Goal: Complete application form: Complete application form

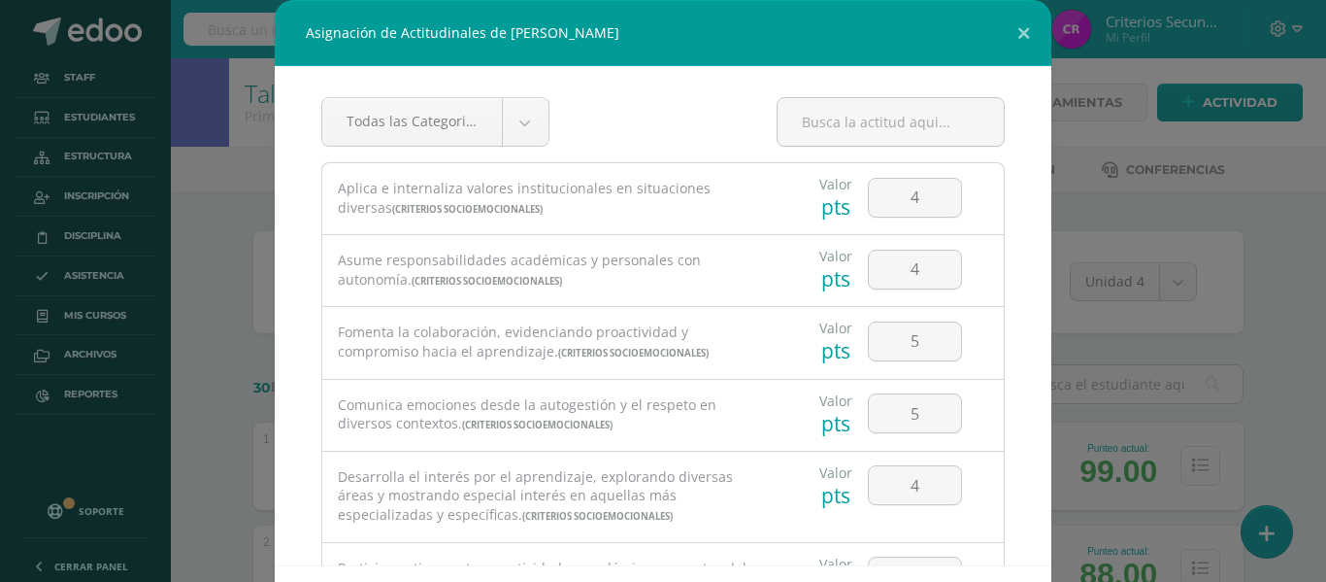
scroll to position [194, 0]
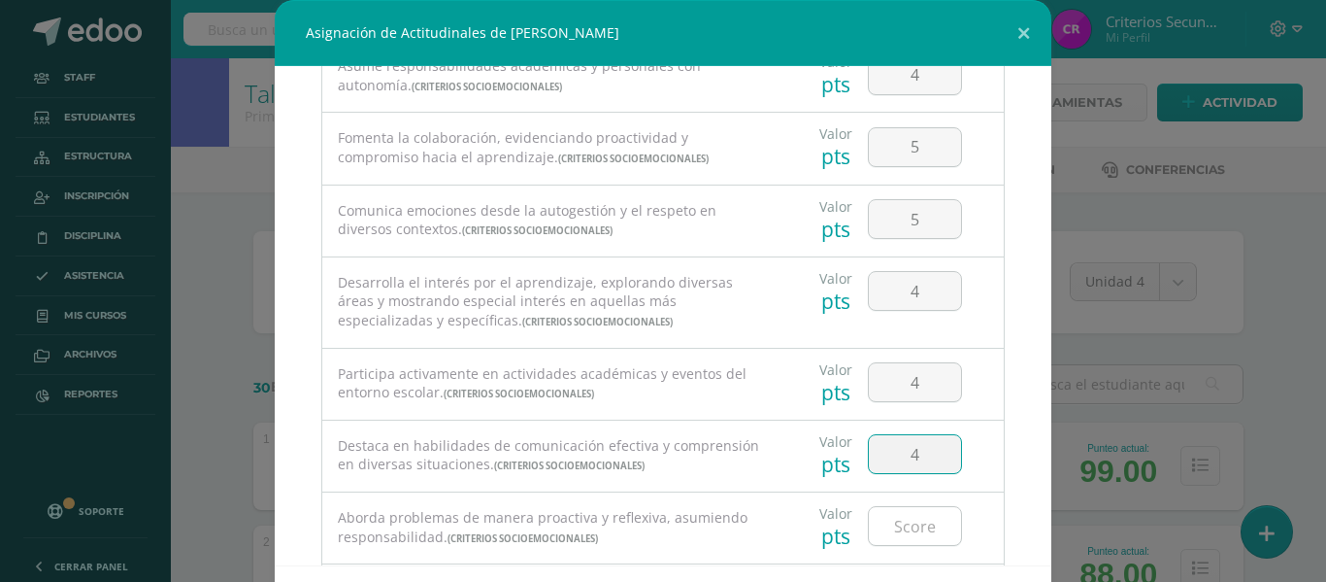
type input "4"
click at [904, 534] on input "number" at bounding box center [915, 526] width 92 height 38
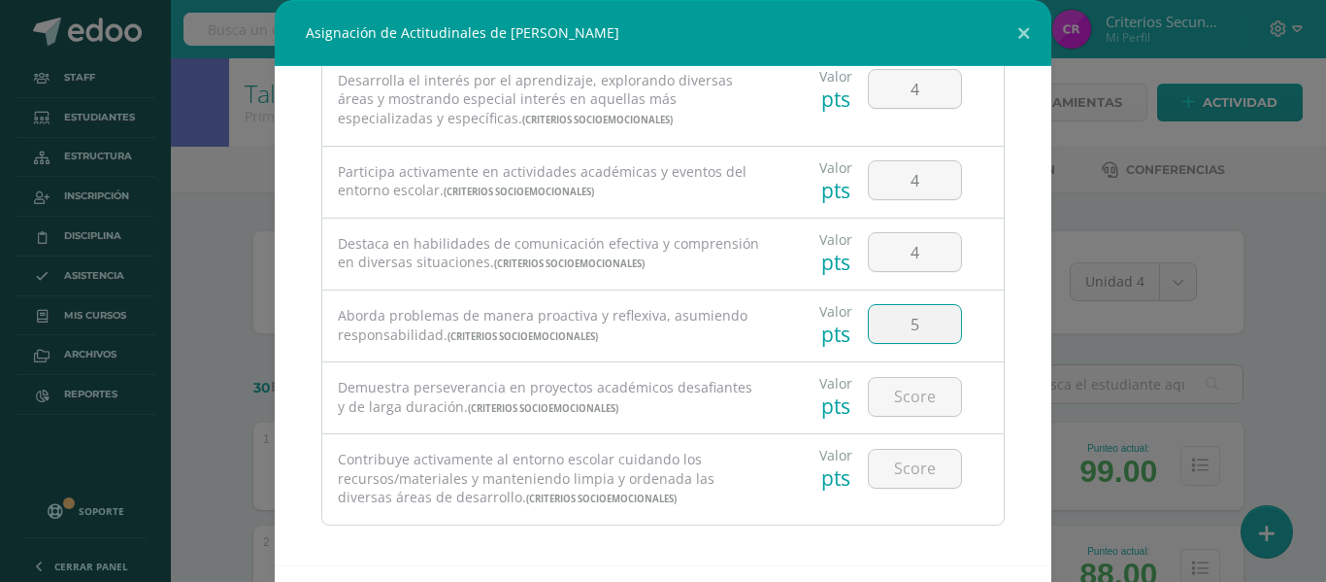
scroll to position [406, 0]
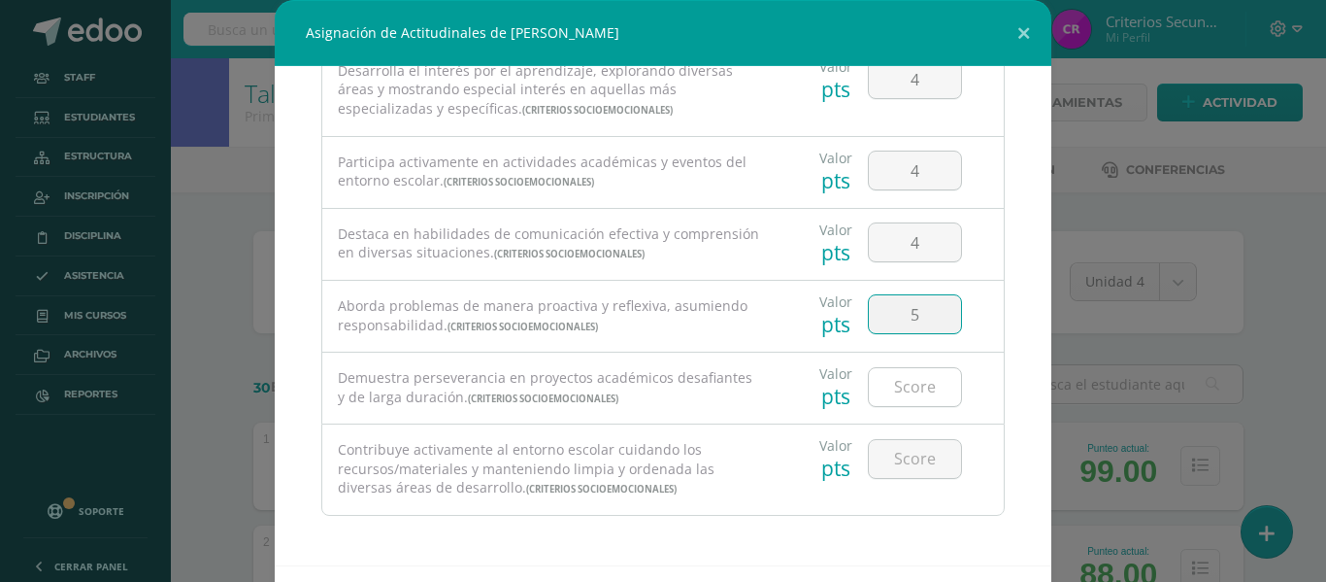
type input "5"
click at [885, 386] on input "number" at bounding box center [915, 387] width 92 height 38
type input "5"
click at [896, 457] on input "number" at bounding box center [915, 459] width 92 height 38
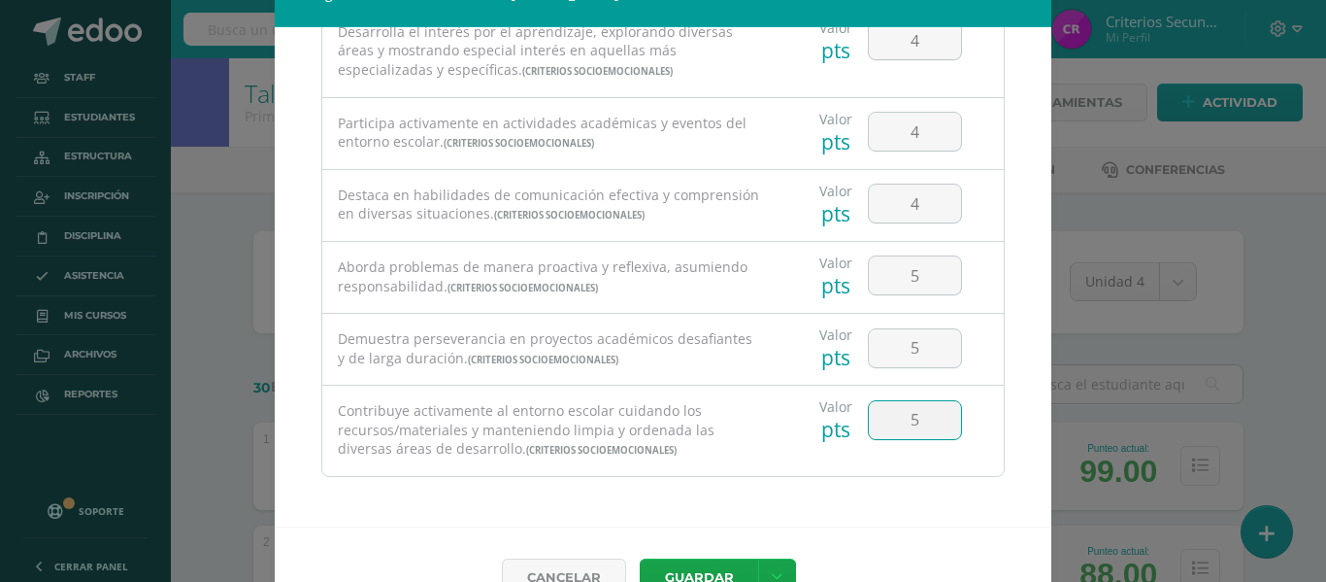
scroll to position [84, 0]
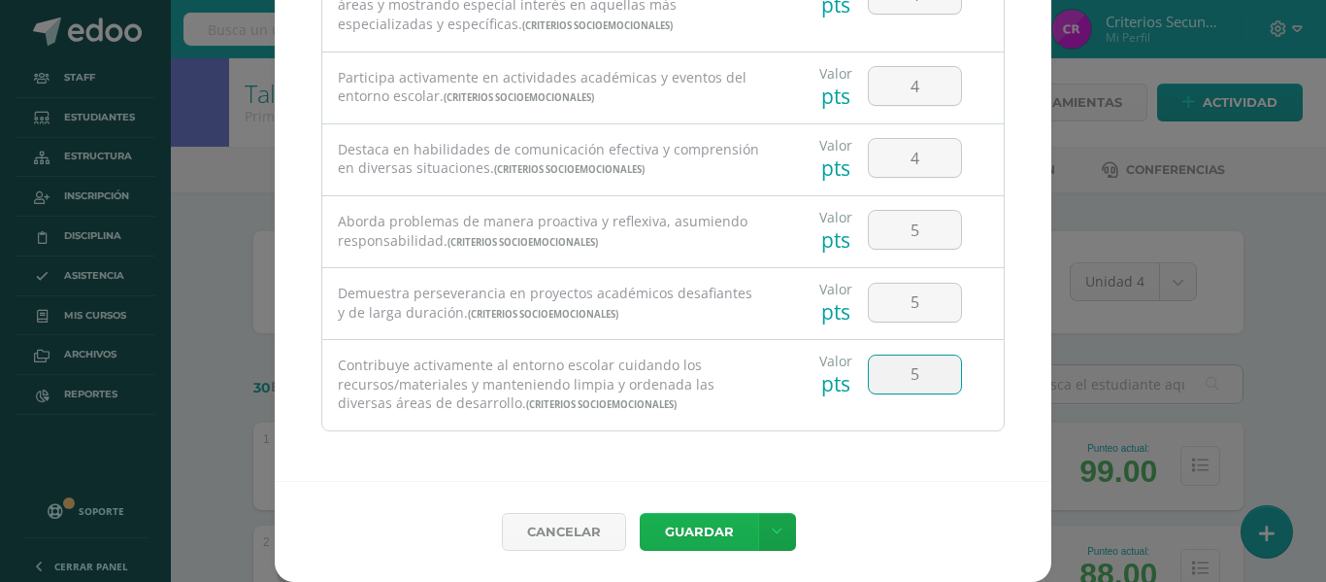
type input "5"
click at [676, 527] on button "Guardar" at bounding box center [699, 532] width 118 height 38
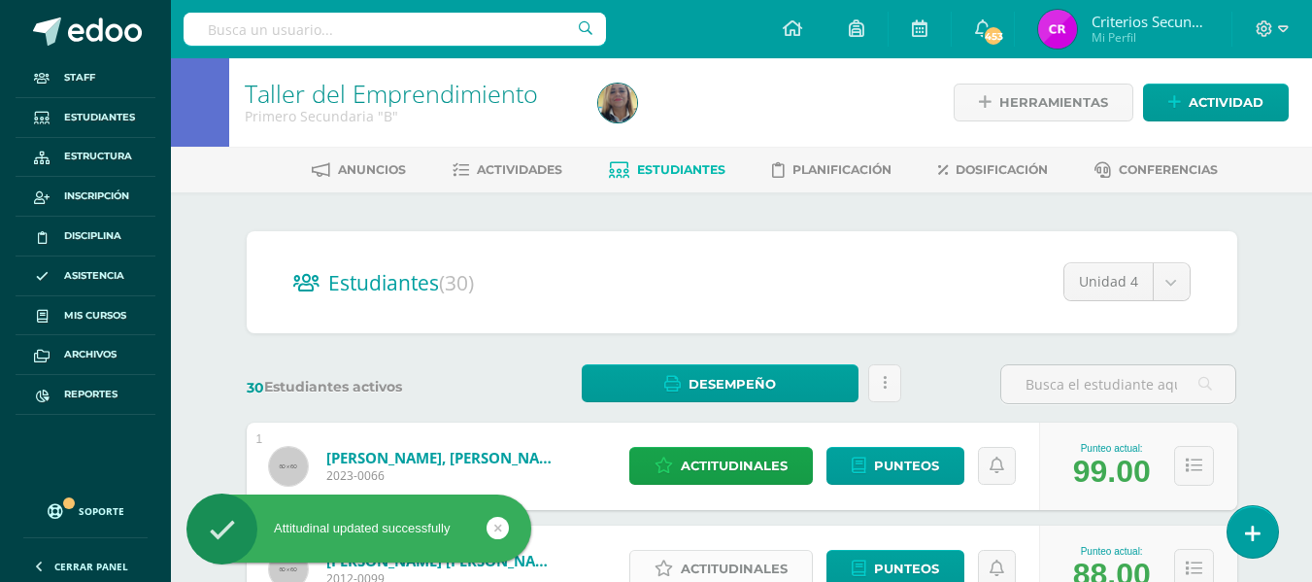
click at [689, 560] on span "Actitudinales" at bounding box center [734, 568] width 107 height 36
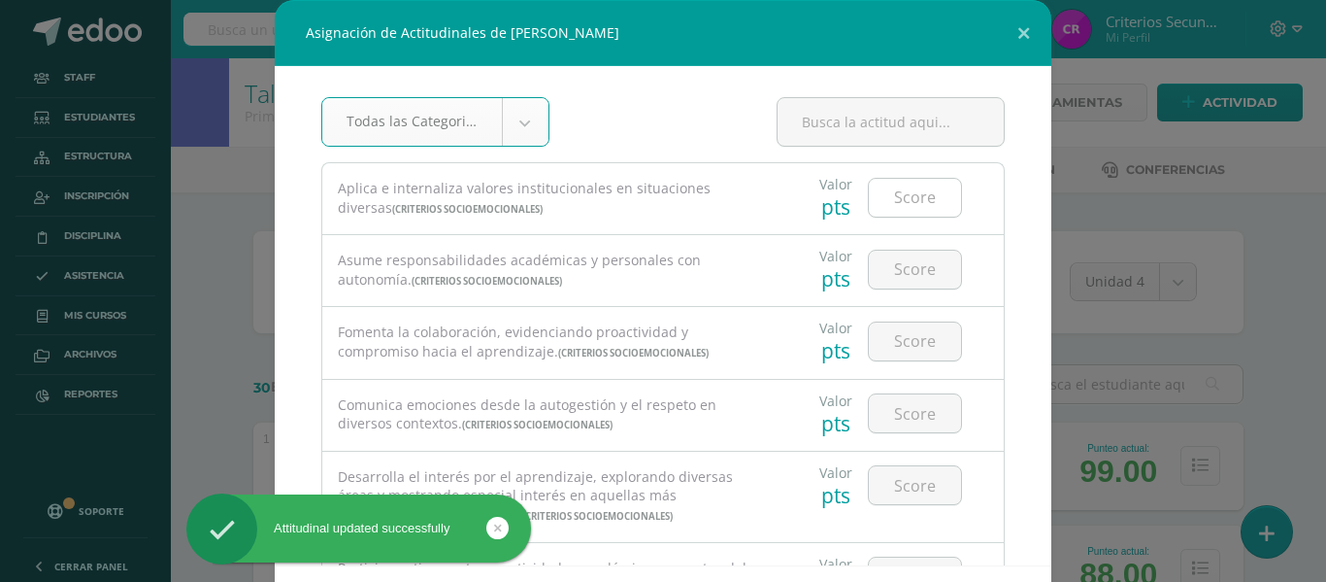
click at [918, 192] on input "number" at bounding box center [915, 198] width 92 height 38
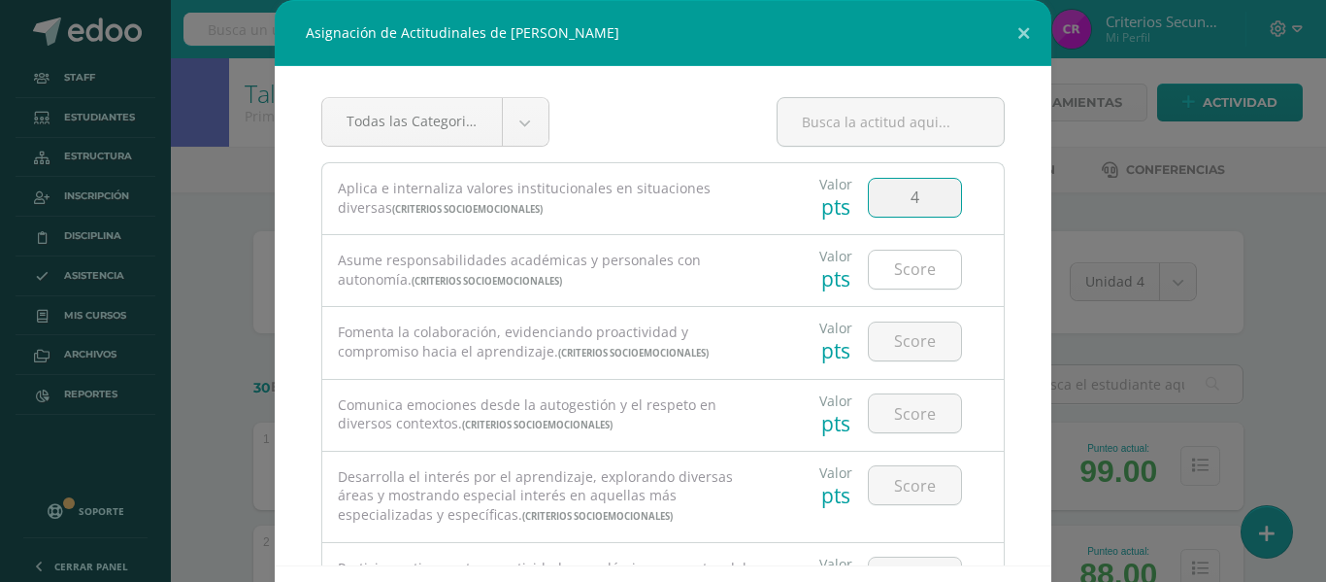
type input "4"
click at [897, 264] on input "number" at bounding box center [915, 269] width 92 height 38
type input "3"
click at [889, 349] on input "number" at bounding box center [915, 341] width 92 height 38
type input "3"
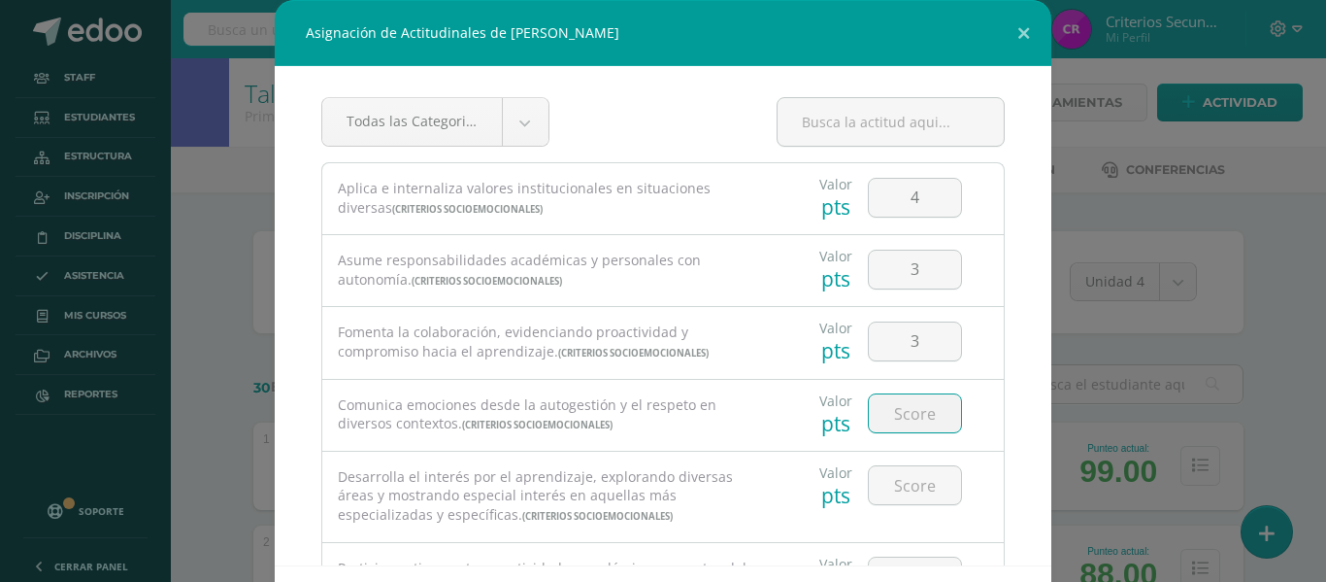
click at [899, 413] on input "number" at bounding box center [915, 413] width 92 height 38
type input "4"
click at [886, 499] on input "number" at bounding box center [915, 485] width 92 height 38
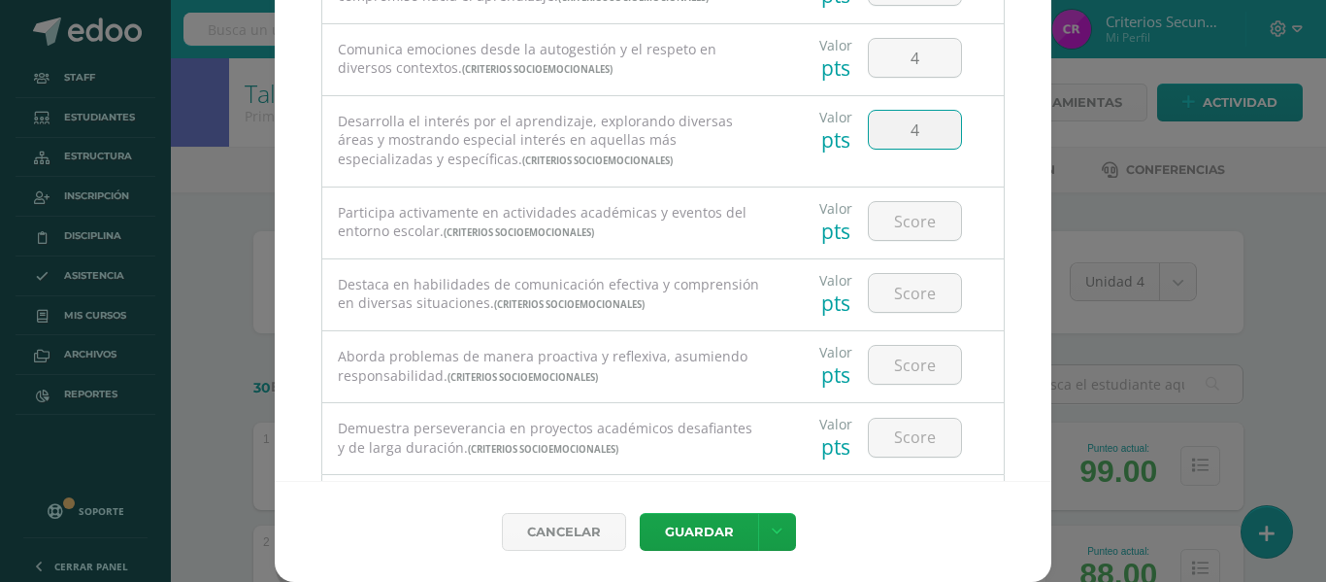
scroll to position [272, 0]
type input "4"
click at [875, 221] on input "number" at bounding box center [915, 220] width 92 height 38
type input "4"
type input "5"
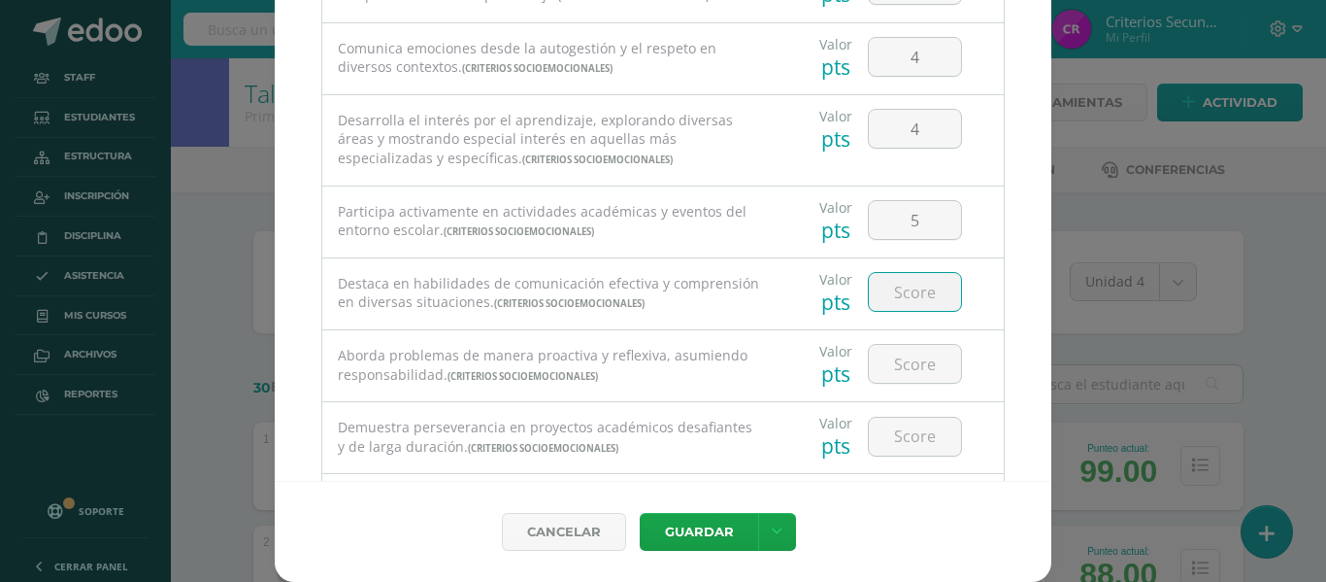
click at [890, 298] on input "number" at bounding box center [915, 292] width 92 height 38
type input "4"
click at [891, 366] on input "number" at bounding box center [915, 364] width 92 height 38
type input "3"
type input "4"
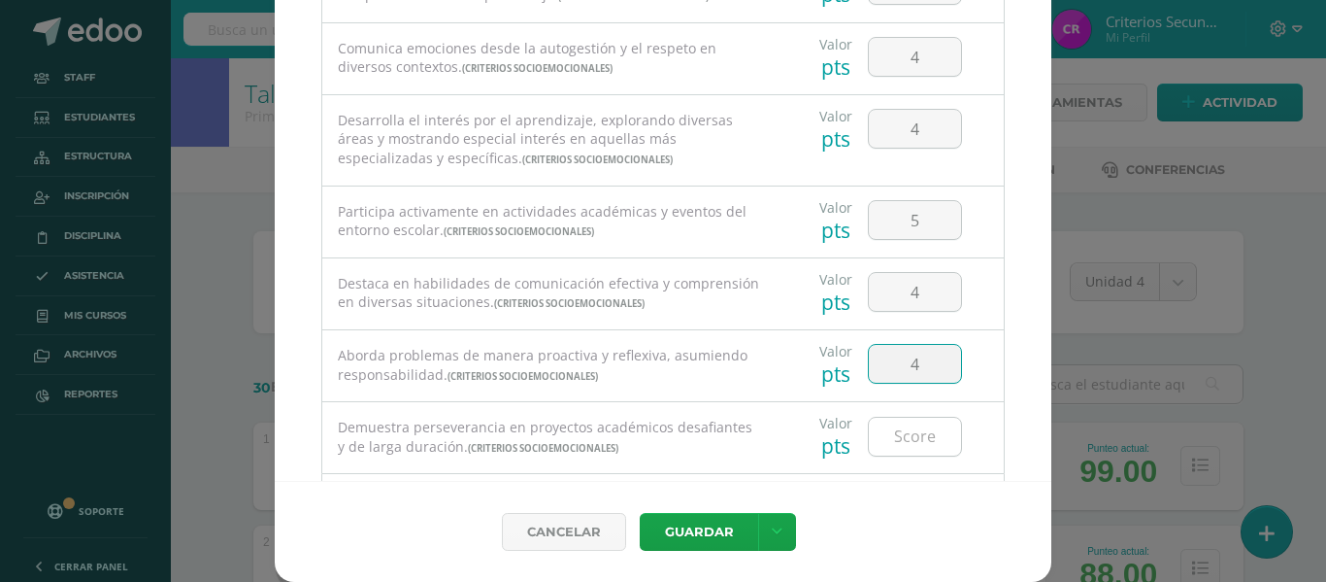
click at [906, 445] on input "number" at bounding box center [915, 436] width 92 height 38
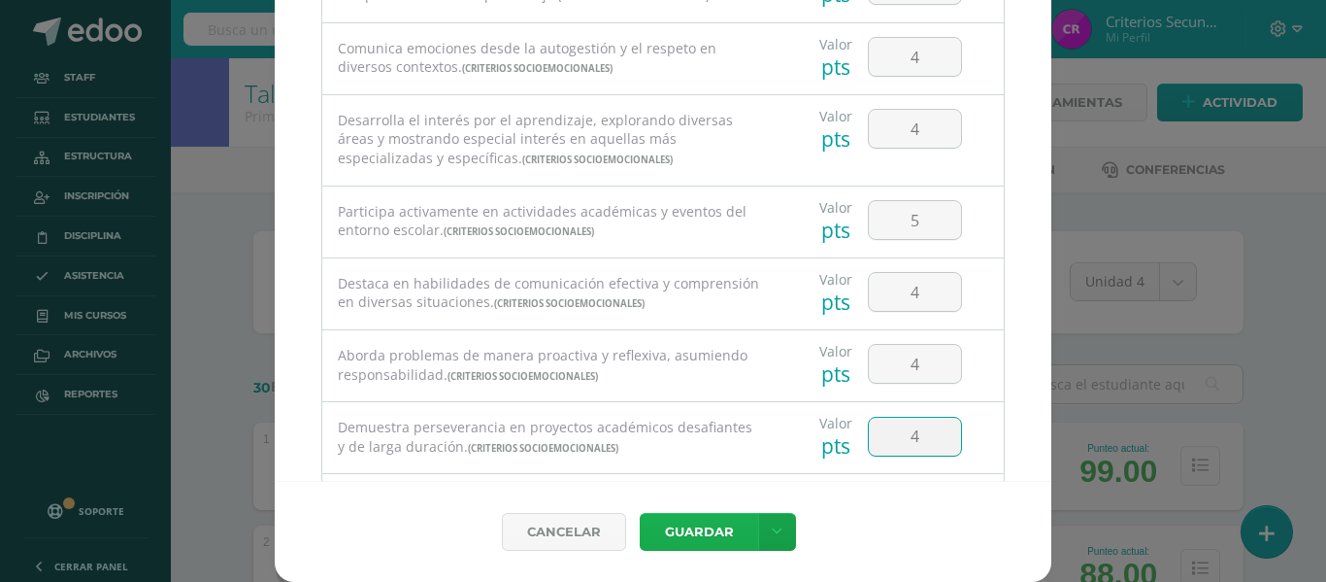
type input "4"
click at [679, 524] on button "Guardar" at bounding box center [699, 532] width 118 height 38
click at [685, 536] on button "Guardar" at bounding box center [699, 532] width 118 height 38
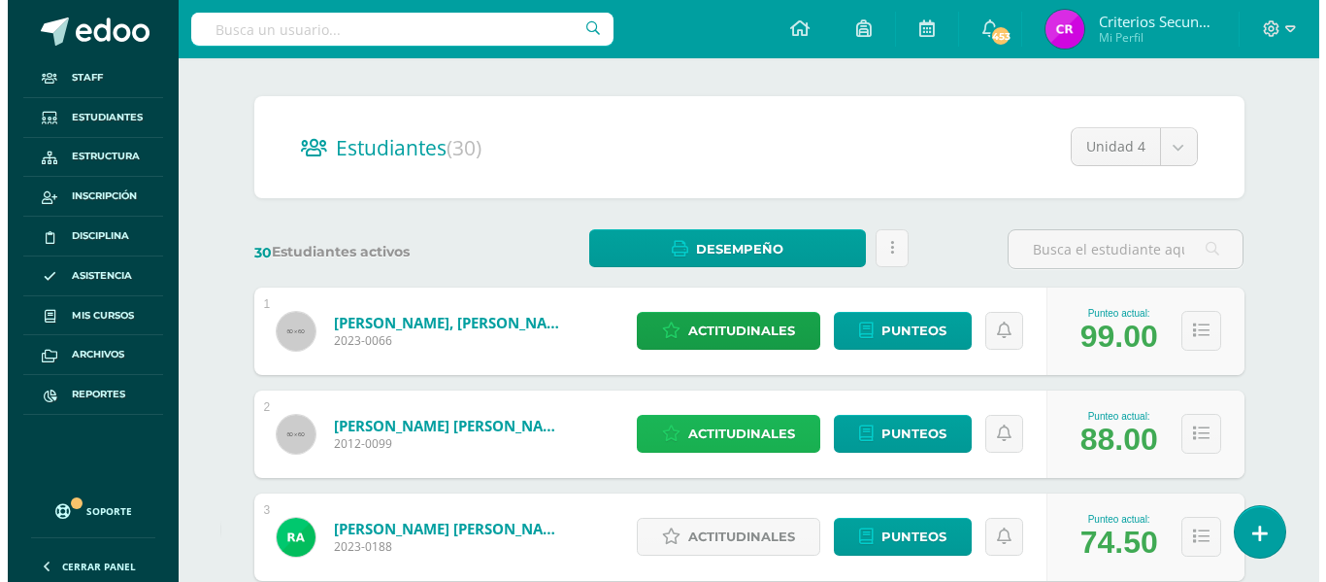
scroll to position [200, 0]
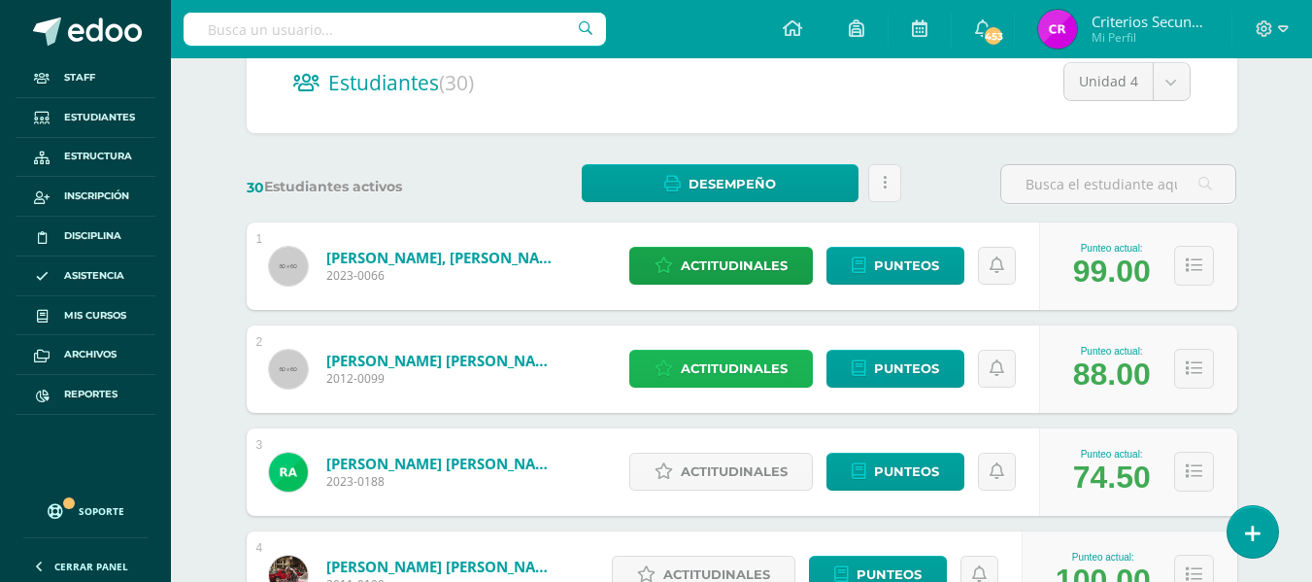
click at [680, 370] on link "Actitudinales" at bounding box center [720, 368] width 183 height 38
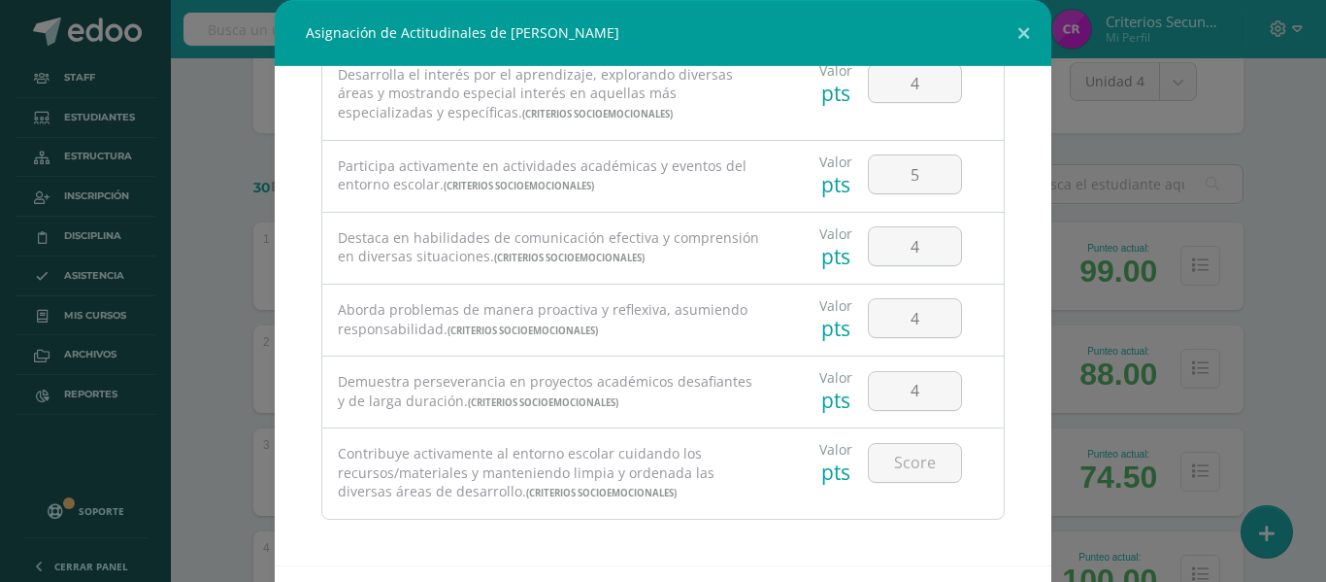
scroll to position [406, 0]
click at [898, 463] on input "number" at bounding box center [915, 459] width 92 height 38
type input "3"
click at [1310, 564] on div "Asignación de Actitudinales de [PERSON_NAME] Todas las Categorias Todas las Cat…" at bounding box center [663, 291] width 1326 height 582
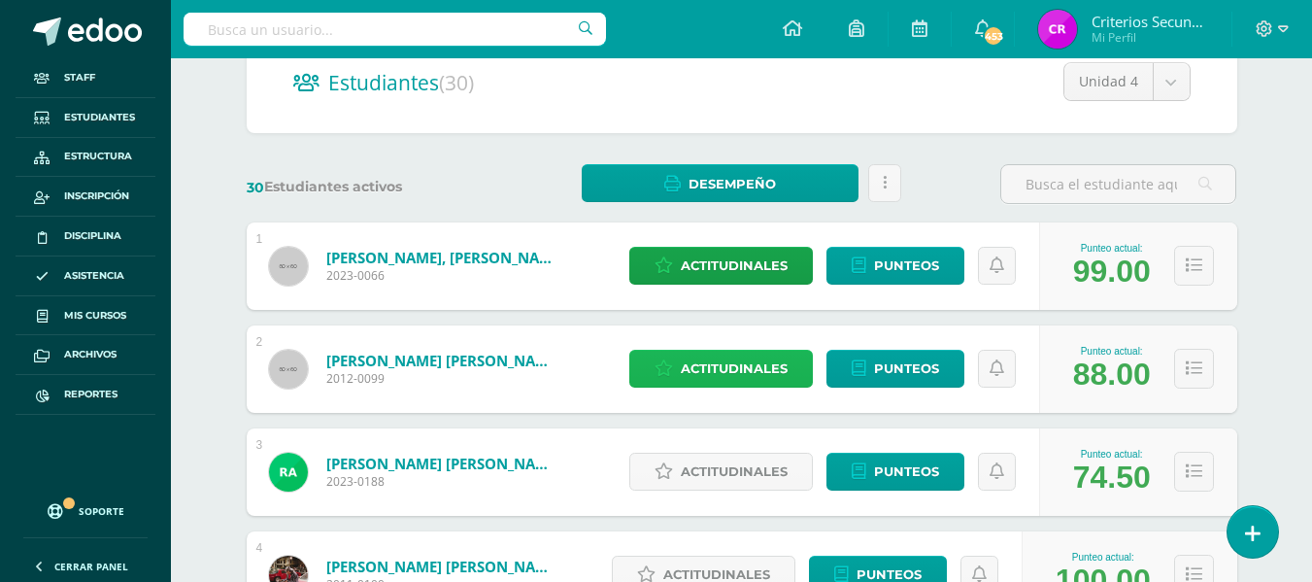
click at [736, 382] on span "Actitudinales" at bounding box center [734, 368] width 107 height 36
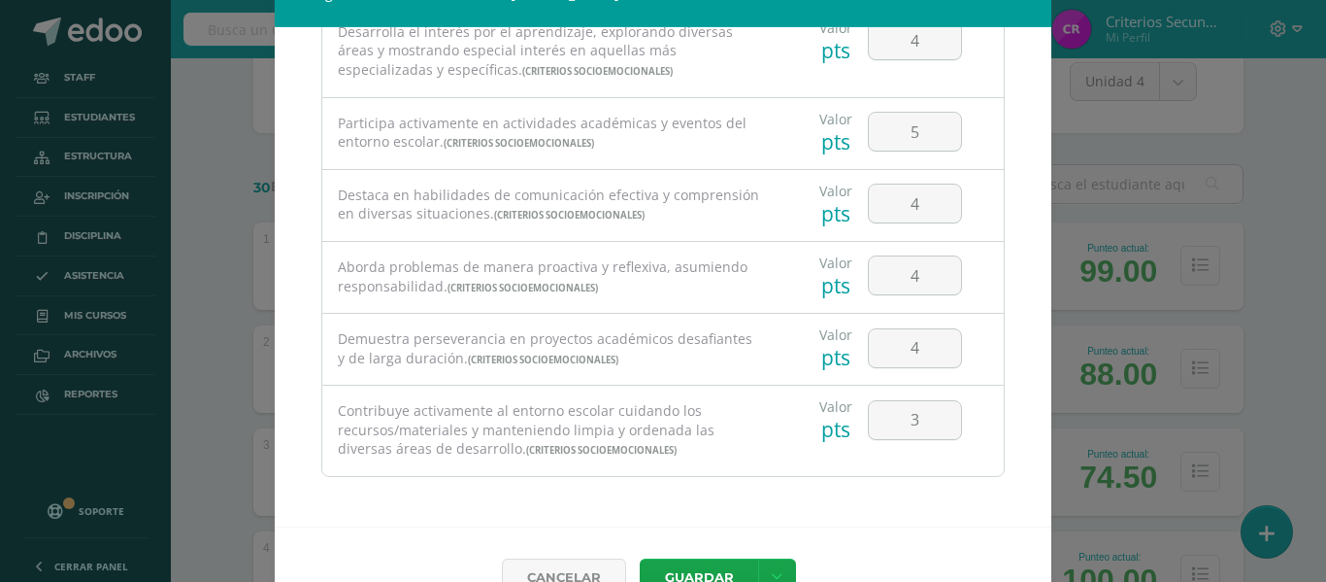
scroll to position [84, 0]
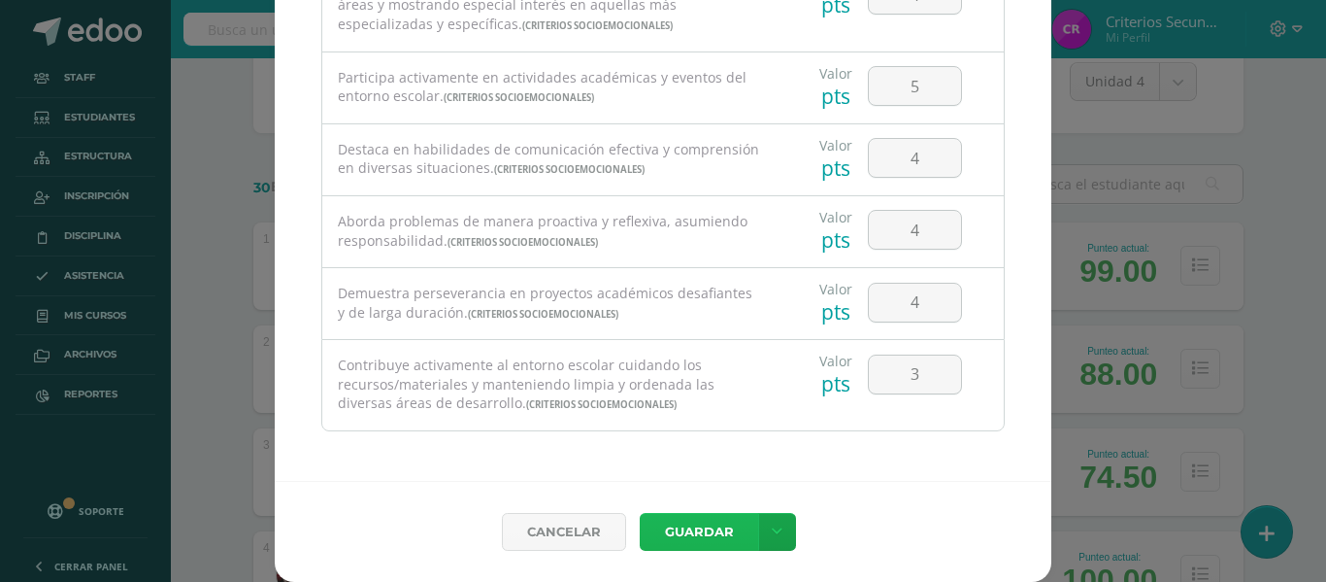
click at [661, 536] on button "Guardar" at bounding box center [699, 532] width 118 height 38
click at [705, 518] on button "Guardar" at bounding box center [699, 532] width 118 height 38
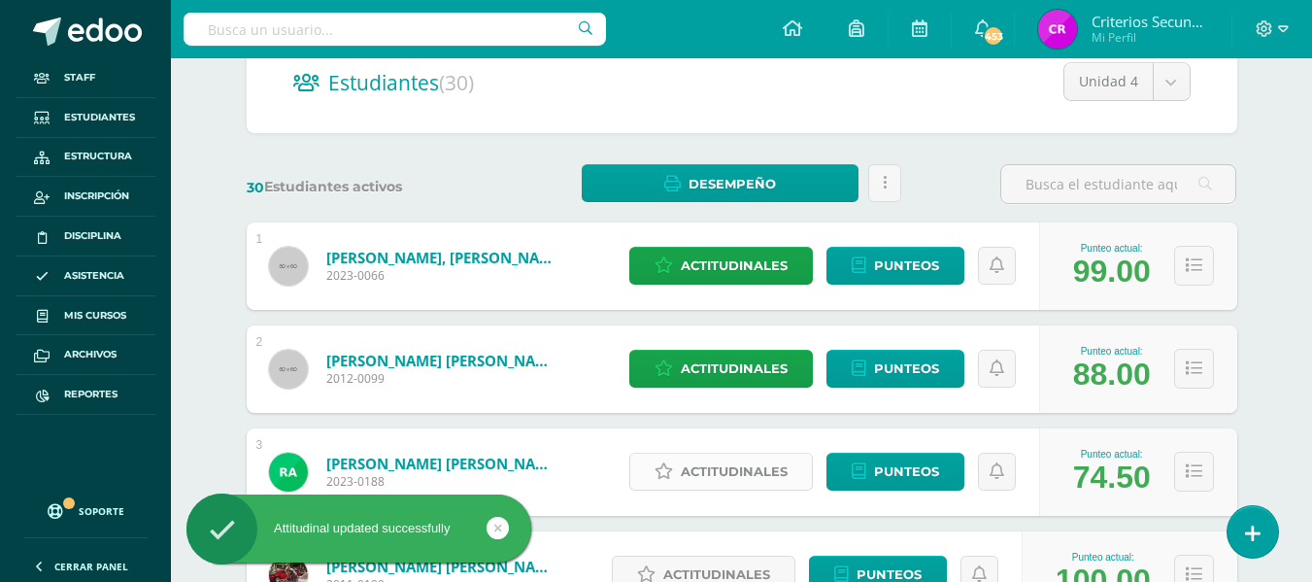
click at [760, 473] on span "Actitudinales" at bounding box center [734, 471] width 107 height 36
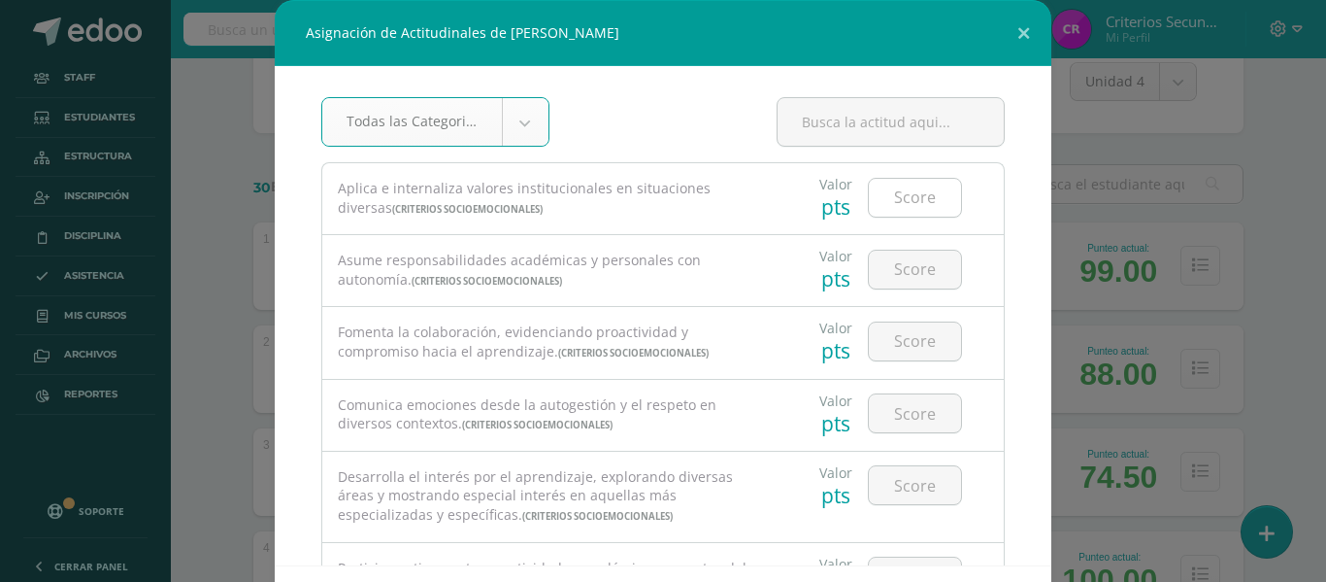
click at [914, 184] on input "number" at bounding box center [915, 198] width 92 height 38
type input "2"
click at [891, 281] on input "number" at bounding box center [915, 269] width 92 height 38
type input "2"
click at [914, 339] on input "number" at bounding box center [915, 341] width 92 height 38
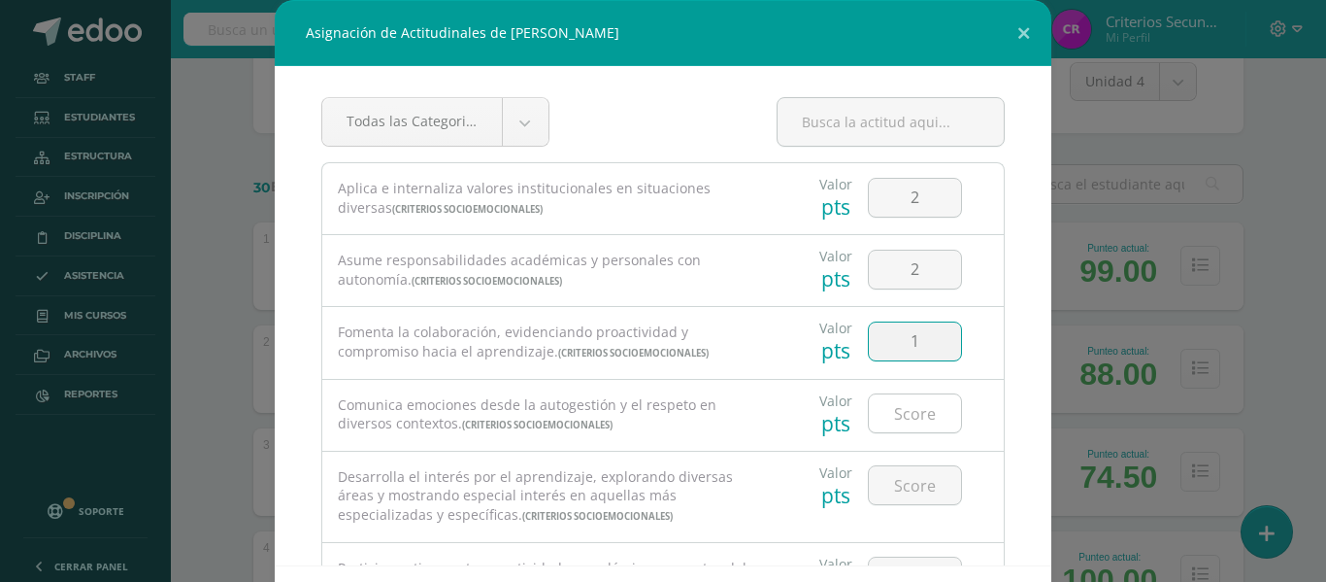
type input "1"
click at [893, 417] on input "number" at bounding box center [915, 413] width 92 height 38
type input "1"
click at [888, 481] on input "number" at bounding box center [915, 485] width 92 height 38
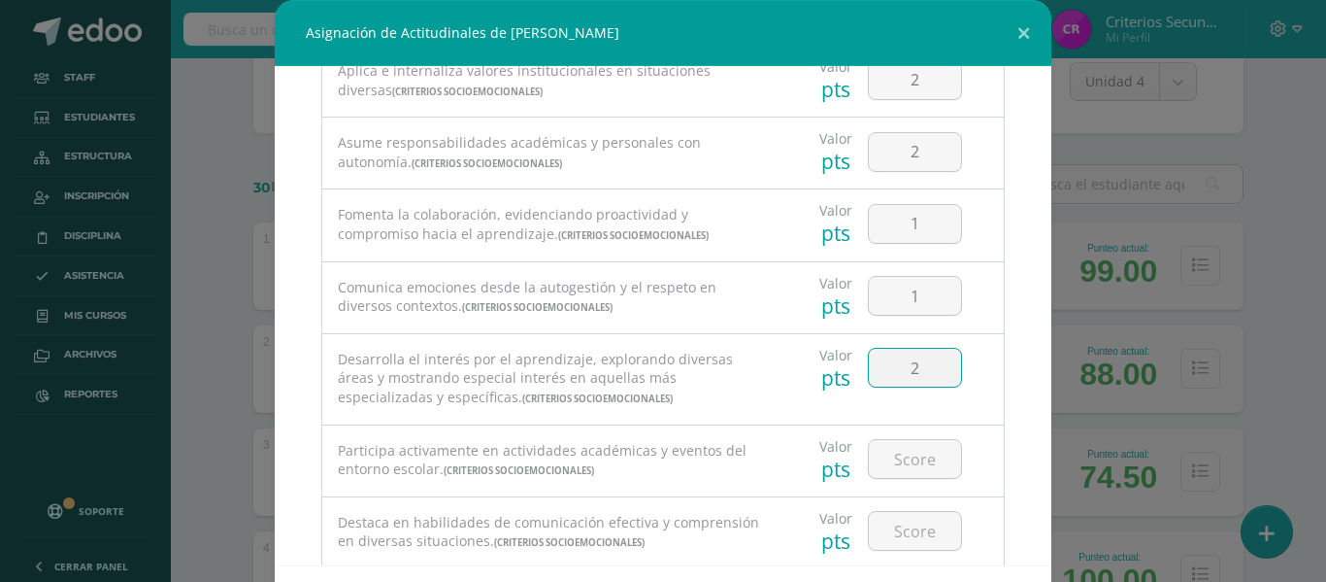
scroll to position [155, 0]
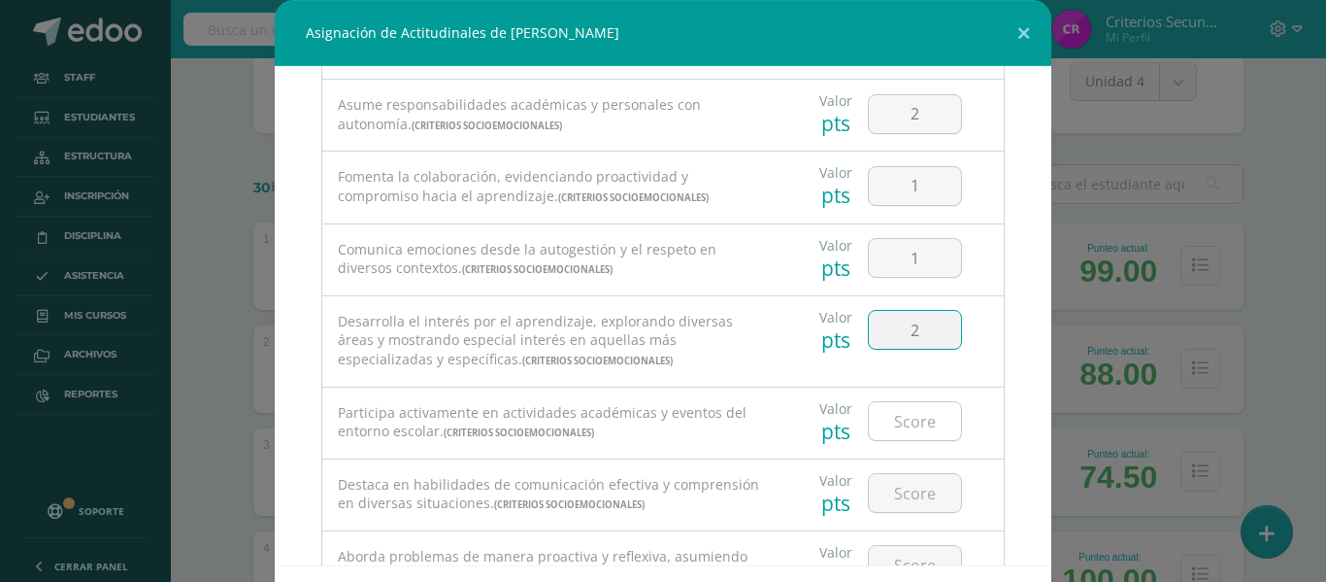
type input "2"
click at [869, 433] on input "number" at bounding box center [915, 421] width 92 height 38
type input "2"
click at [878, 498] on input "number" at bounding box center [915, 493] width 92 height 38
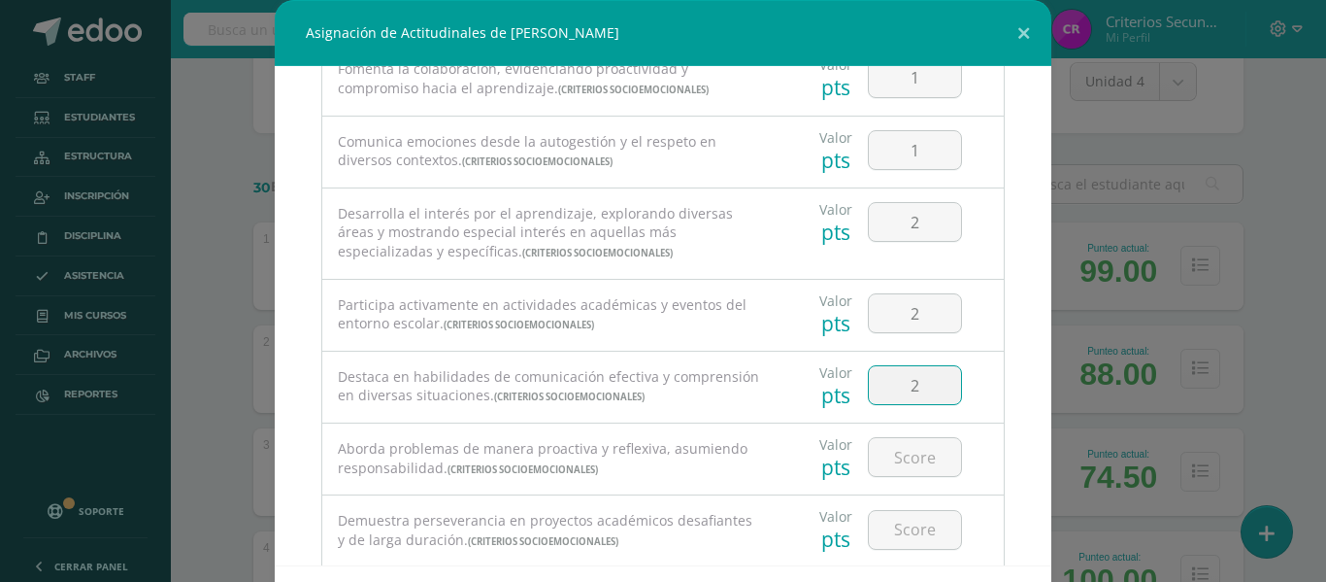
scroll to position [272, 0]
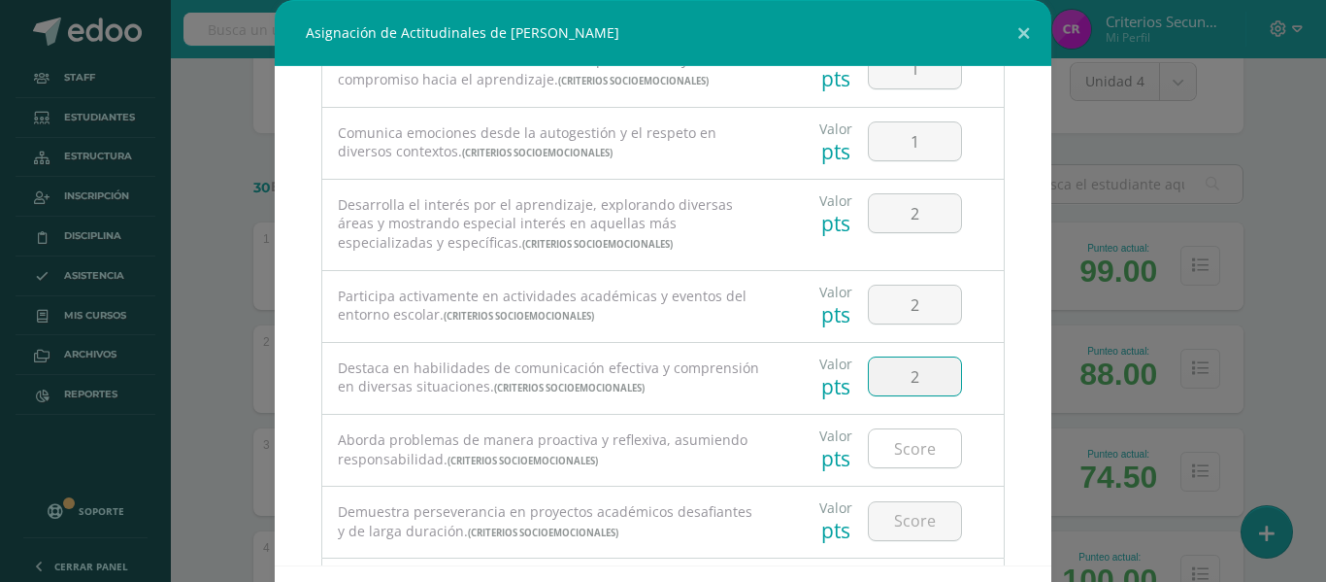
type input "2"
click at [883, 452] on input "number" at bounding box center [915, 448] width 92 height 38
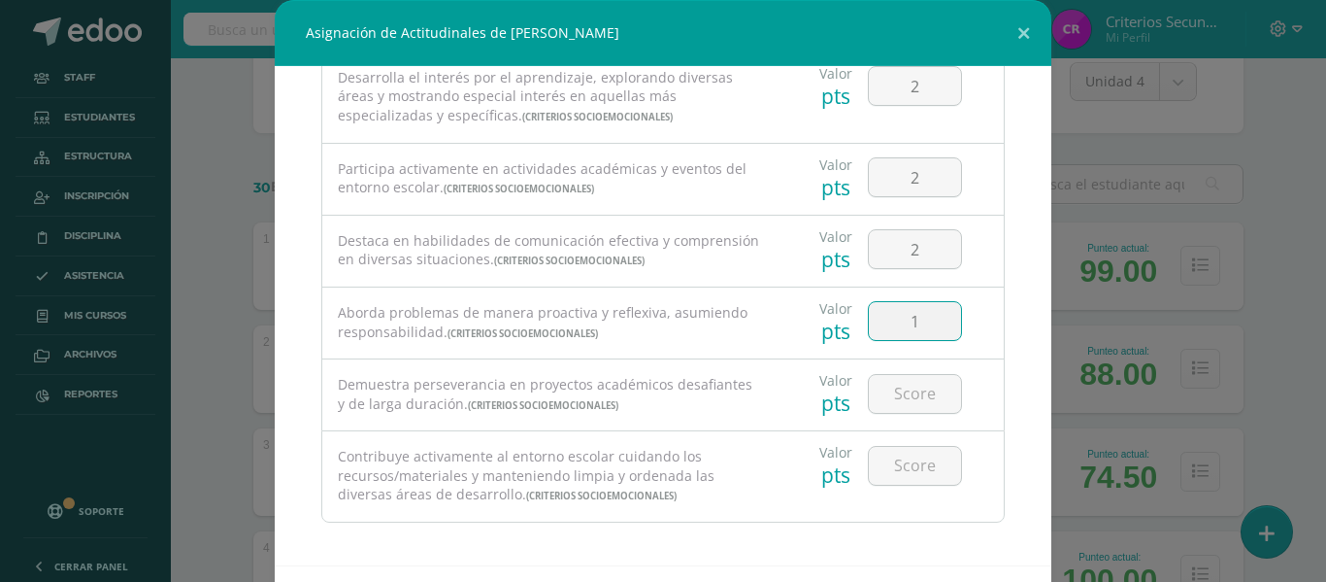
scroll to position [406, 0]
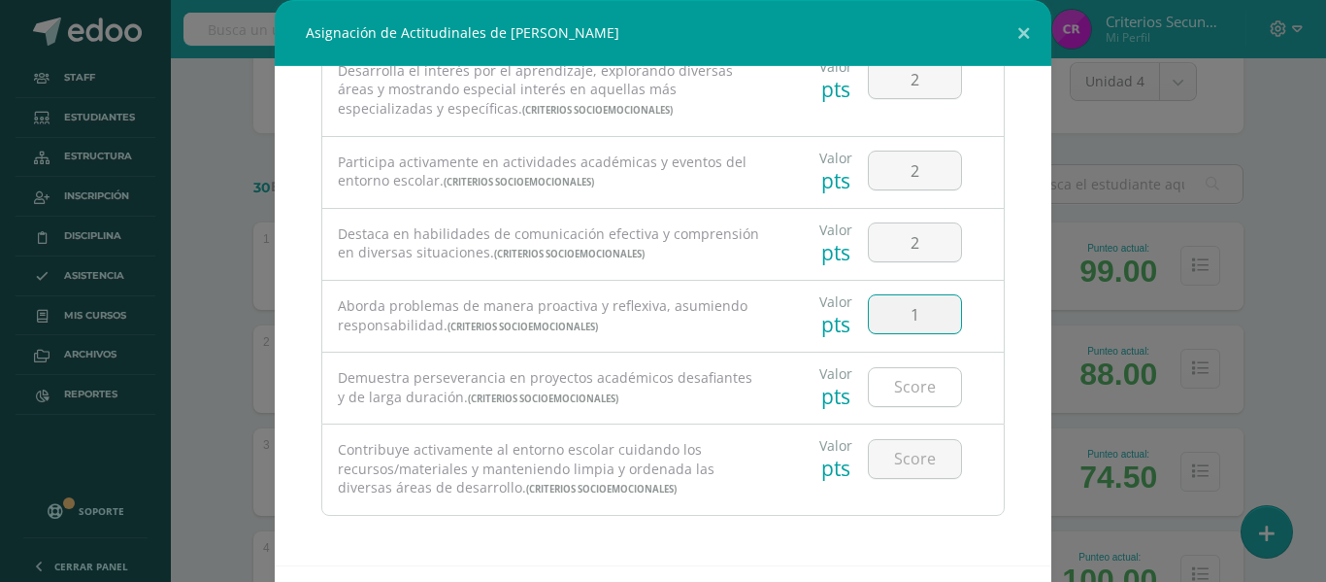
type input "1"
click at [872, 390] on input "number" at bounding box center [915, 387] width 92 height 38
type input "2"
click at [874, 465] on input "number" at bounding box center [915, 459] width 92 height 38
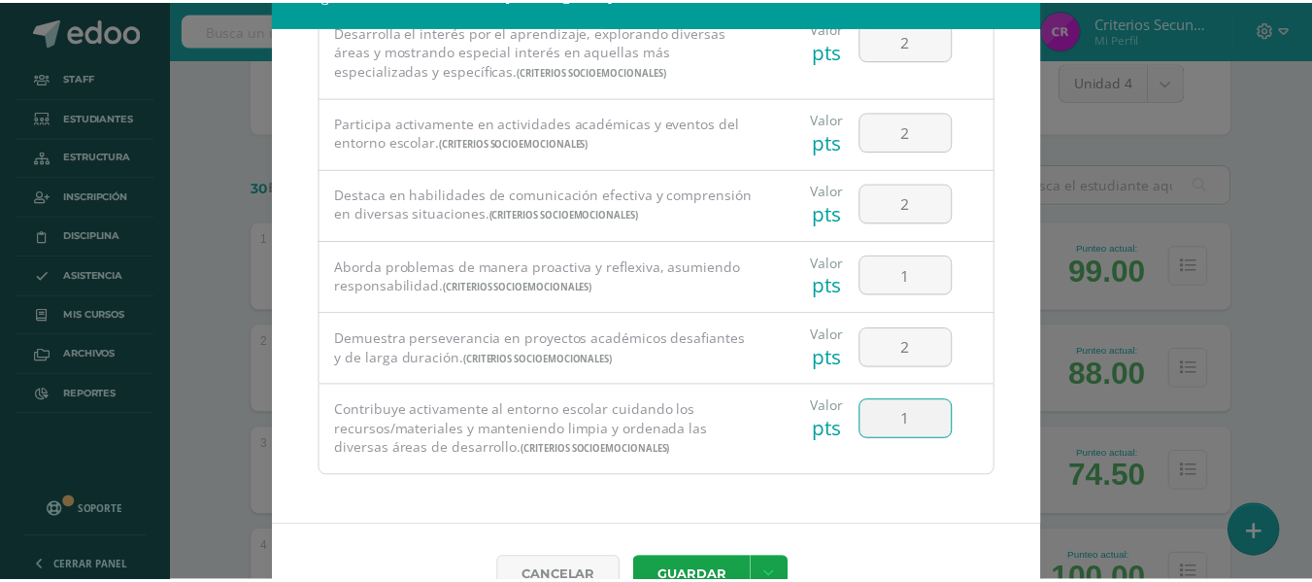
scroll to position [84, 0]
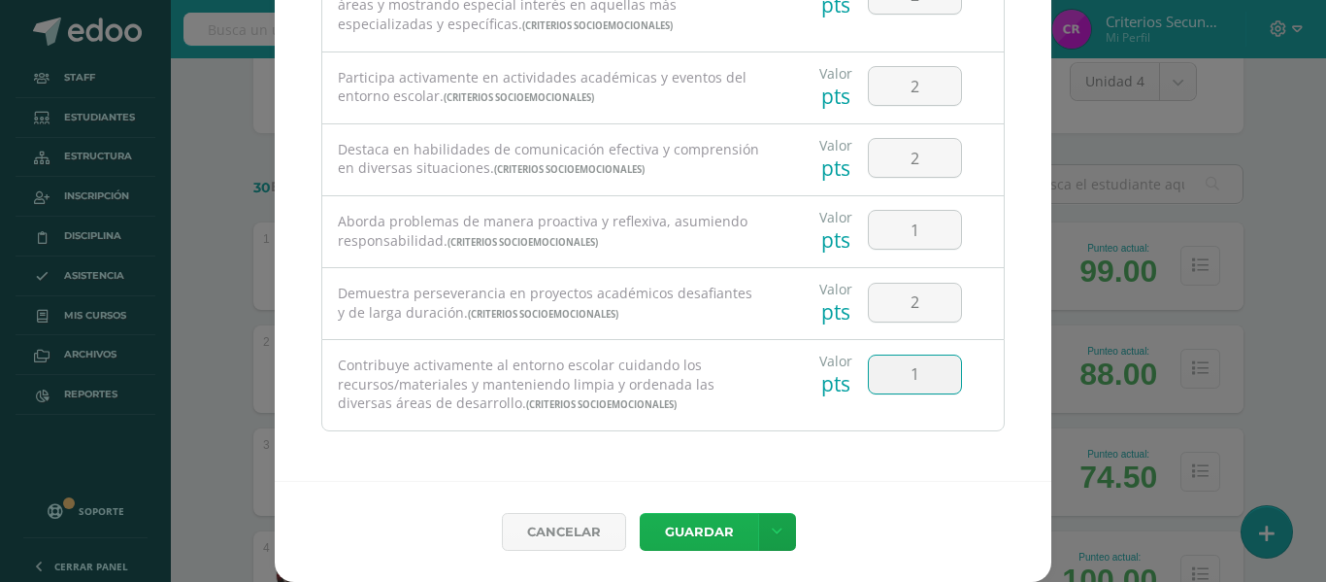
type input "1"
click at [689, 529] on button "Guardar" at bounding box center [699, 532] width 118 height 38
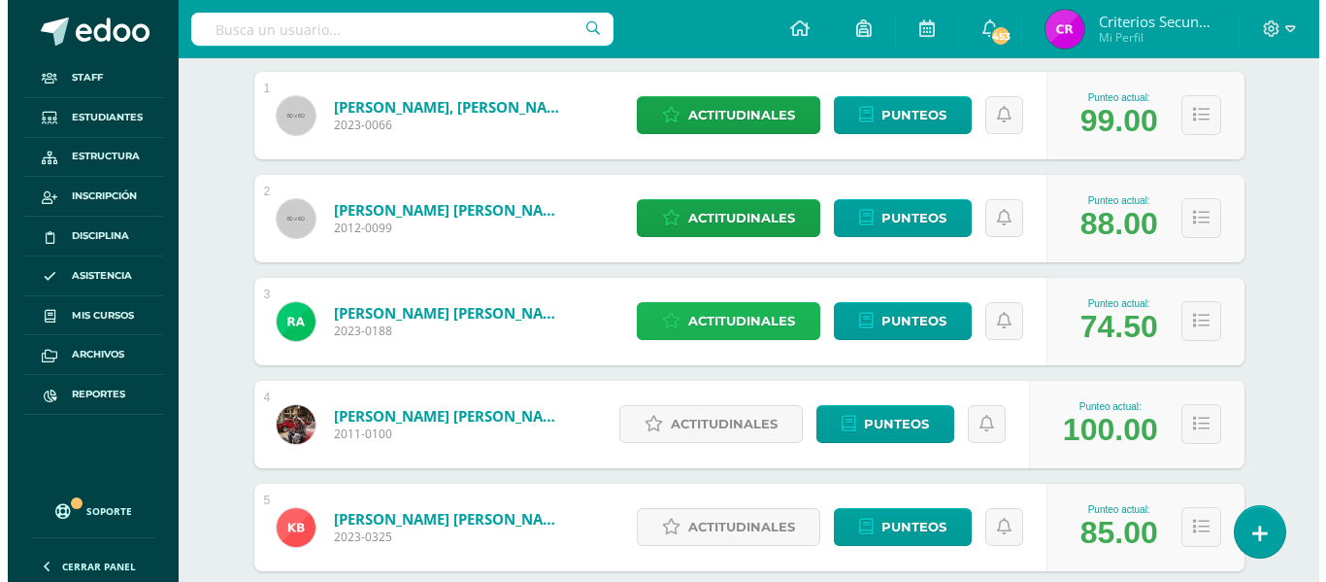
scroll to position [355, 0]
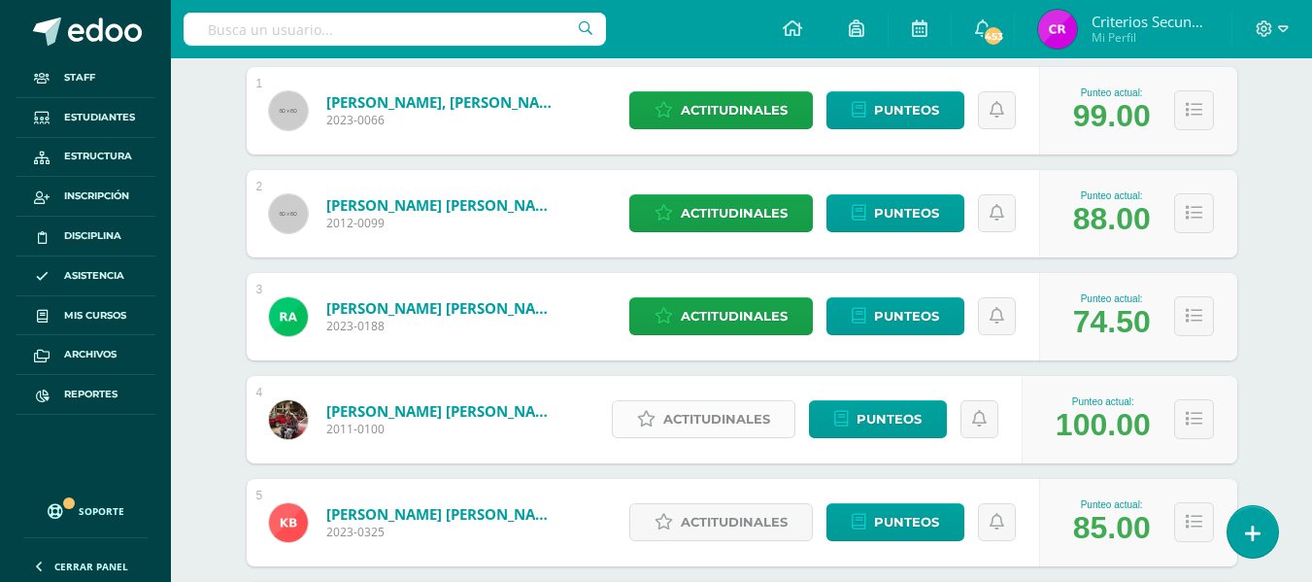
click at [711, 414] on span "Actitudinales" at bounding box center [716, 419] width 107 height 36
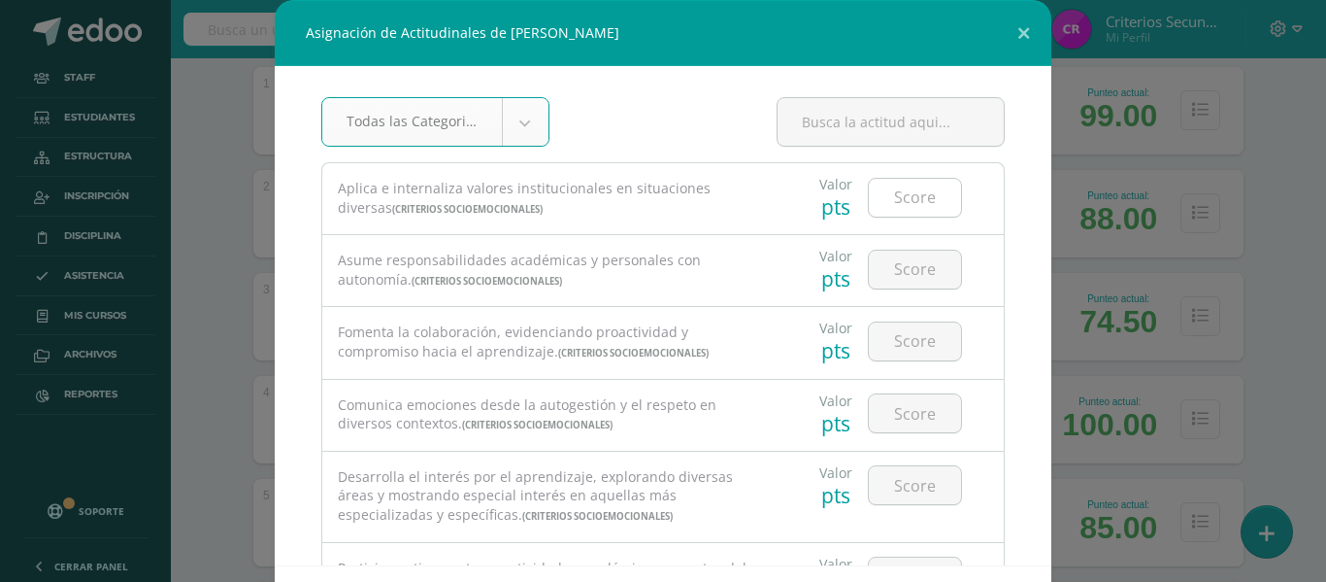
click at [900, 207] on input "number" at bounding box center [915, 198] width 92 height 38
type input "5"
click at [895, 267] on input "number" at bounding box center [915, 269] width 92 height 38
type input "5"
click at [888, 335] on input "number" at bounding box center [915, 341] width 92 height 38
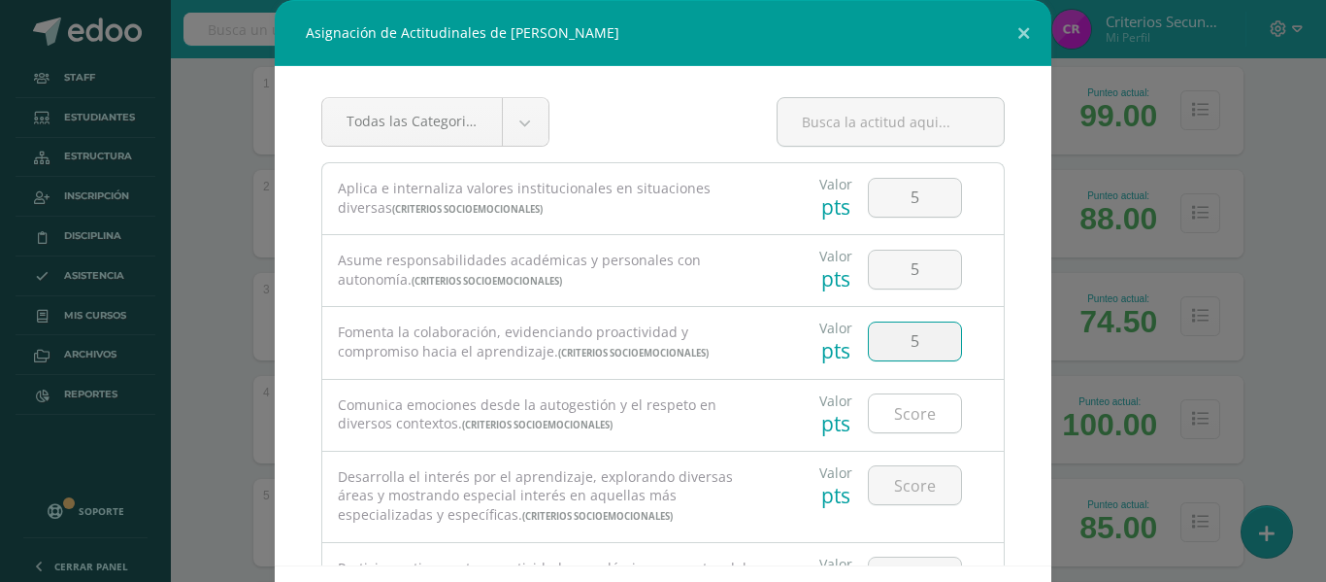
type input "5"
click at [873, 412] on input "number" at bounding box center [915, 413] width 92 height 38
type input "5"
click at [891, 481] on input "number" at bounding box center [915, 485] width 92 height 38
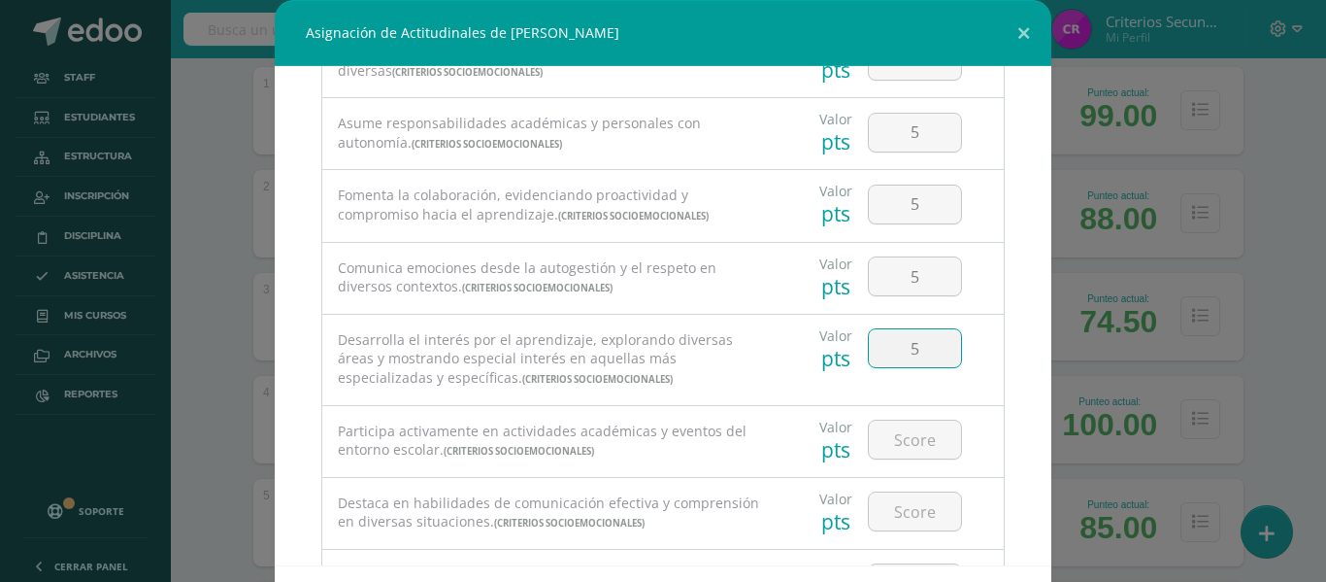
scroll to position [155, 0]
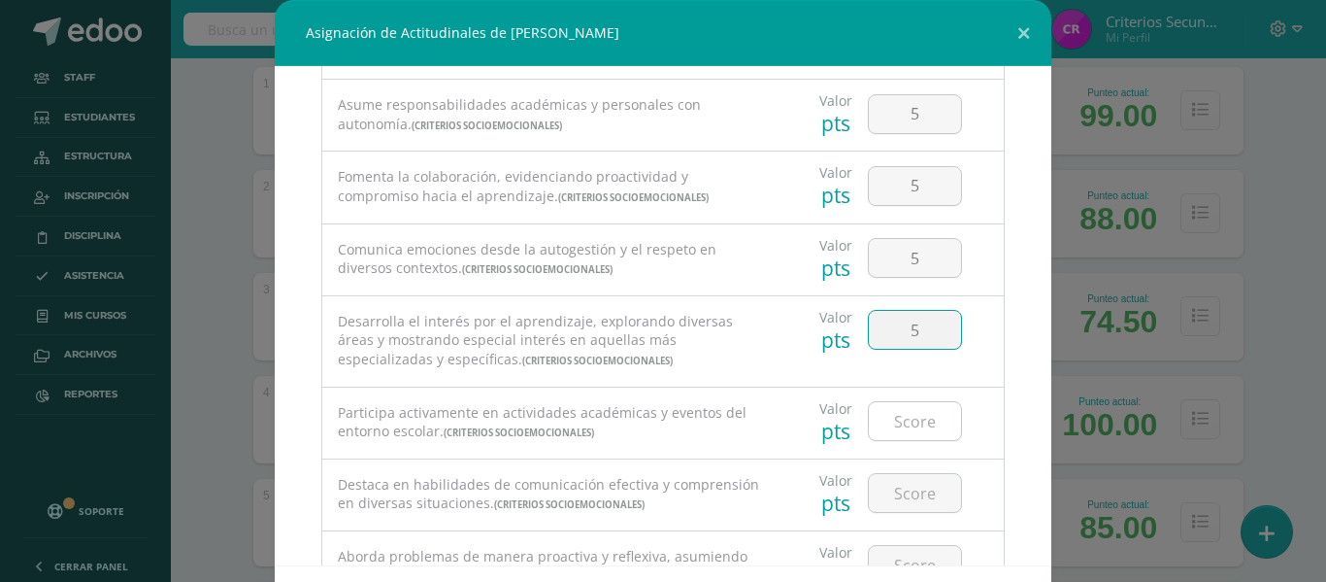
type input "5"
click at [873, 428] on input "number" at bounding box center [915, 421] width 92 height 38
type input "5"
click at [905, 493] on input "number" at bounding box center [915, 493] width 92 height 38
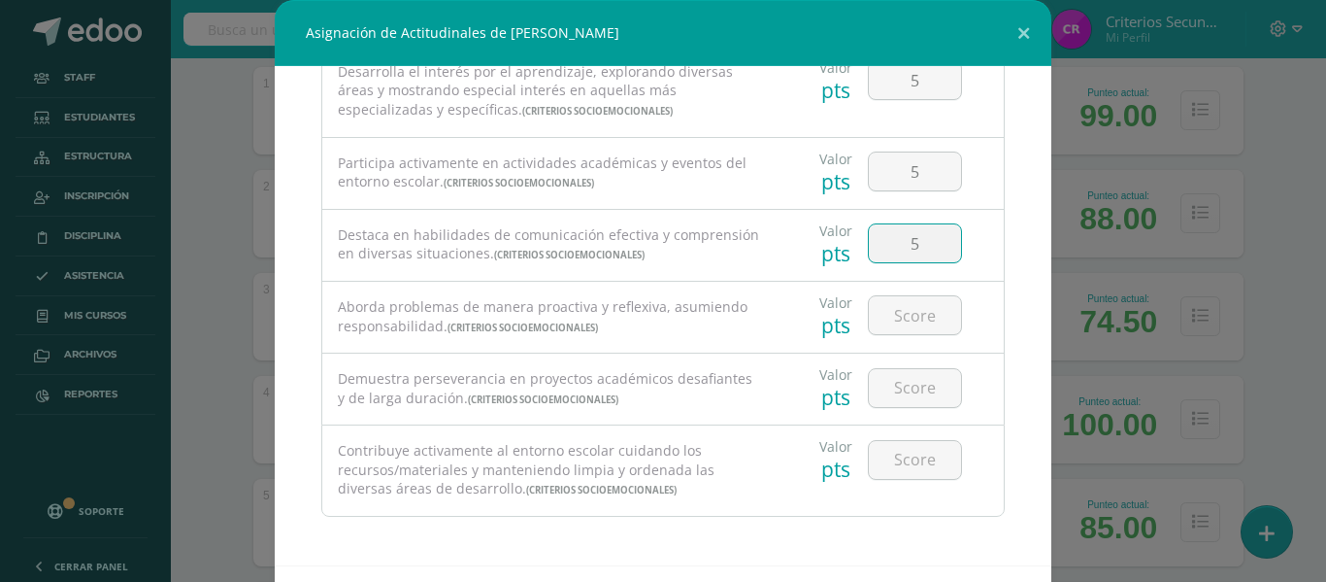
scroll to position [406, 0]
type input "5"
click at [875, 311] on input "number" at bounding box center [915, 314] width 92 height 38
type input "5"
click at [903, 383] on input "number" at bounding box center [915, 387] width 92 height 38
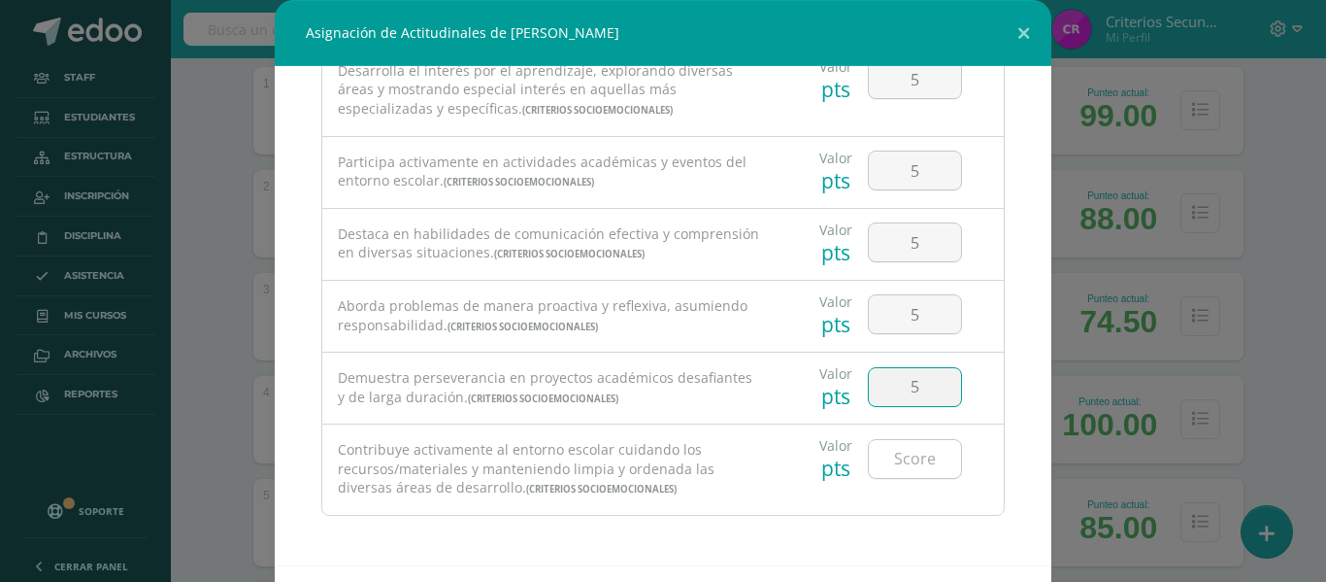
type input "5"
click at [883, 470] on input "number" at bounding box center [915, 459] width 92 height 38
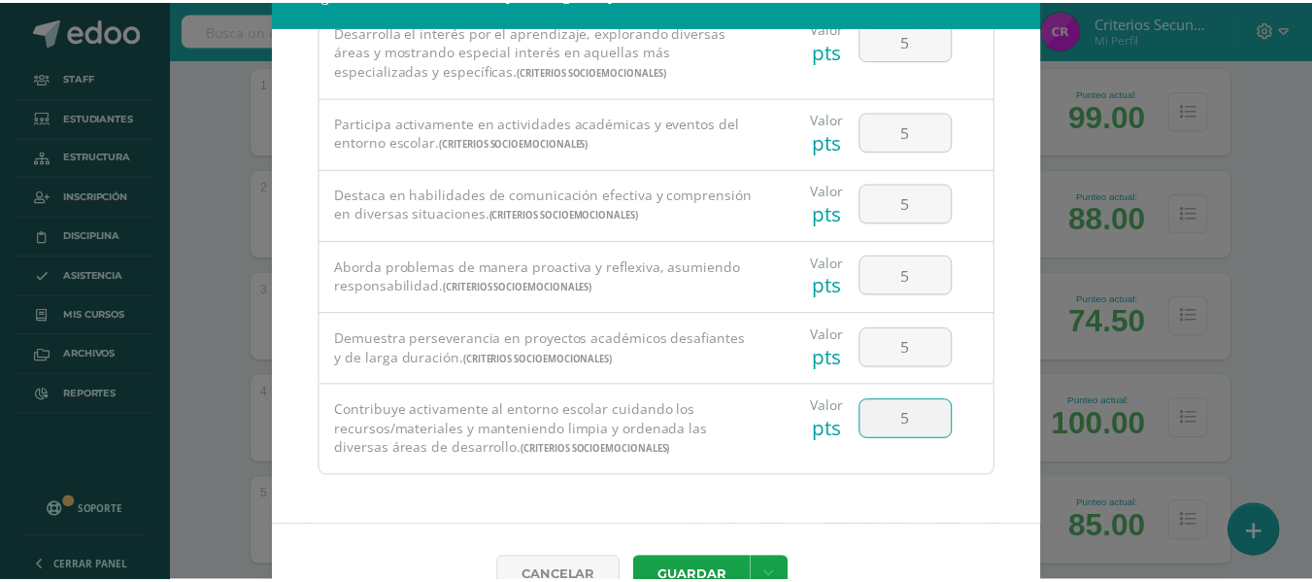
scroll to position [84, 0]
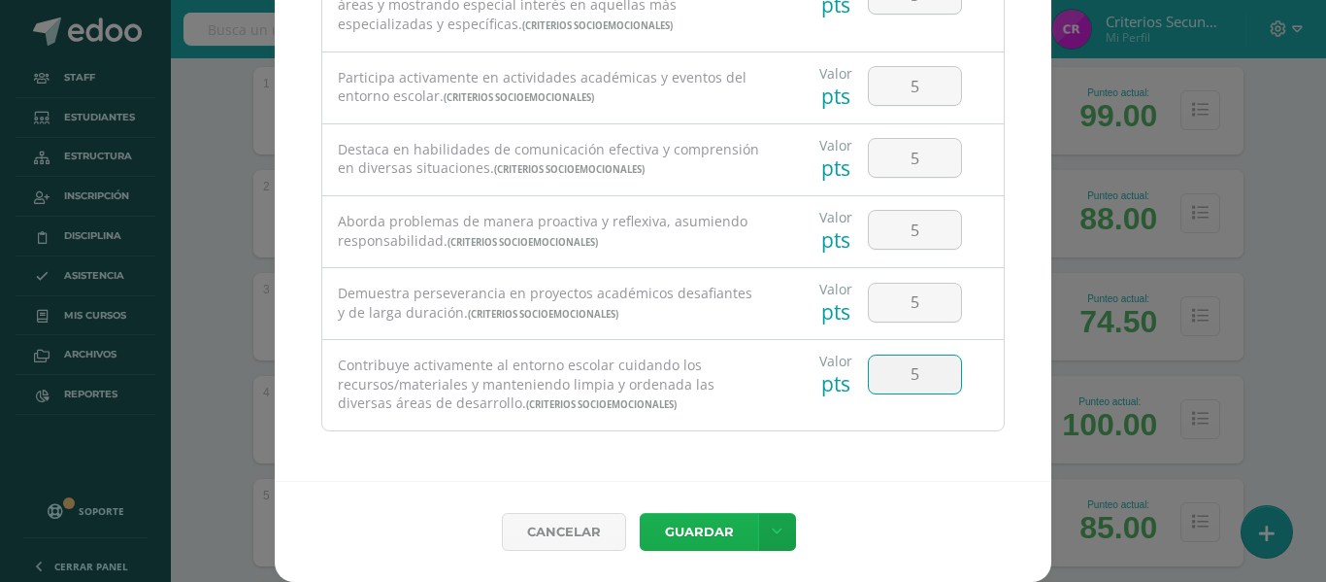
type input "5"
click at [694, 534] on button "Guardar" at bounding box center [699, 532] width 118 height 38
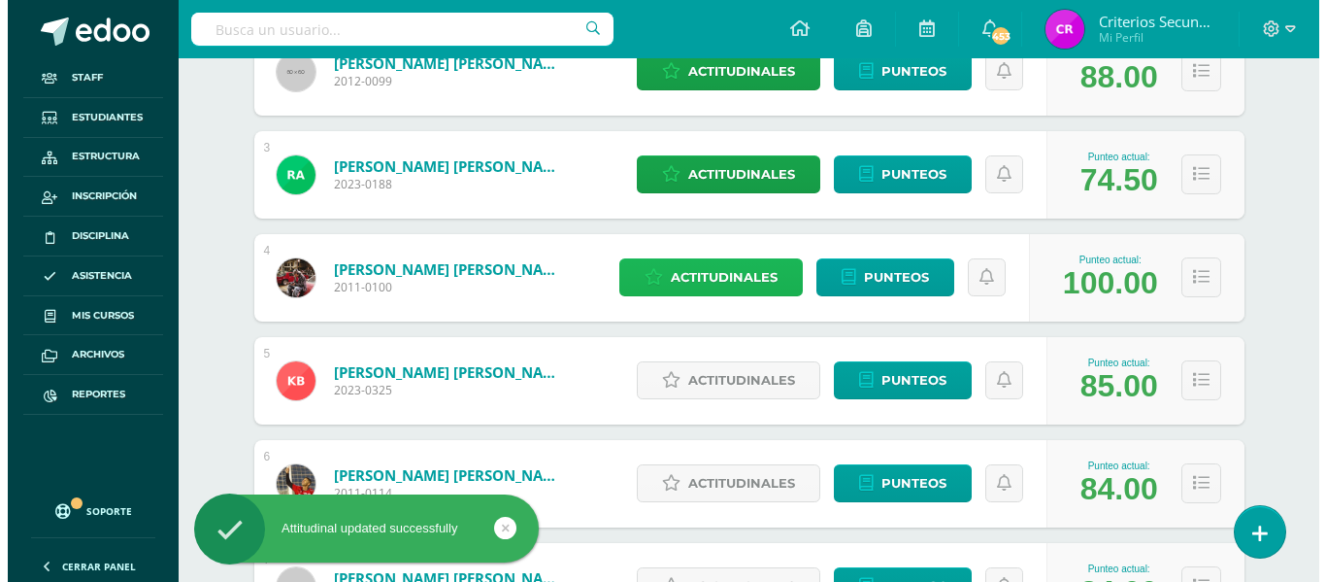
scroll to position [511, 0]
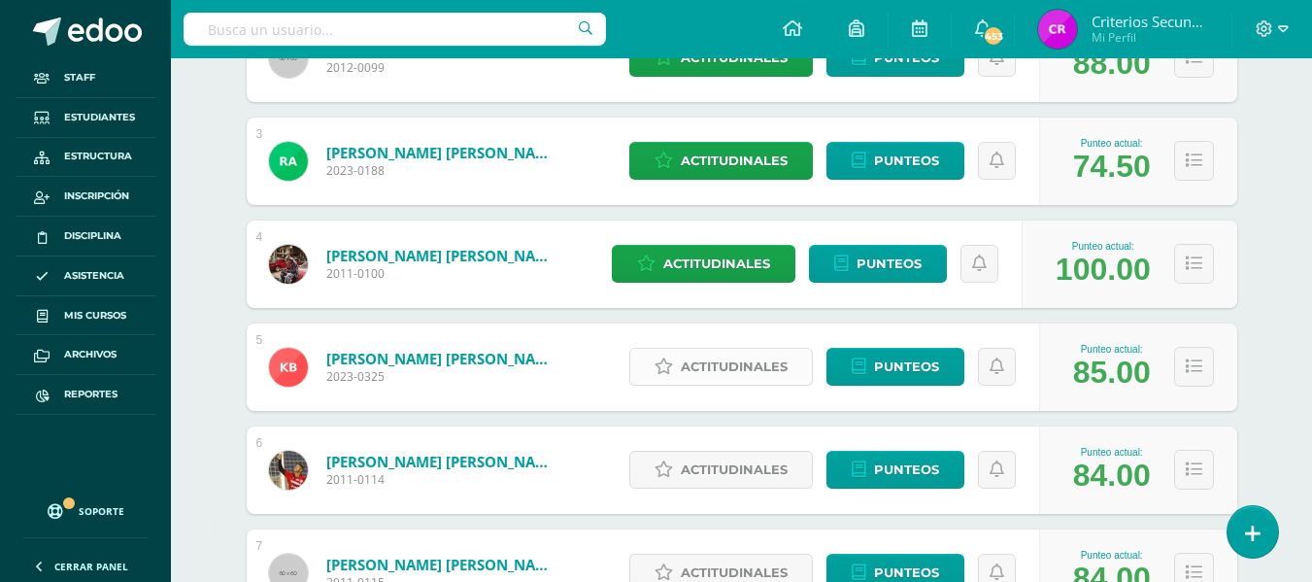
click at [717, 361] on span "Actitudinales" at bounding box center [734, 367] width 107 height 36
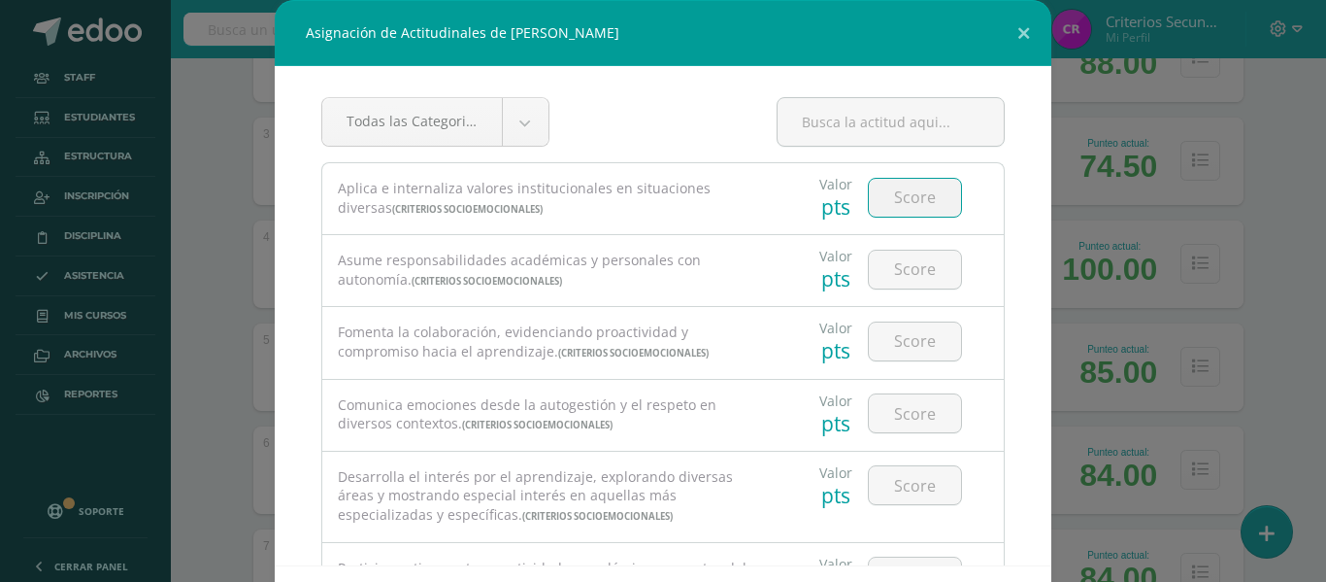
click at [919, 192] on input "number" at bounding box center [915, 198] width 92 height 38
type input "3"
click at [889, 262] on input "number" at bounding box center [915, 269] width 92 height 38
type input "3"
click at [879, 353] on input "number" at bounding box center [915, 341] width 92 height 38
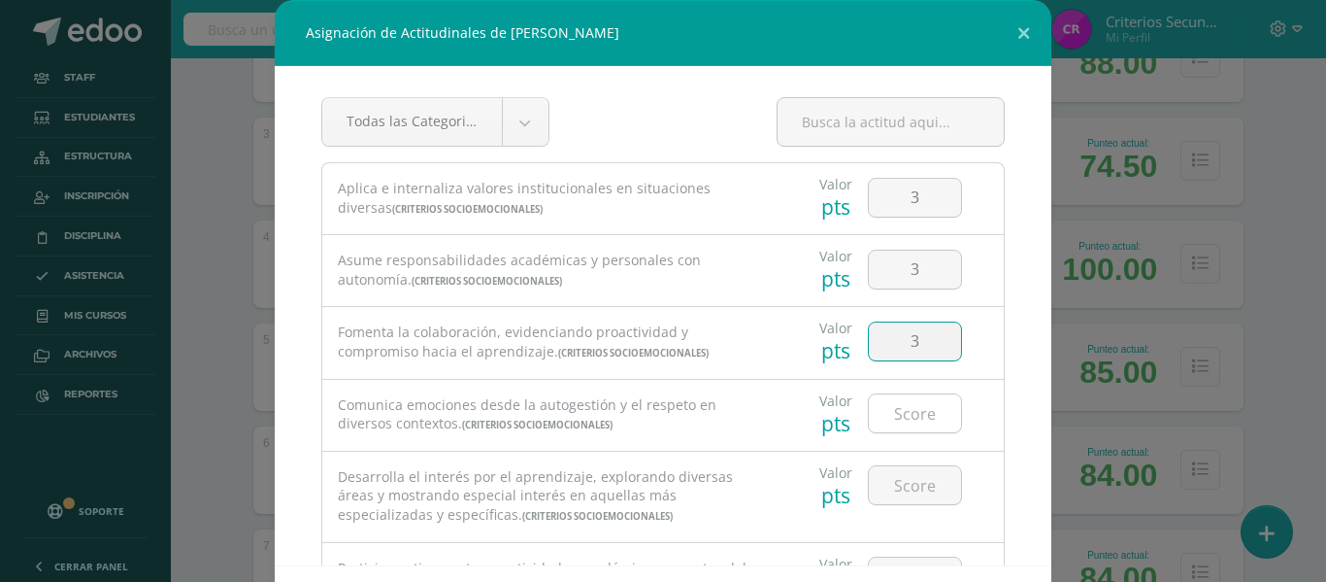
type input "3"
click at [898, 410] on input "number" at bounding box center [915, 413] width 92 height 38
type input "4"
click at [883, 493] on input "number" at bounding box center [915, 485] width 92 height 38
type input "3"
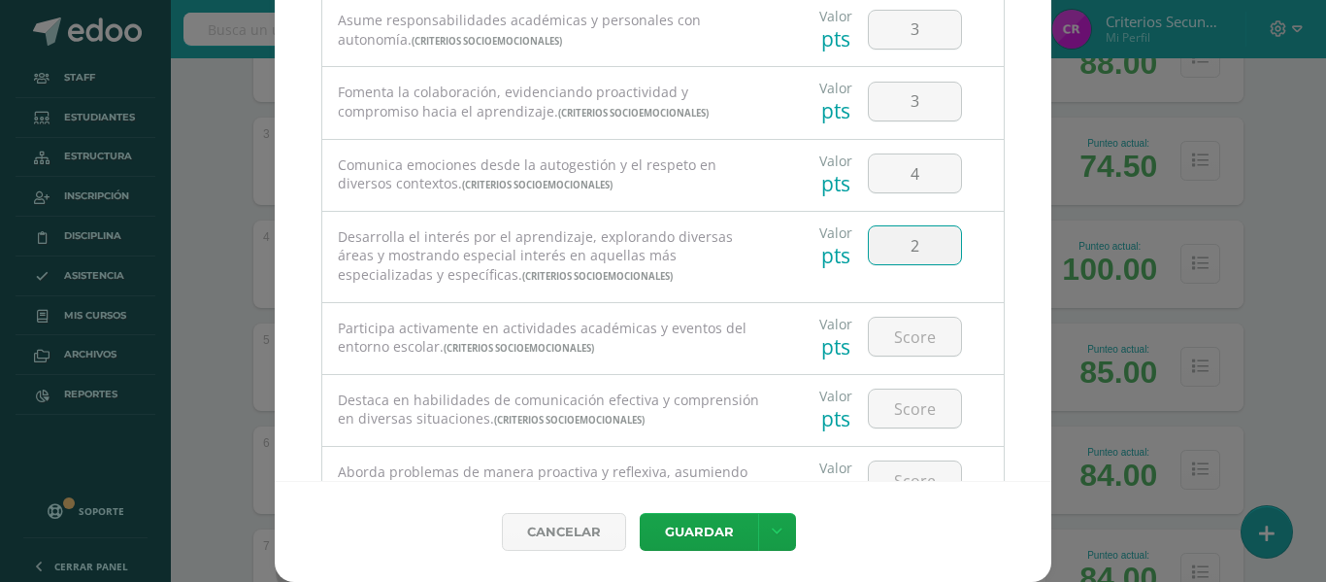
scroll to position [194, 0]
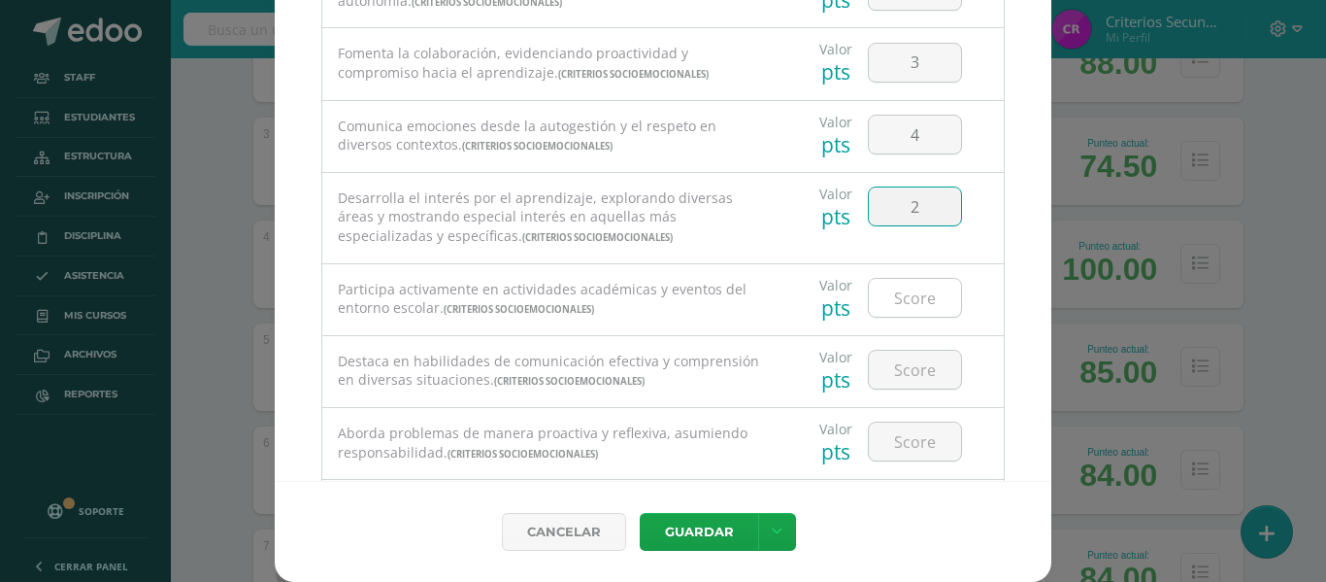
type input "2"
click at [874, 302] on input "number" at bounding box center [915, 298] width 92 height 38
type input "3"
click at [877, 369] on input "number" at bounding box center [915, 369] width 92 height 38
type input "2"
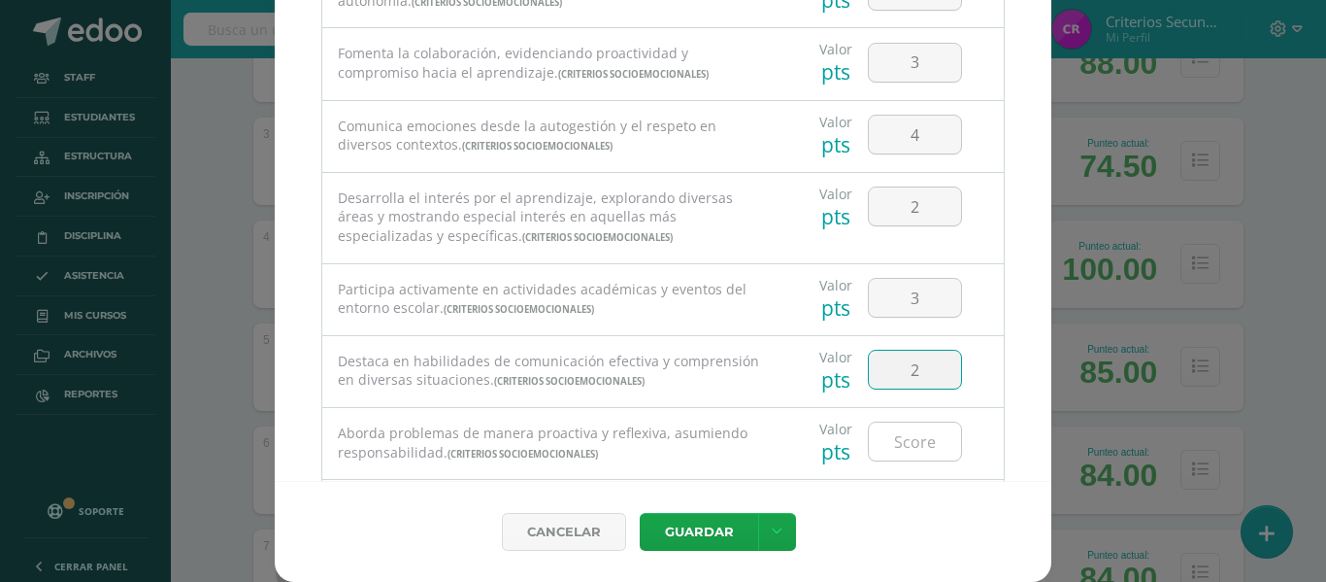
click at [879, 448] on input "number" at bounding box center [915, 441] width 92 height 38
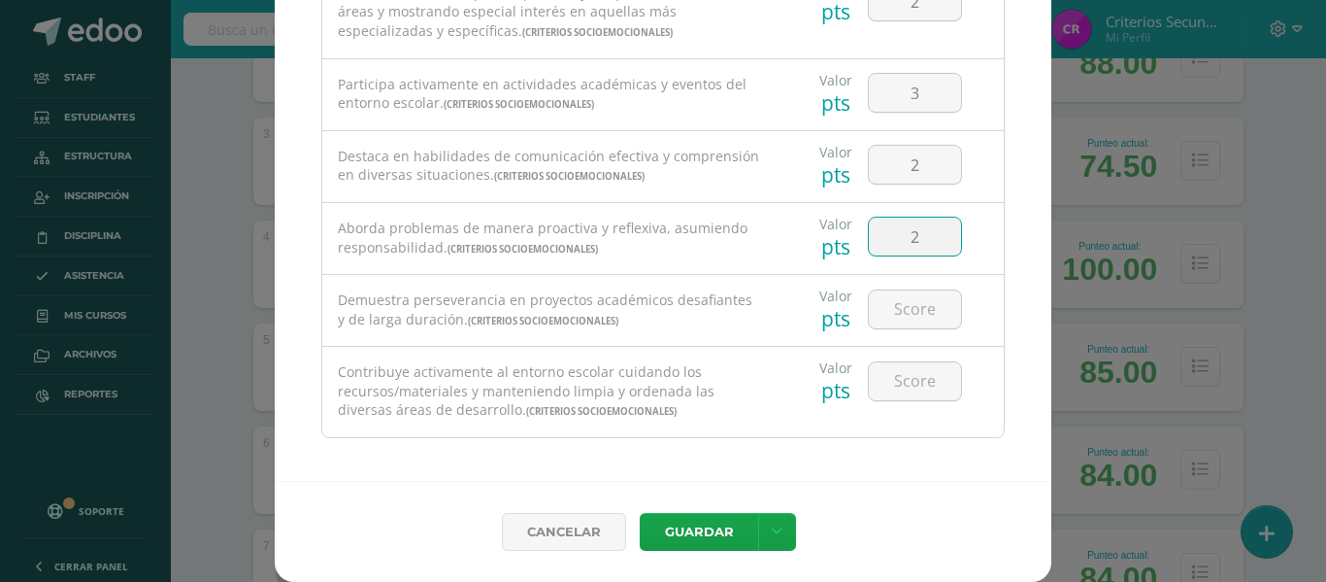
scroll to position [406, 0]
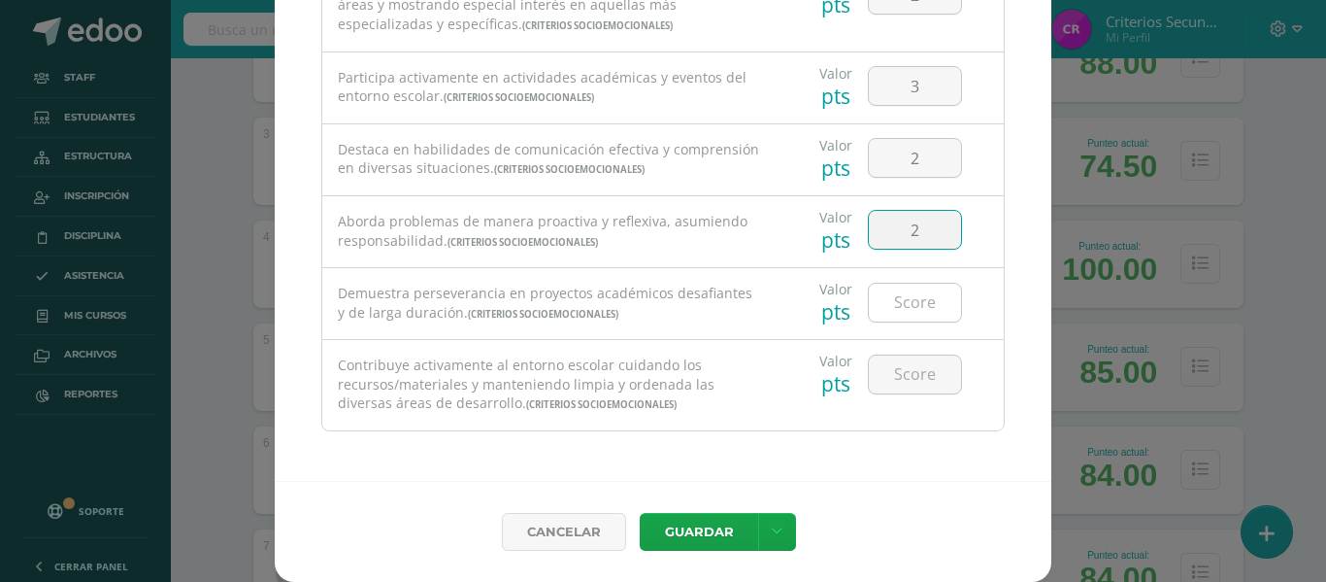
type input "2"
click at [878, 308] on input "number" at bounding box center [915, 302] width 92 height 38
type input "3"
click at [892, 371] on input "number" at bounding box center [915, 374] width 92 height 38
type input "1"
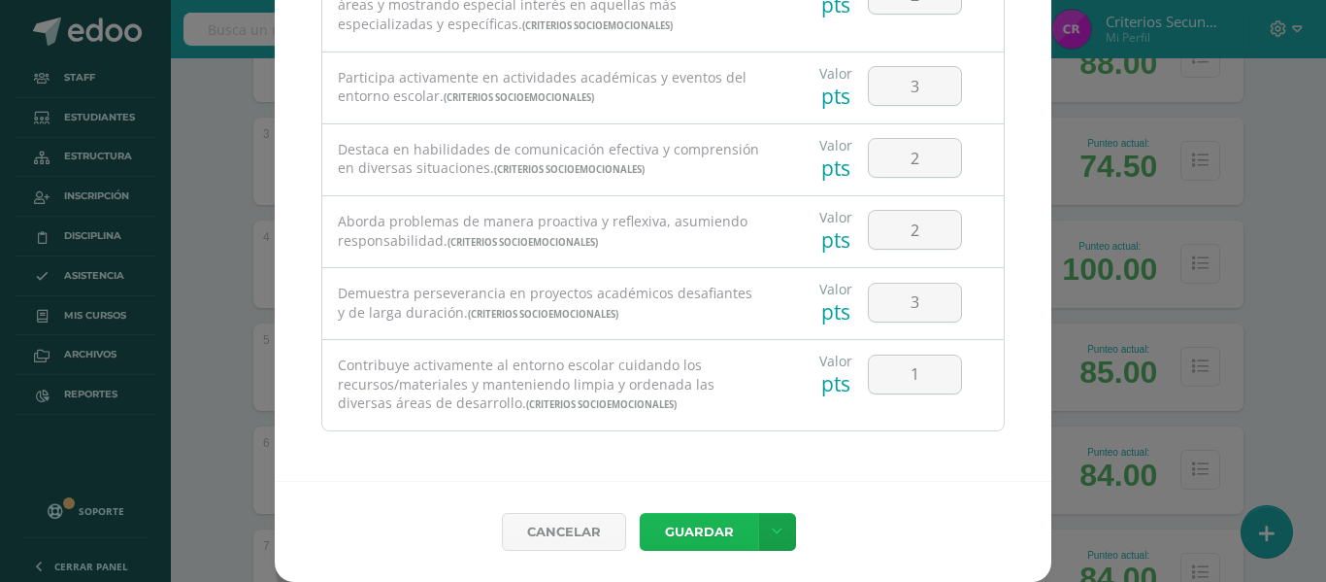
click at [683, 532] on button "Guardar" at bounding box center [699, 532] width 118 height 38
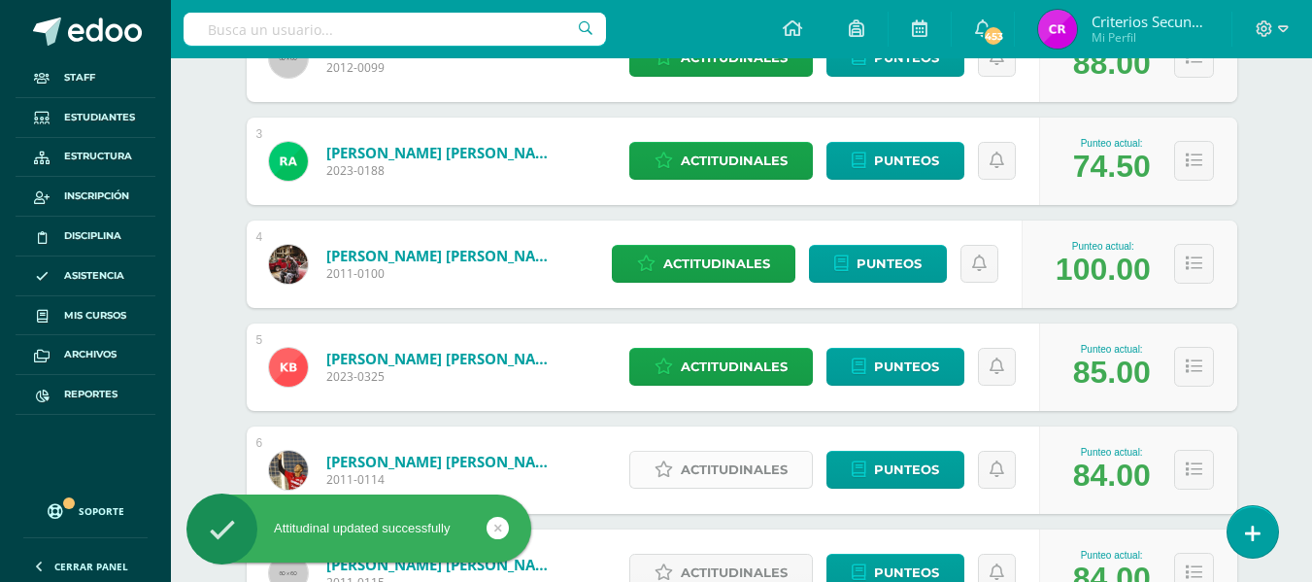
click at [740, 477] on span "Actitudinales" at bounding box center [734, 469] width 107 height 36
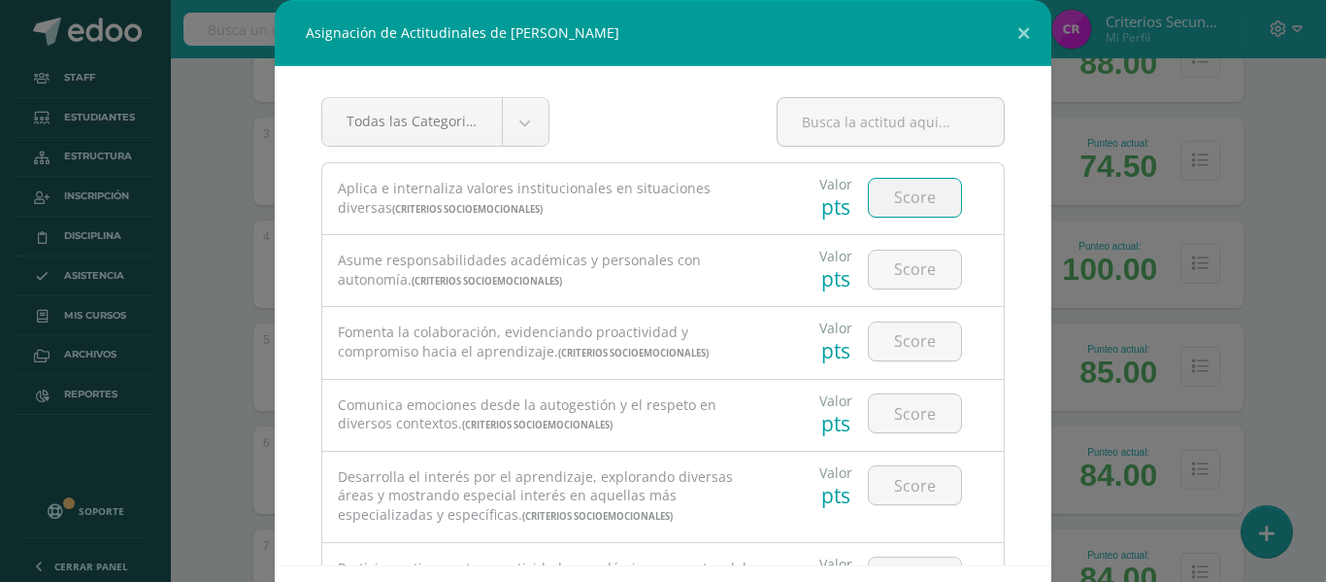
click at [880, 195] on input "number" at bounding box center [915, 198] width 92 height 38
type input "4"
click at [900, 266] on input "number" at bounding box center [915, 269] width 92 height 38
type input "4"
click at [902, 202] on input "4" at bounding box center [915, 198] width 92 height 38
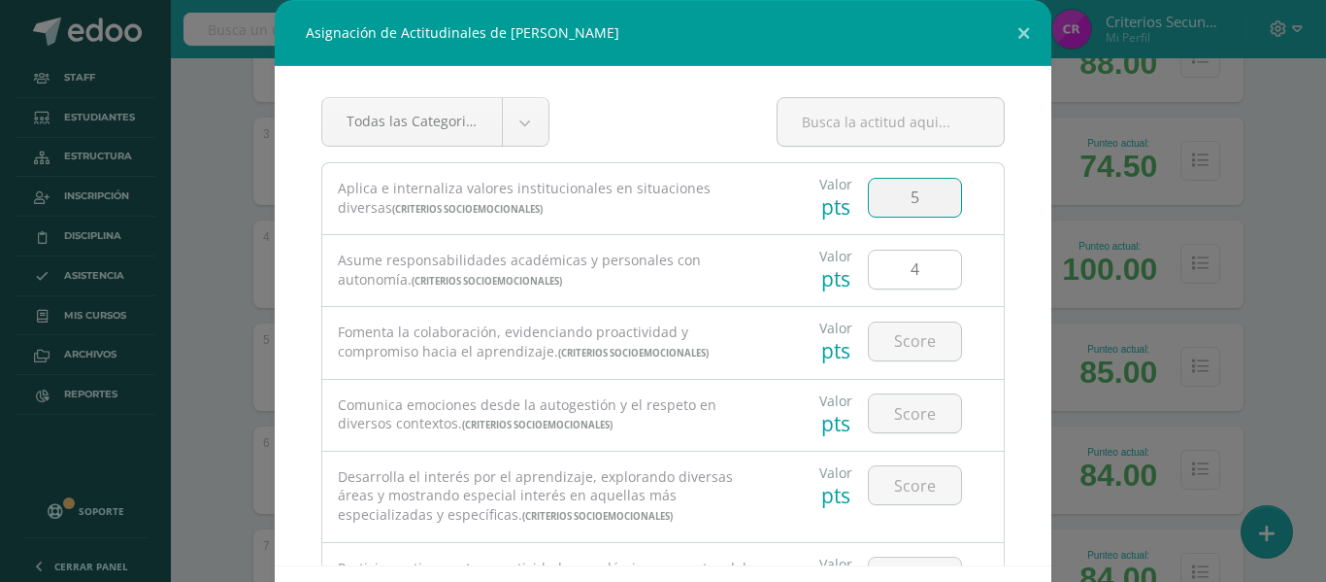
type input "5"
click at [897, 262] on input "4" at bounding box center [915, 269] width 92 height 38
click at [889, 346] on input "number" at bounding box center [915, 341] width 92 height 38
type input "4"
click at [896, 409] on input "number" at bounding box center [915, 413] width 92 height 38
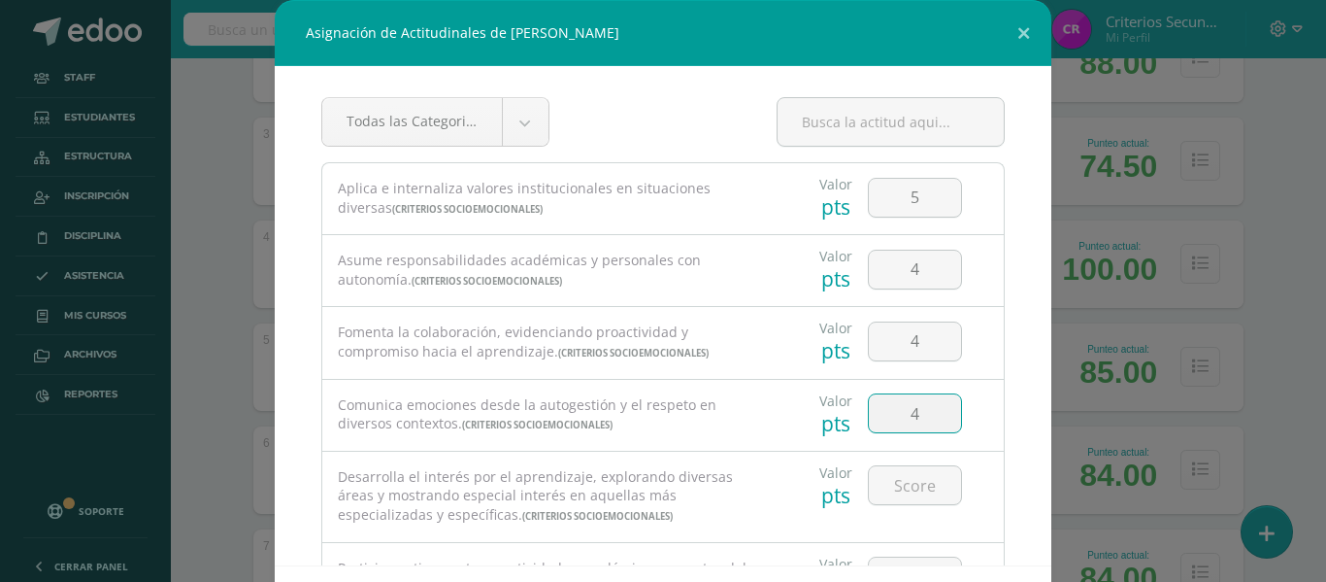
click at [896, 409] on input "4" at bounding box center [915, 413] width 92 height 38
type input "4"
click at [899, 482] on input "number" at bounding box center [915, 485] width 92 height 38
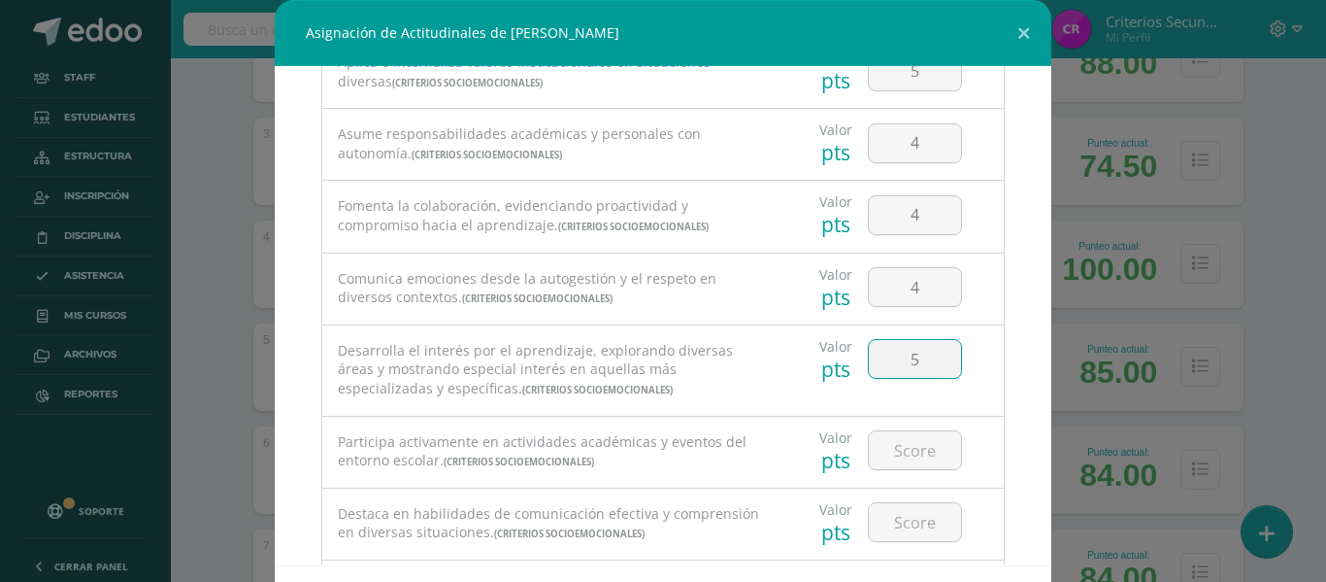
scroll to position [155, 0]
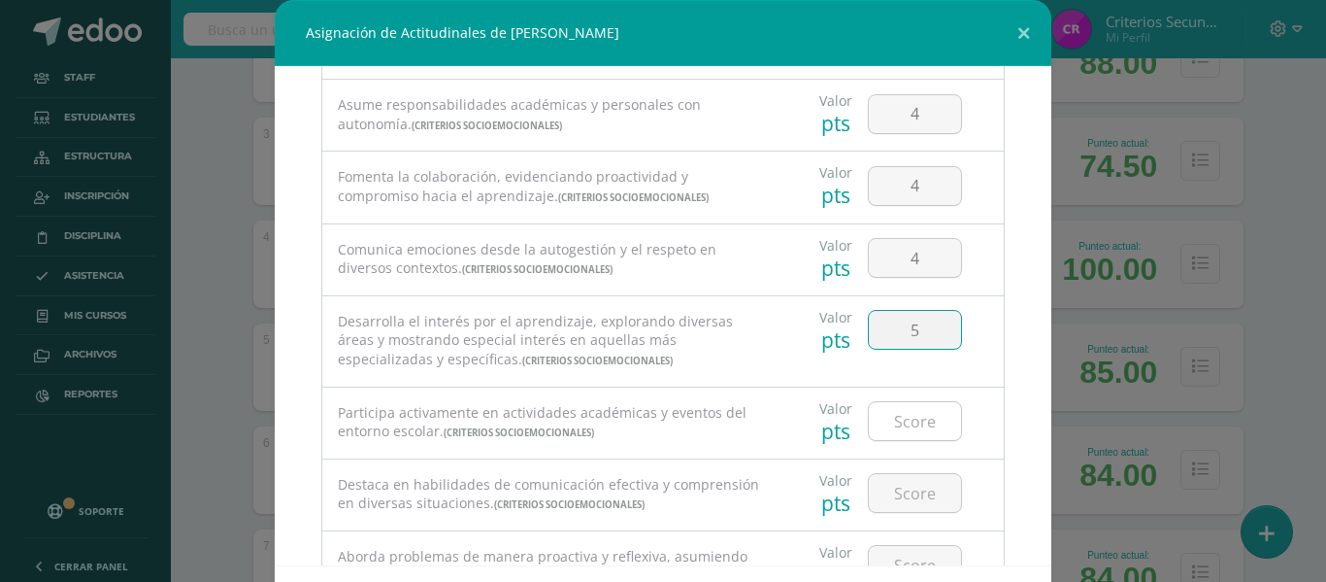
type input "5"
click at [879, 429] on input "number" at bounding box center [915, 421] width 92 height 38
type input "5"
click at [892, 484] on input "number" at bounding box center [915, 493] width 92 height 38
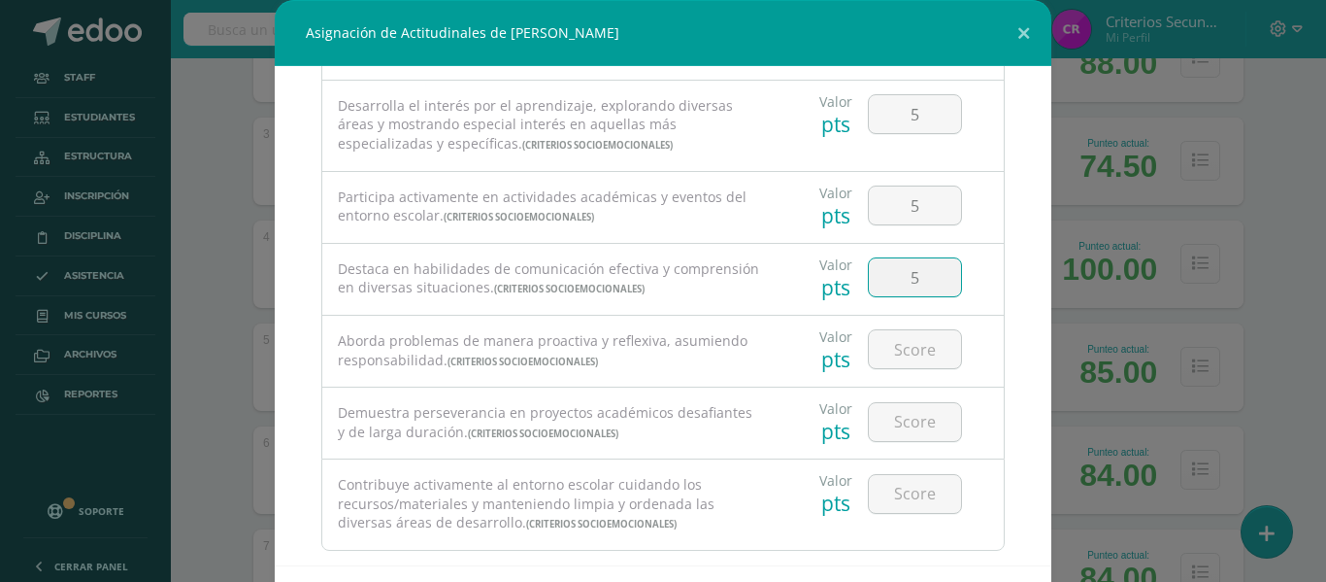
scroll to position [388, 0]
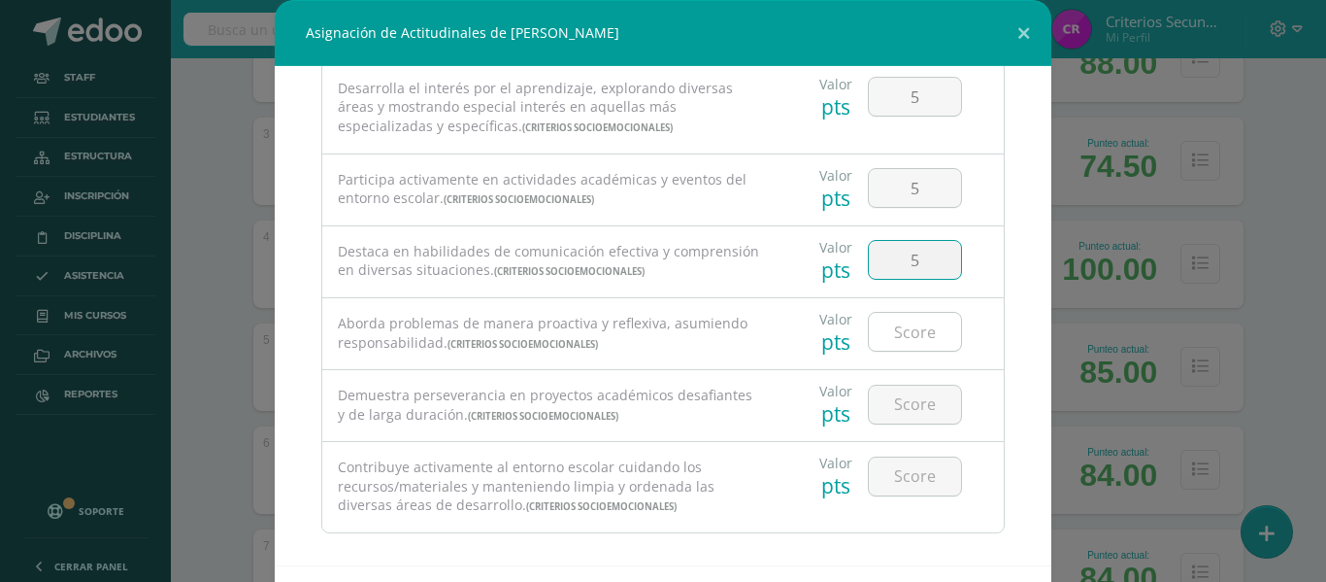
type input "5"
click at [870, 326] on input "number" at bounding box center [915, 332] width 92 height 38
type input "5"
click at [903, 414] on input "number" at bounding box center [915, 404] width 92 height 38
type input "5"
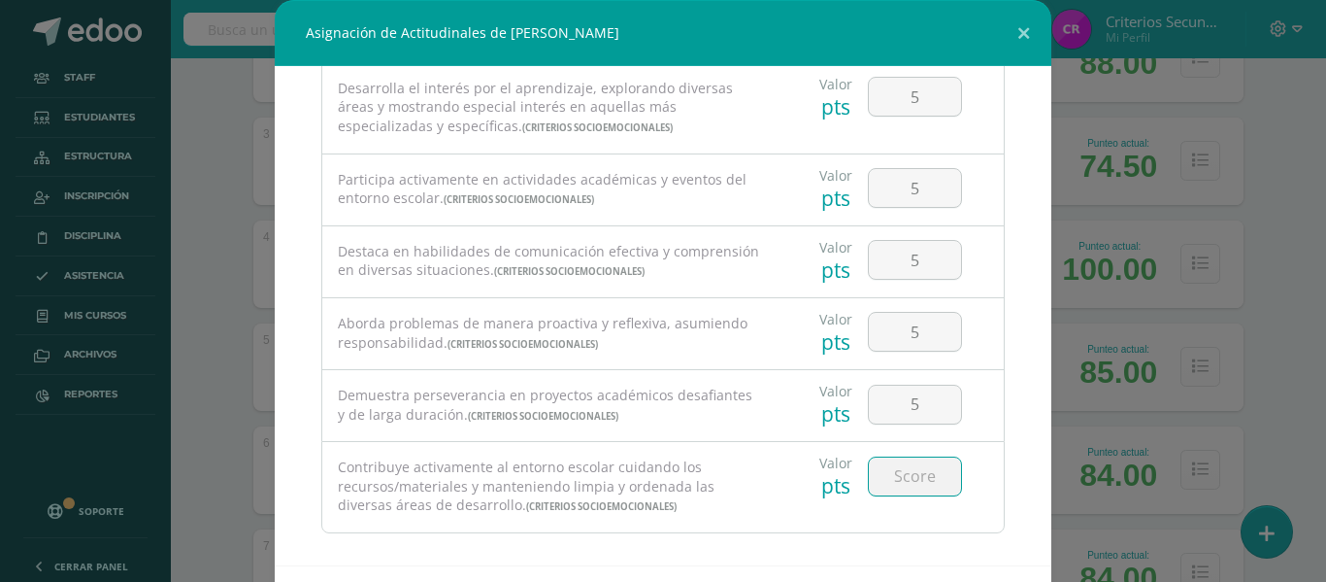
click at [887, 482] on input "number" at bounding box center [915, 476] width 92 height 38
click at [904, 411] on input "5" at bounding box center [915, 404] width 92 height 38
type input "4"
click at [875, 478] on input "number" at bounding box center [915, 476] width 92 height 38
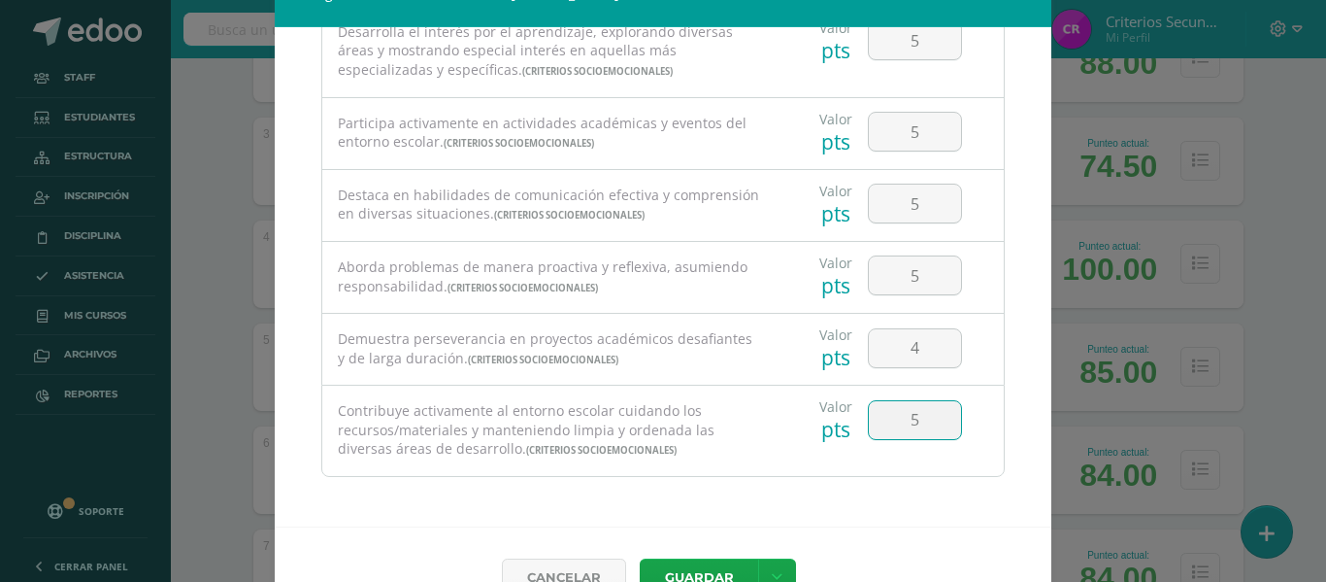
scroll to position [84, 0]
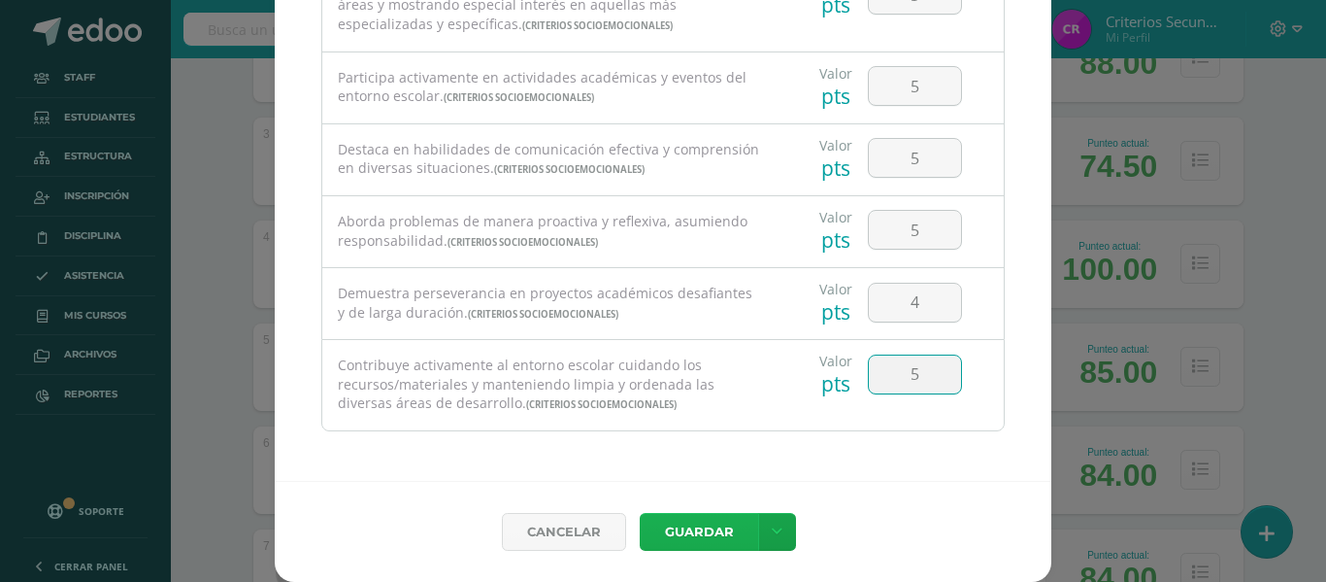
type input "5"
click at [695, 532] on button "Guardar" at bounding box center [699, 532] width 118 height 38
click at [687, 524] on button "Guardar" at bounding box center [699, 532] width 118 height 38
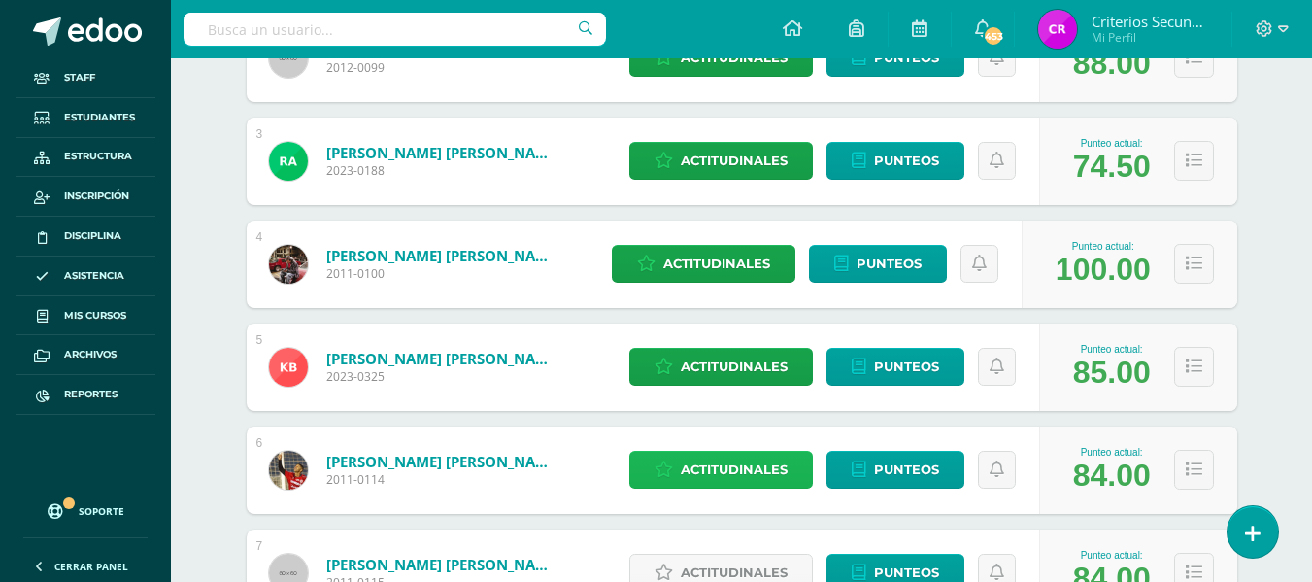
click at [715, 460] on span "Actitudinales" at bounding box center [734, 469] width 107 height 36
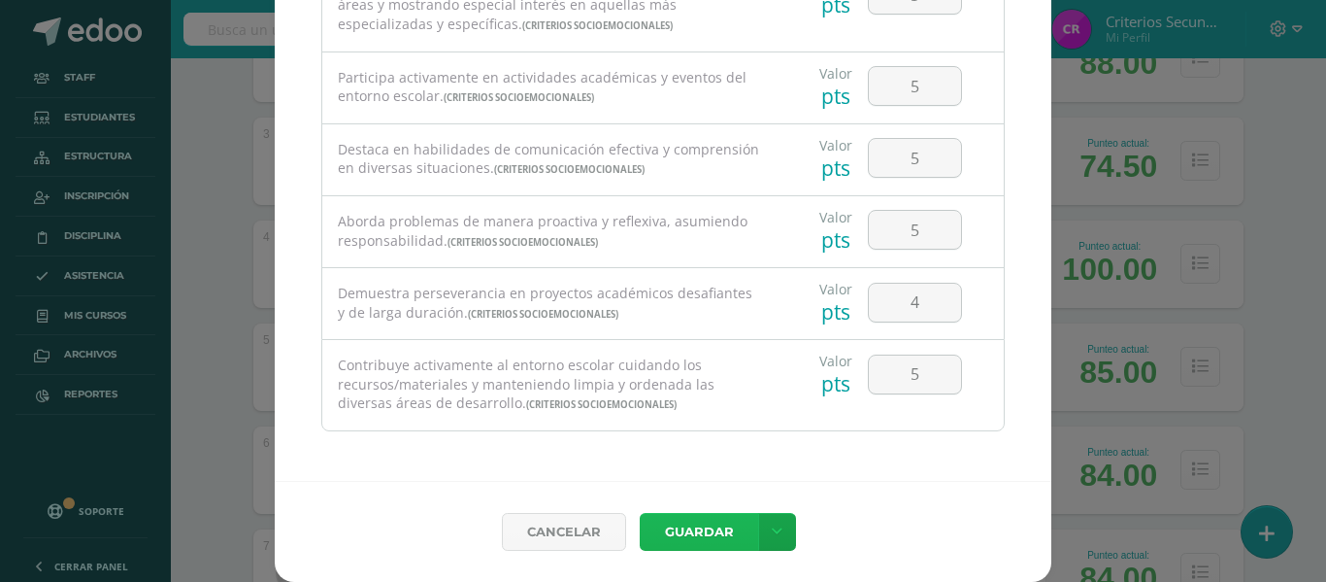
click at [691, 533] on button "Guardar" at bounding box center [699, 532] width 118 height 38
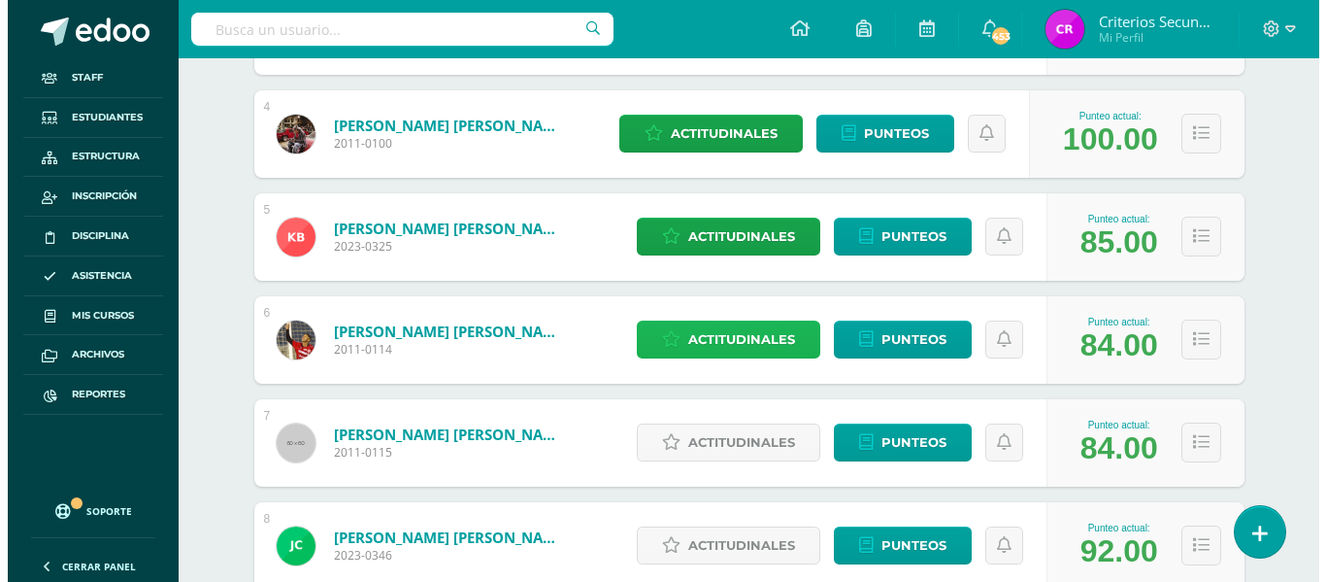
scroll to position [718, 0]
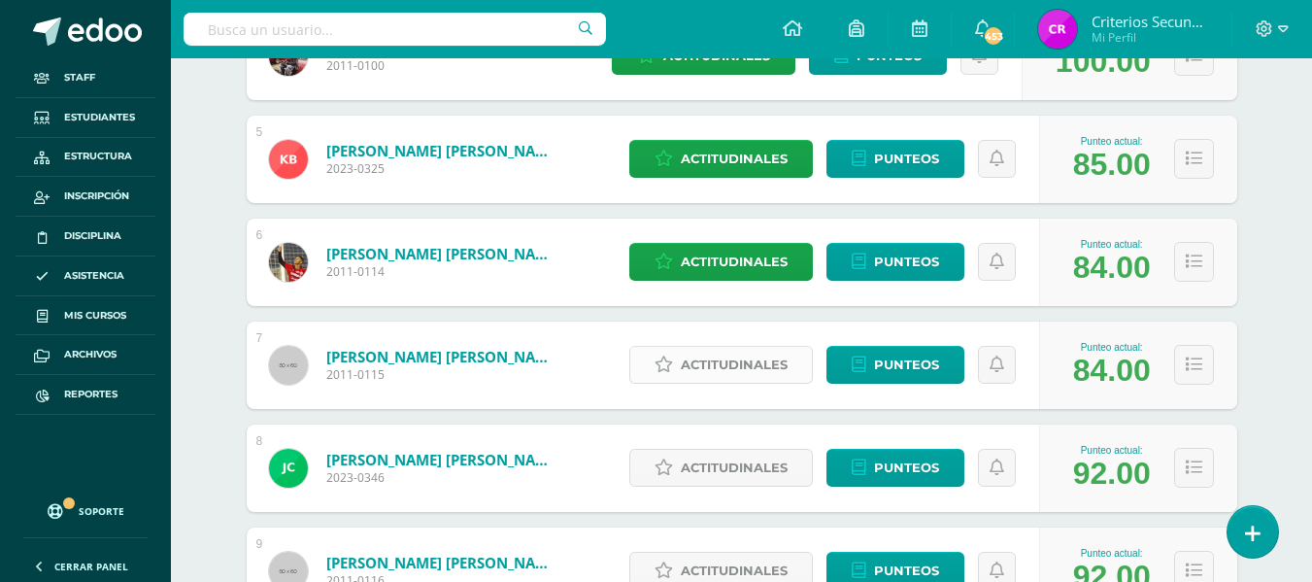
click at [711, 364] on span "Actitudinales" at bounding box center [734, 365] width 107 height 36
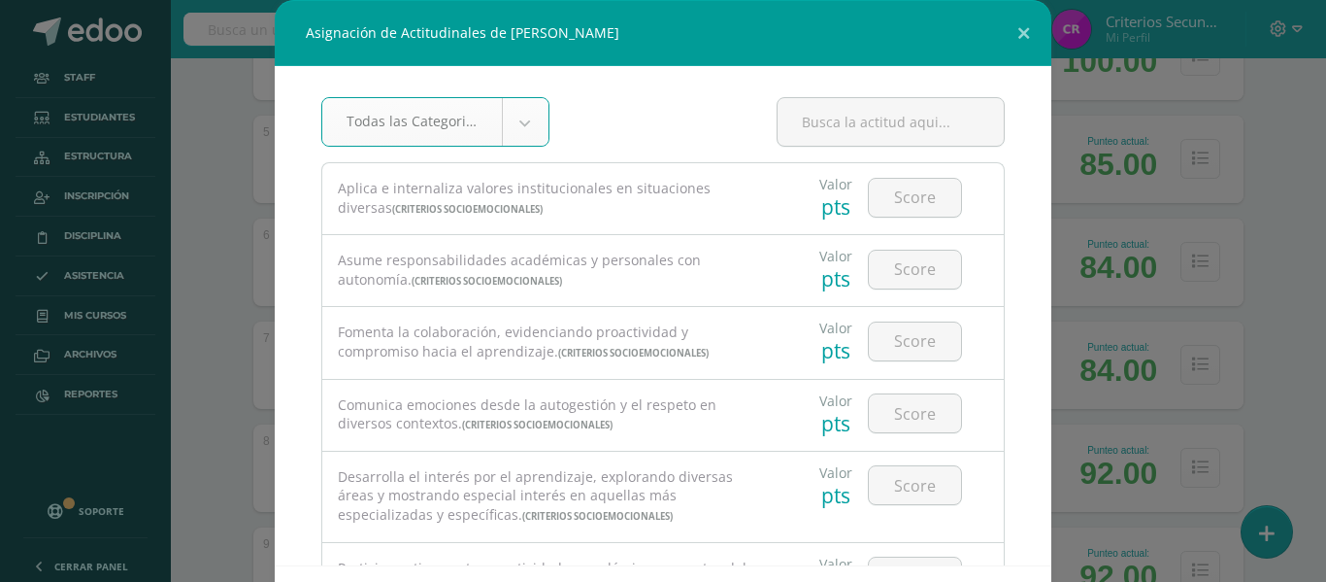
click at [1262, 268] on div "Asignación de Actitudinales de [PERSON_NAME] Todas las Categorias Todas las Cat…" at bounding box center [663, 333] width 1311 height 666
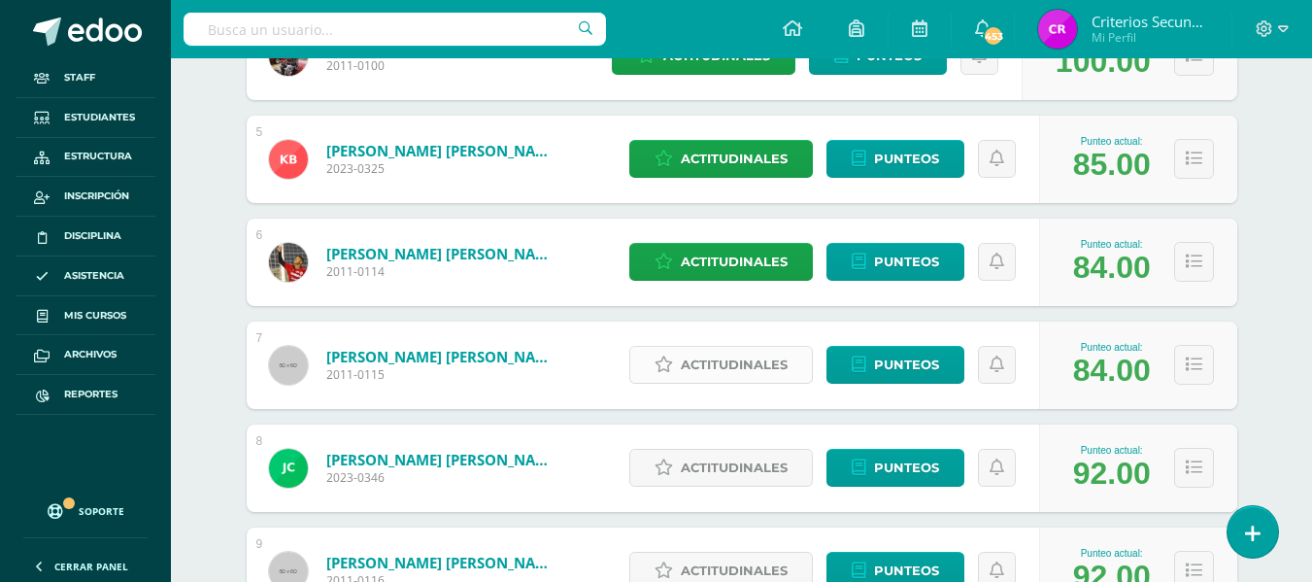
click at [727, 367] on span "Actitudinales" at bounding box center [734, 365] width 107 height 36
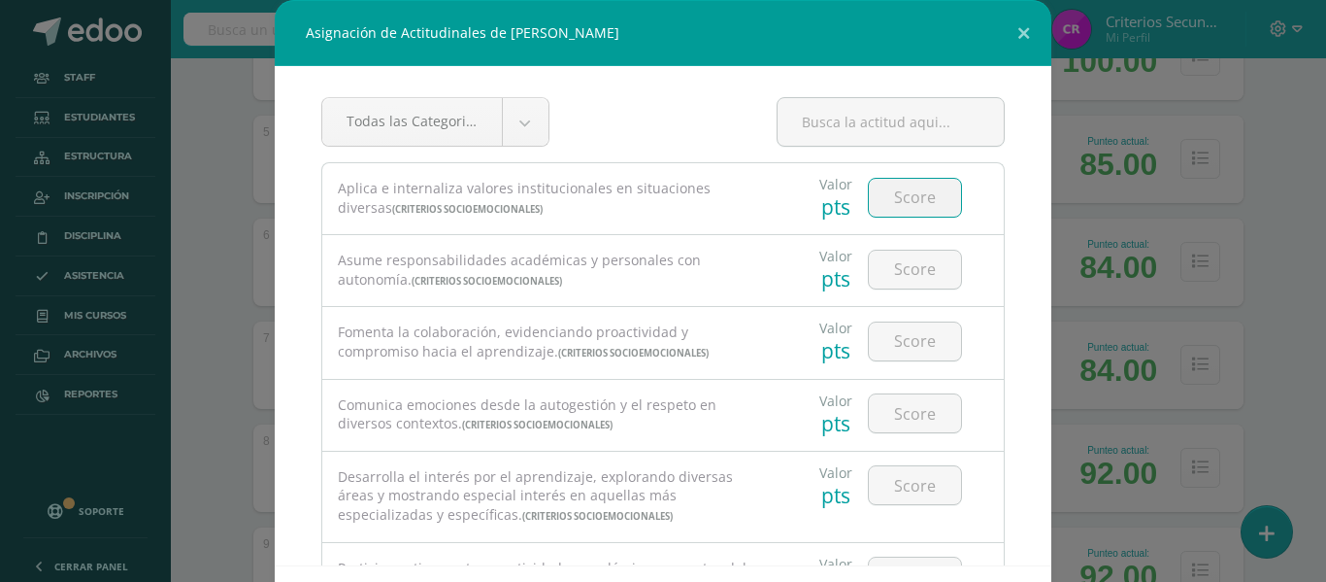
click at [887, 195] on input "number" at bounding box center [915, 198] width 92 height 38
type input "3"
click at [899, 278] on input "number" at bounding box center [915, 269] width 92 height 38
type input "3"
click at [874, 342] on input "number" at bounding box center [915, 341] width 92 height 38
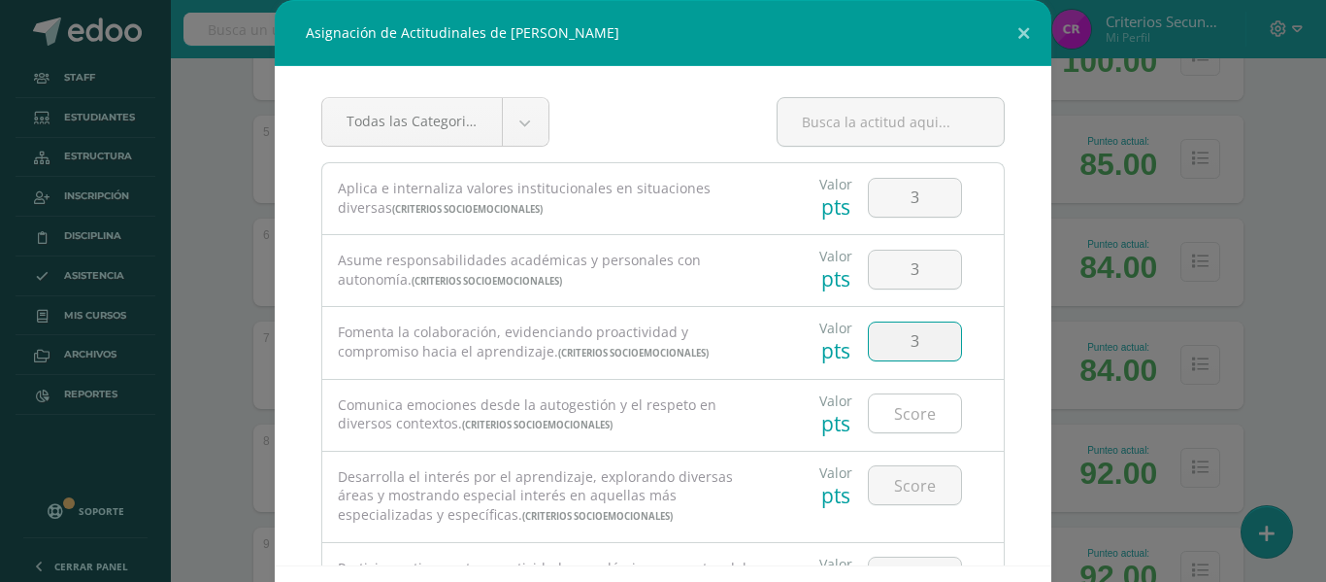
type input "3"
click at [881, 422] on input "number" at bounding box center [915, 413] width 92 height 38
type input "4"
click at [869, 478] on input "number" at bounding box center [915, 485] width 92 height 38
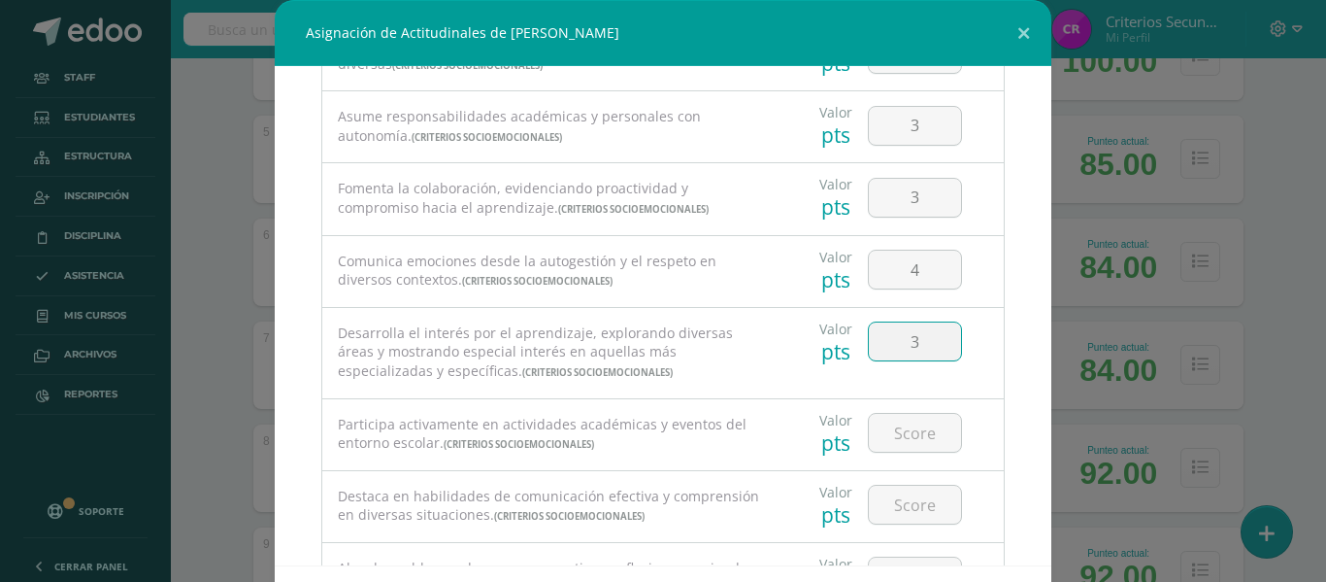
scroll to position [194, 0]
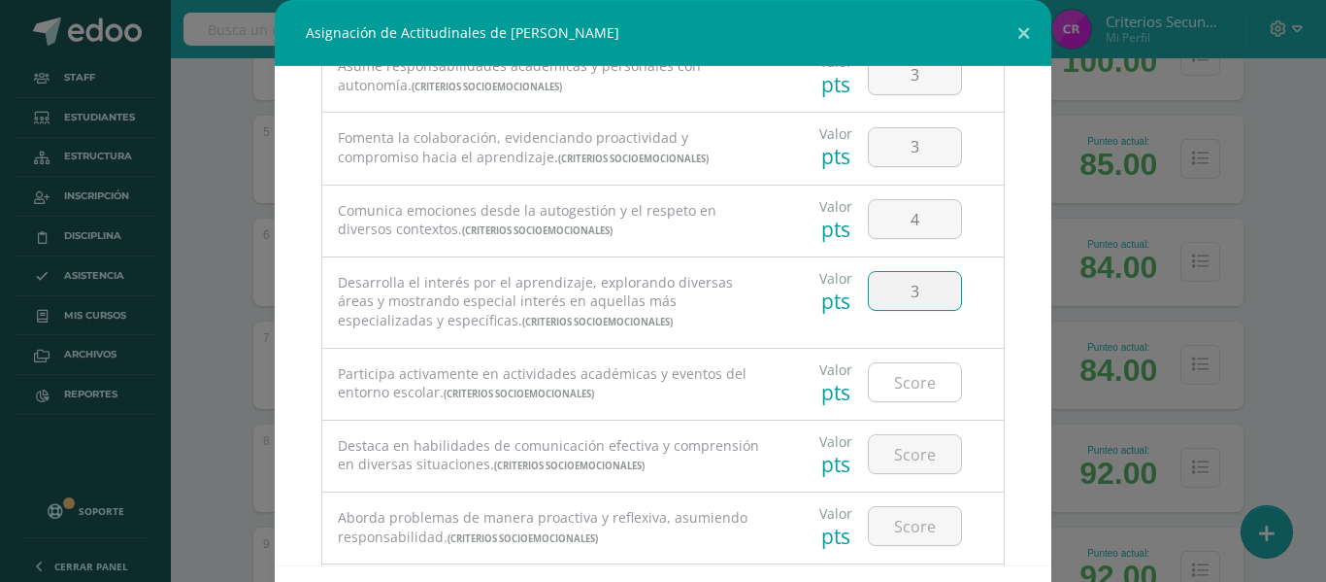
type input "3"
click at [881, 392] on input "number" at bounding box center [915, 382] width 92 height 38
type input "4"
click at [881, 461] on input "number" at bounding box center [915, 454] width 92 height 38
type input "4"
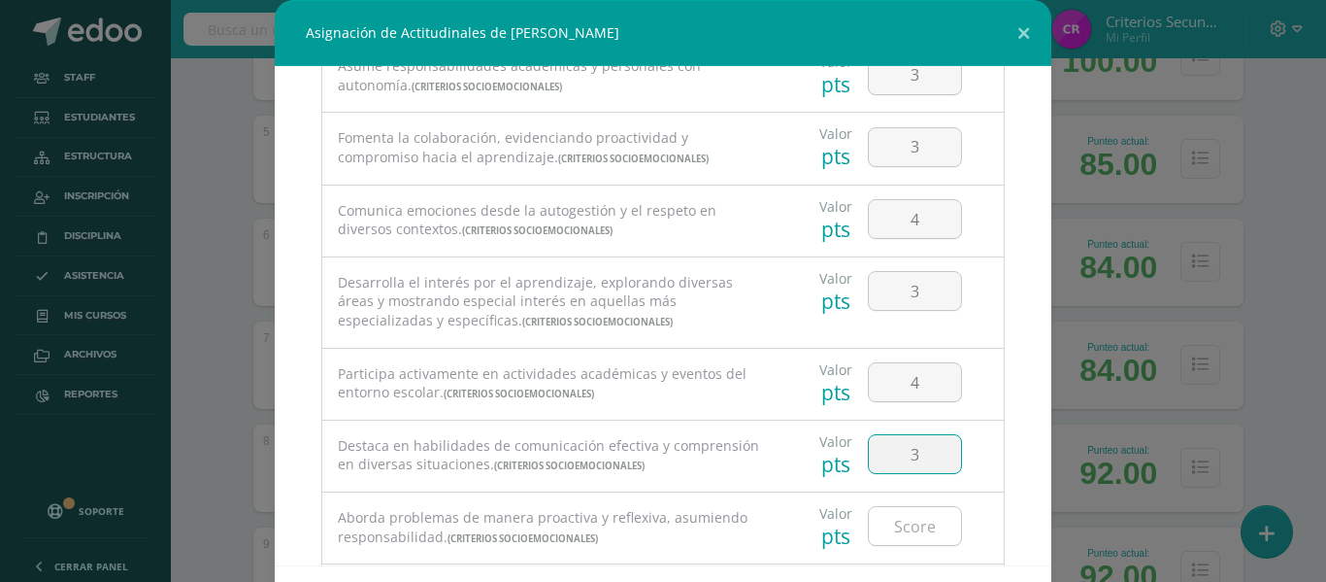
type input "3"
click at [900, 517] on input "number" at bounding box center [915, 526] width 92 height 38
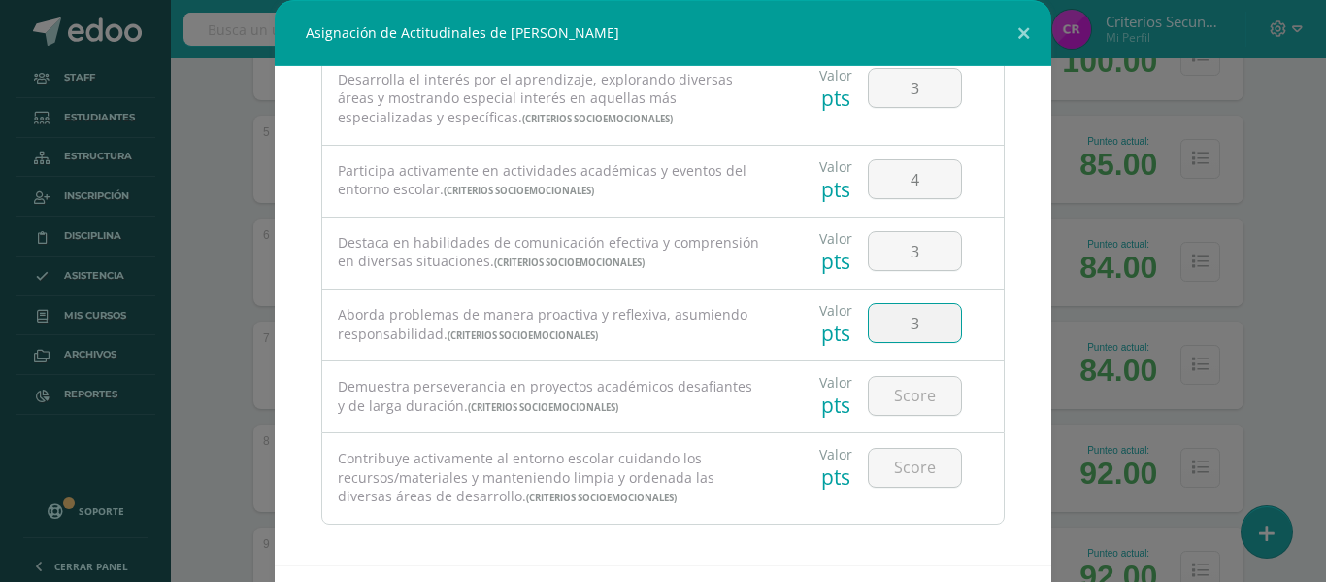
scroll to position [406, 0]
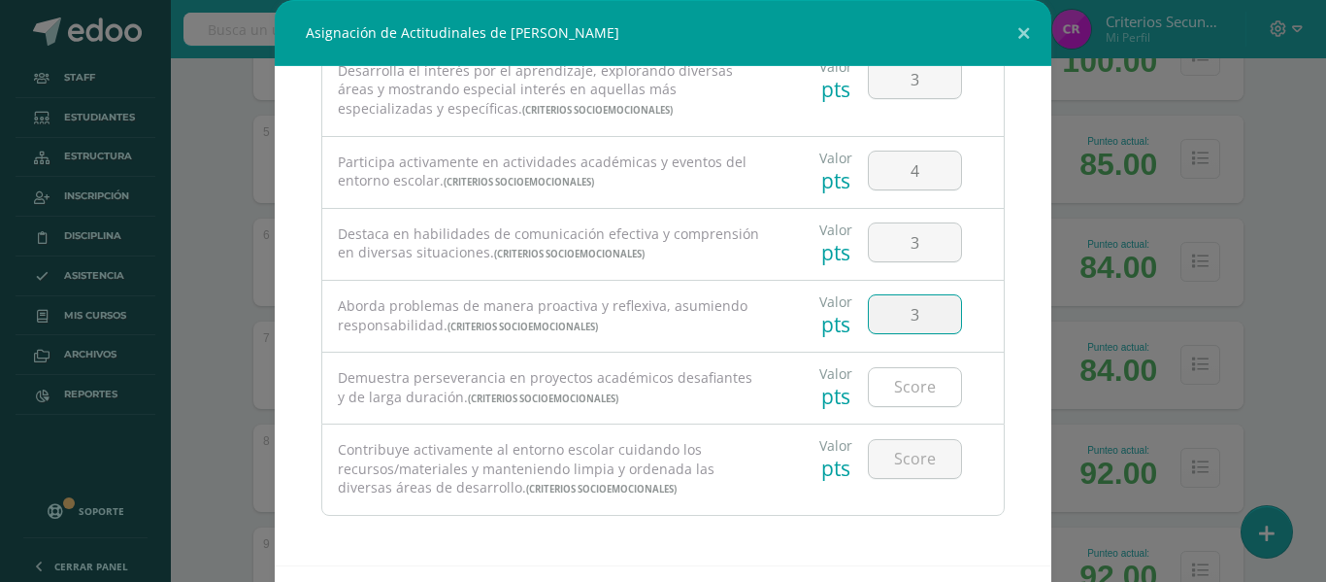
type input "3"
click at [895, 389] on input "number" at bounding box center [915, 387] width 92 height 38
type input "2"
click at [875, 456] on input "number" at bounding box center [915, 459] width 92 height 38
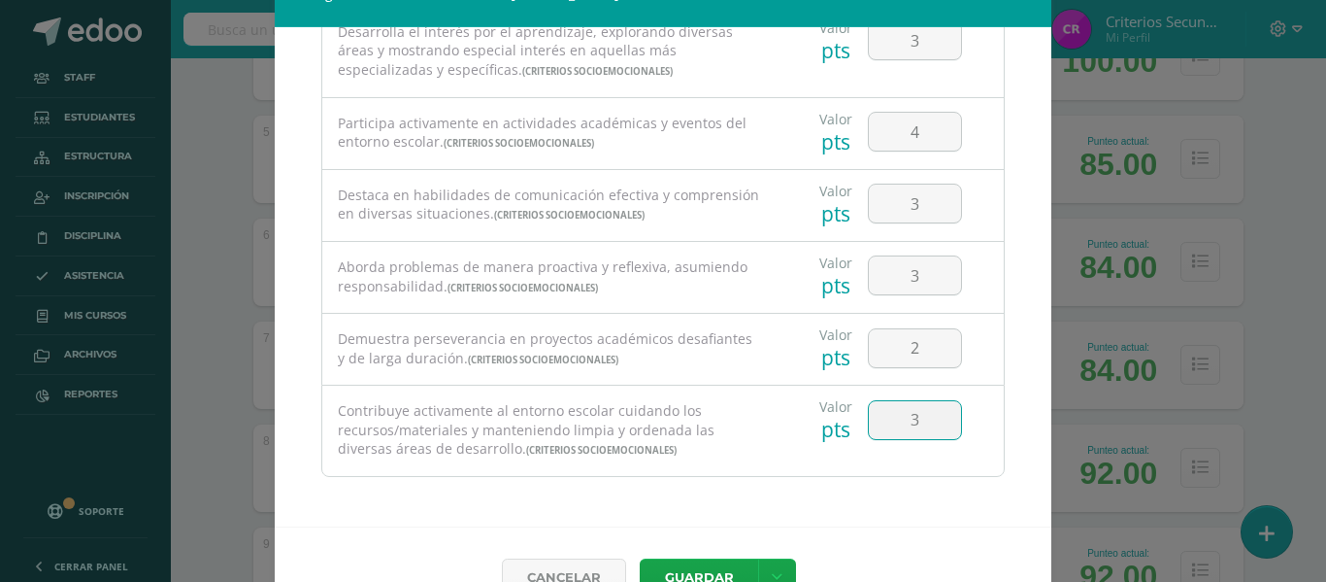
scroll to position [84, 0]
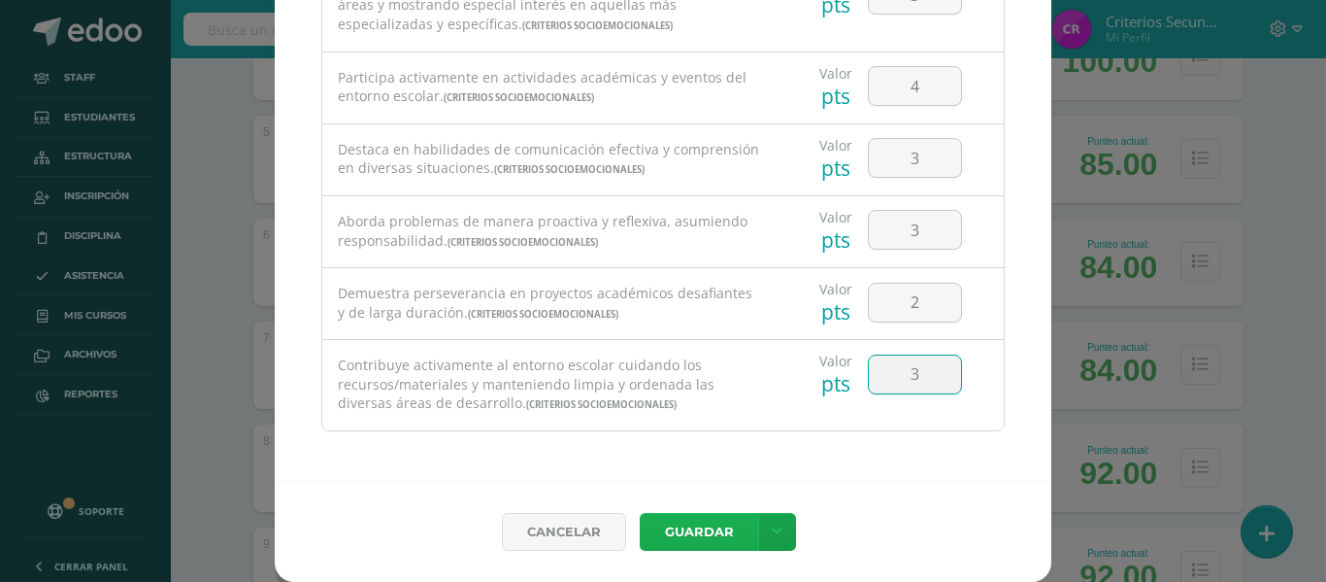
type input "3"
click at [667, 524] on button "Guardar" at bounding box center [699, 532] width 118 height 38
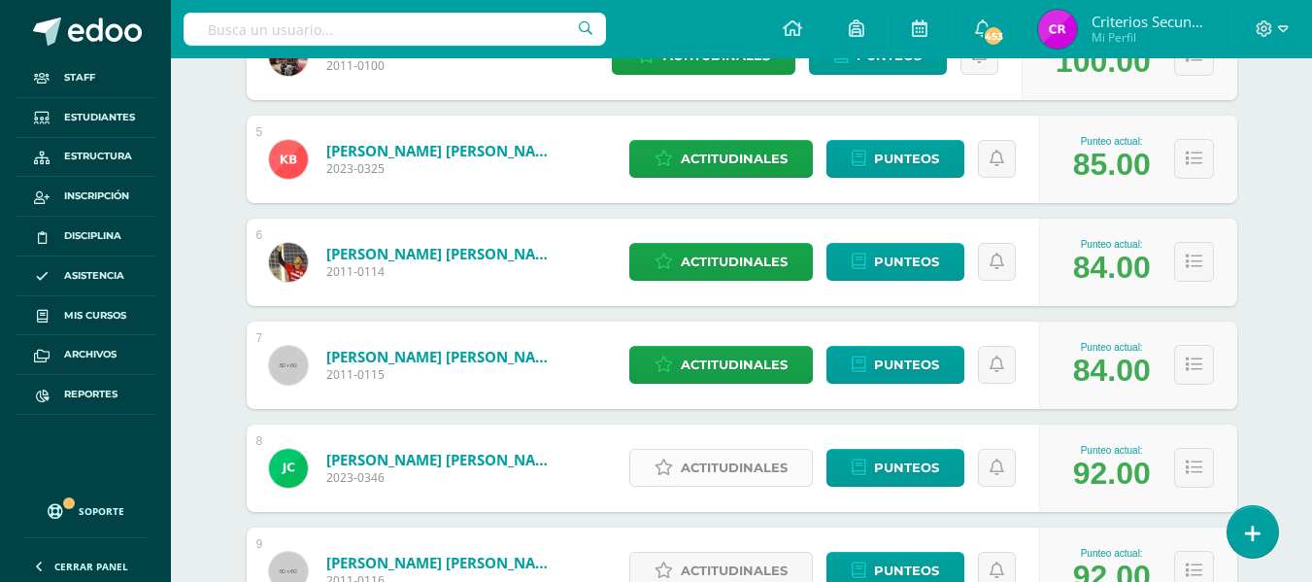
click at [720, 467] on span "Actitudinales" at bounding box center [734, 467] width 107 height 36
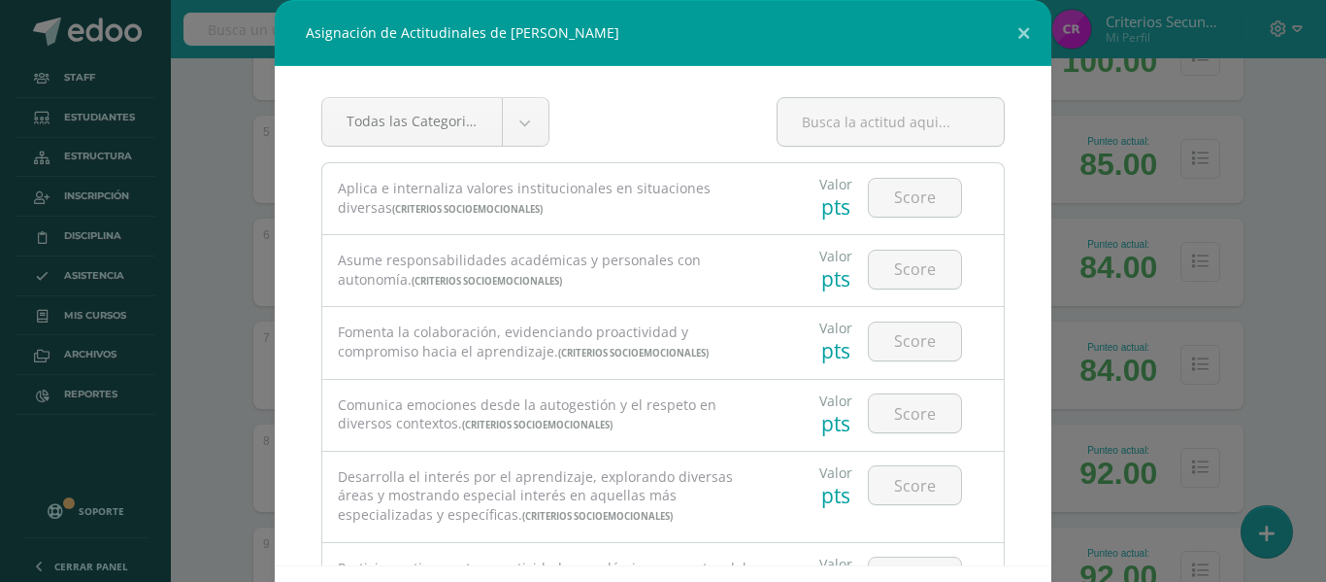
click at [1286, 424] on div "Asignación de Actitudinales de [PERSON_NAME] Todas las Categorias Todas las Cat…" at bounding box center [663, 333] width 1311 height 666
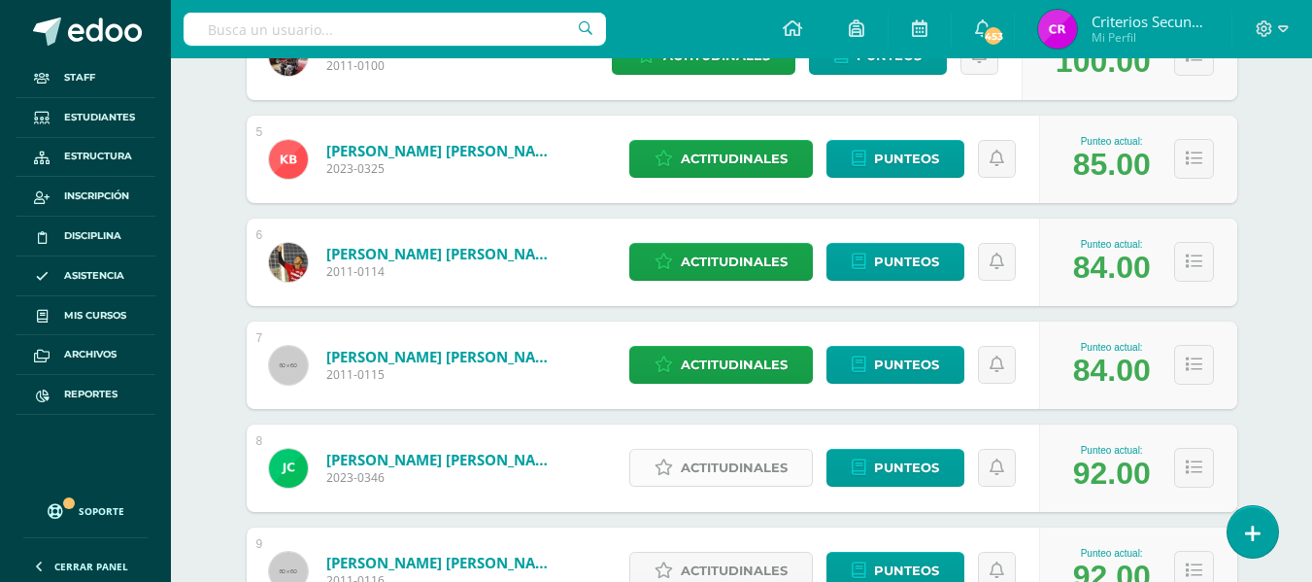
click at [733, 470] on span "Actitudinales" at bounding box center [734, 467] width 107 height 36
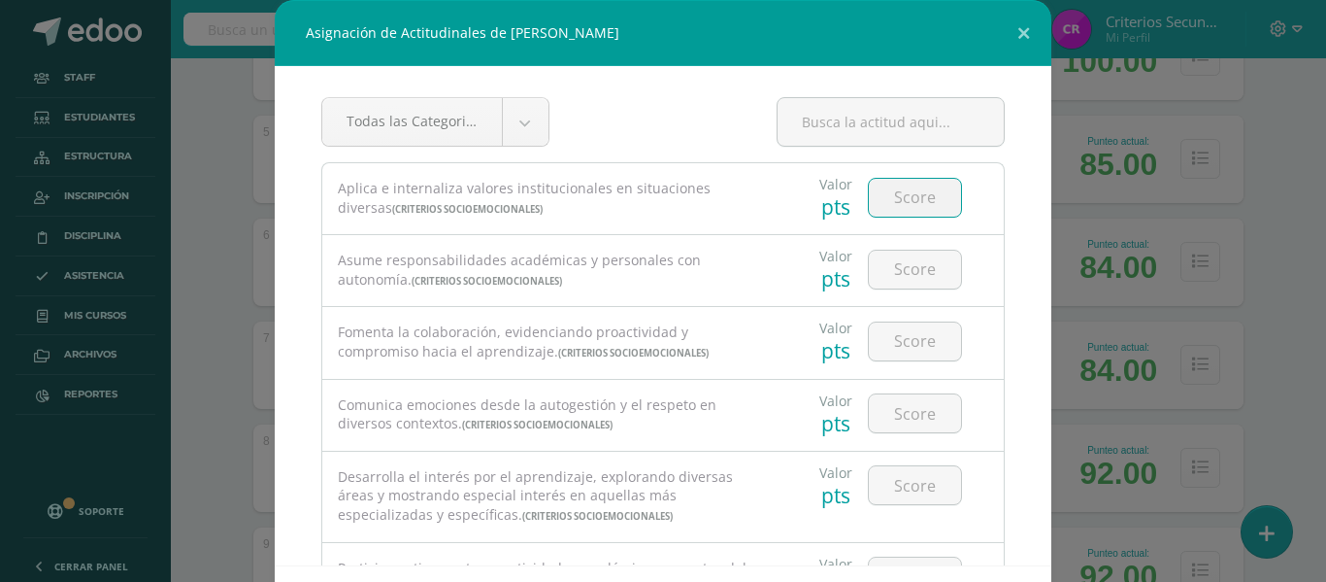
click at [895, 195] on input "number" at bounding box center [915, 198] width 92 height 38
type input "3"
click at [894, 261] on input "number" at bounding box center [915, 269] width 92 height 38
type input "4"
click at [881, 342] on input "number" at bounding box center [915, 341] width 92 height 38
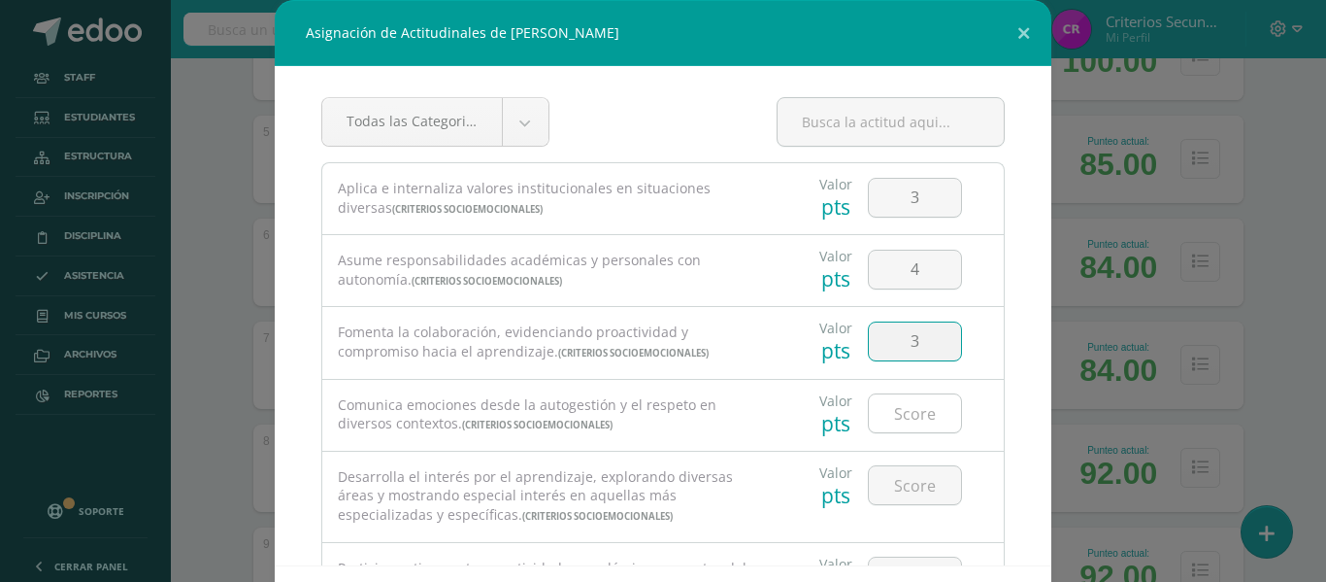
type input "3"
click at [887, 426] on input "number" at bounding box center [915, 413] width 92 height 38
type input "4"
click at [889, 491] on input "number" at bounding box center [915, 485] width 92 height 38
type input "6"
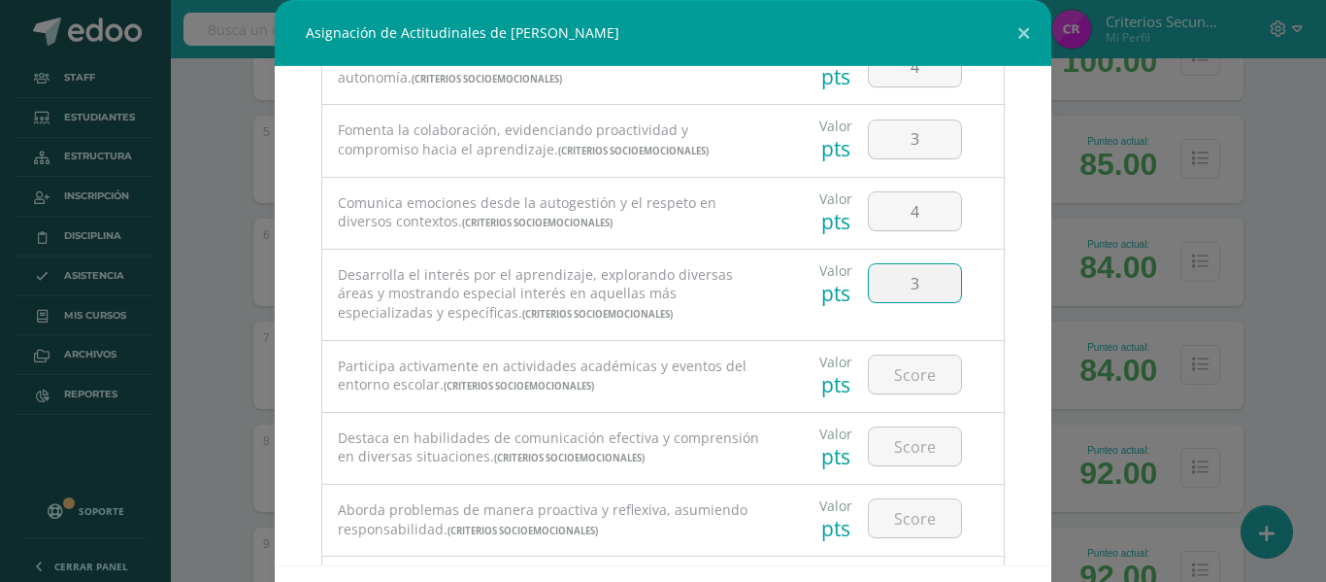
scroll to position [233, 0]
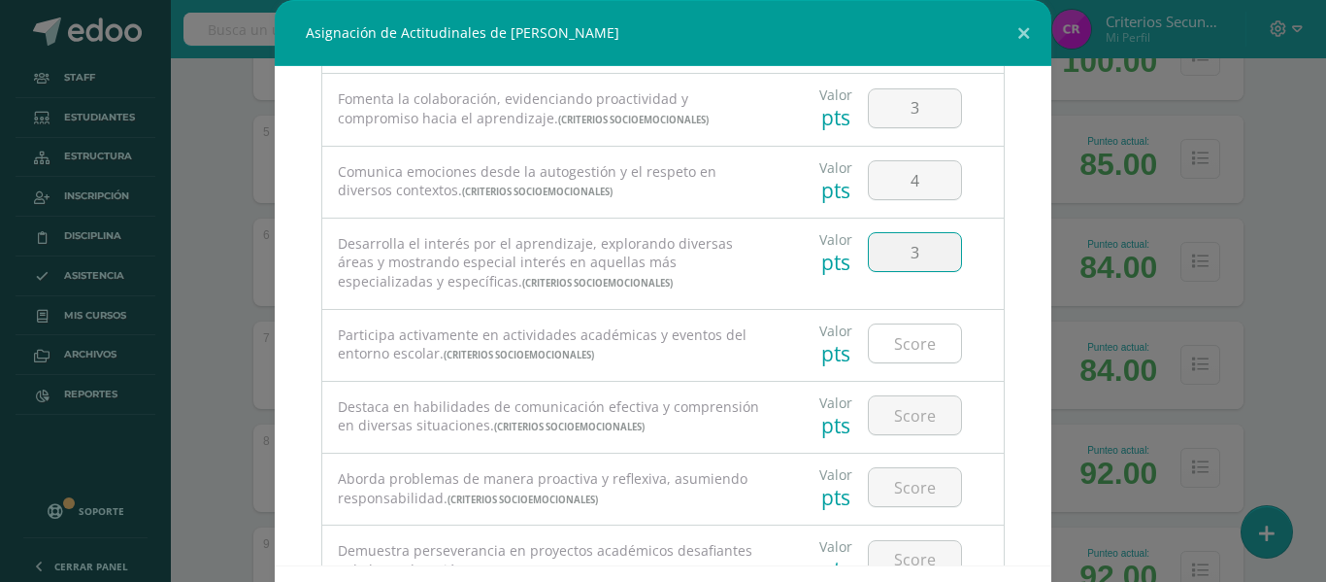
type input "3"
click at [892, 343] on input "number" at bounding box center [915, 343] width 92 height 38
type input "4"
click at [888, 416] on input "number" at bounding box center [915, 415] width 92 height 38
type input "3"
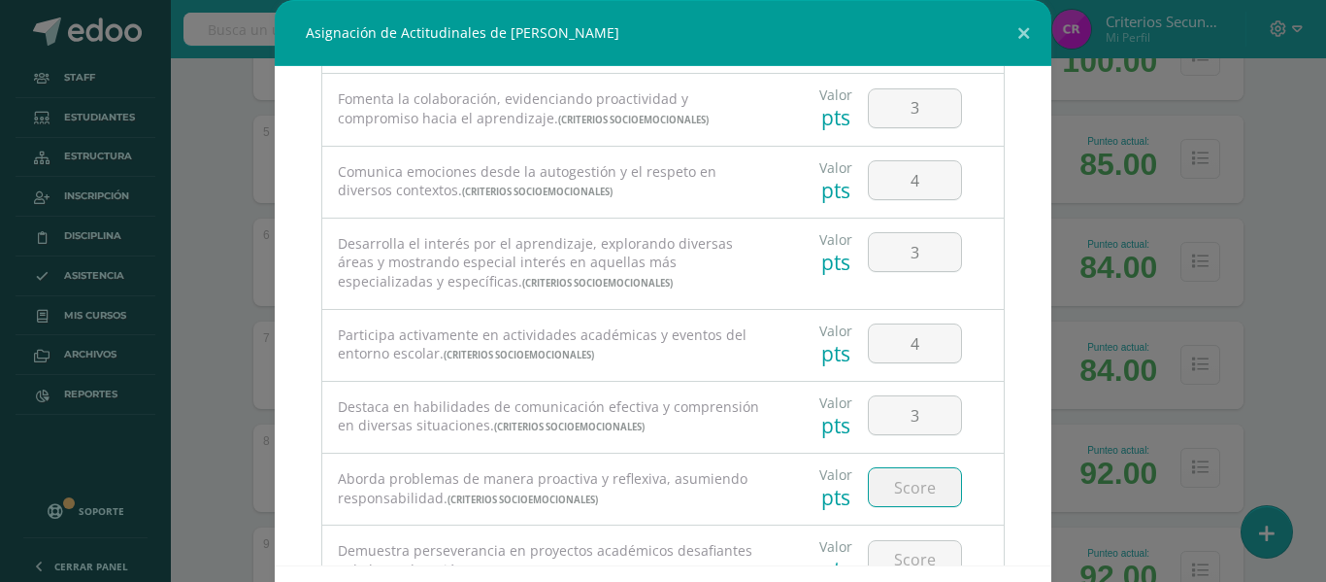
click at [886, 471] on input "number" at bounding box center [915, 487] width 92 height 38
type input "2"
type input "3"
click at [885, 549] on input "number" at bounding box center [915, 560] width 92 height 38
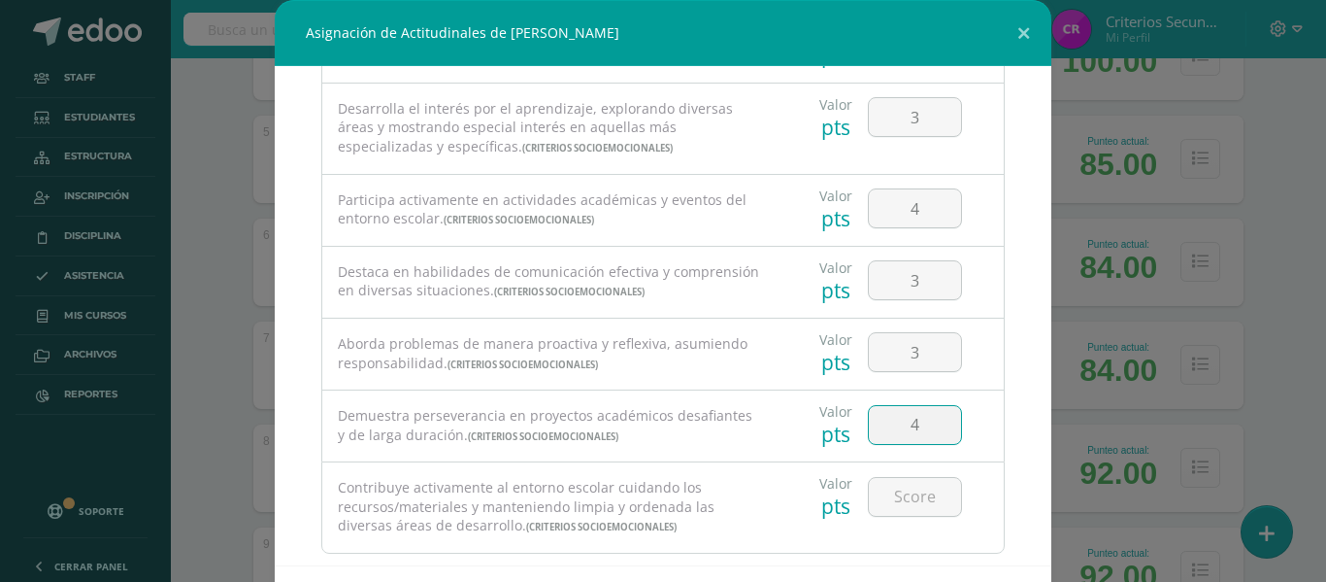
scroll to position [406, 0]
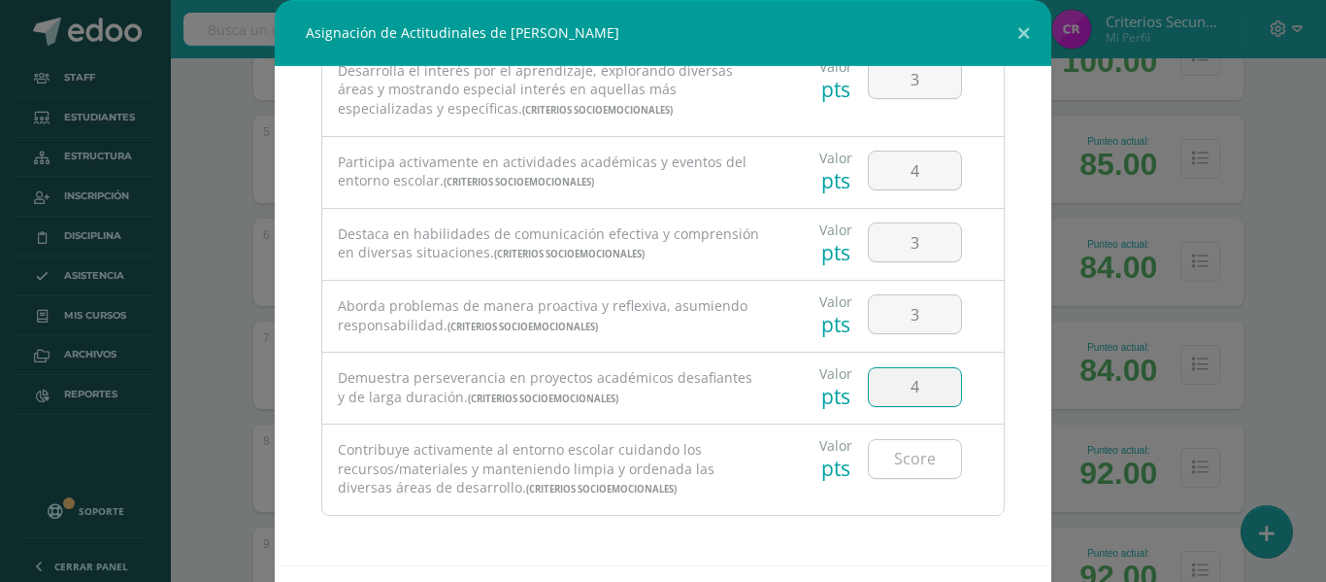
type input "4"
click at [906, 462] on input "number" at bounding box center [915, 459] width 92 height 38
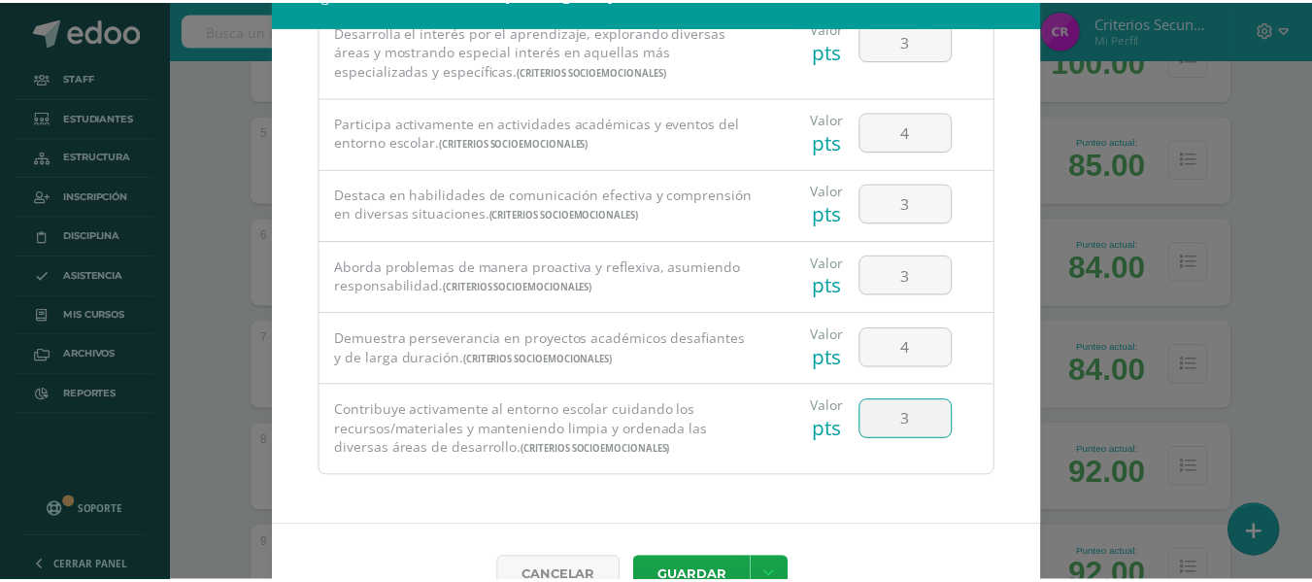
scroll to position [84, 0]
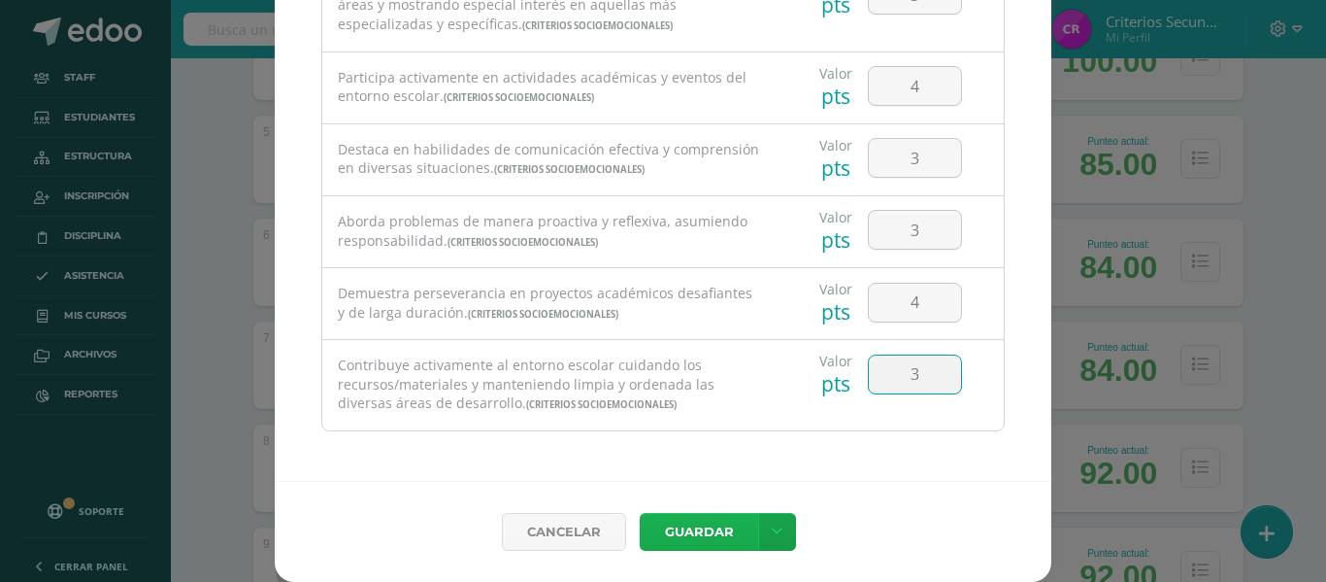
type input "3"
click at [692, 525] on button "Guardar" at bounding box center [699, 532] width 118 height 38
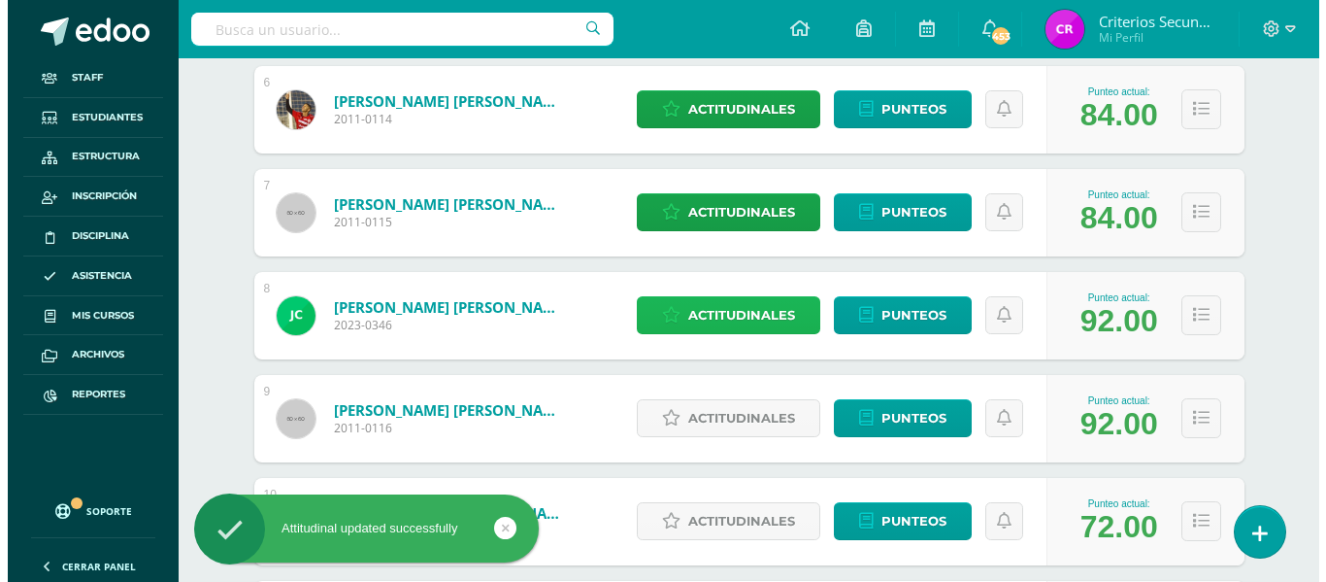
scroll to position [874, 0]
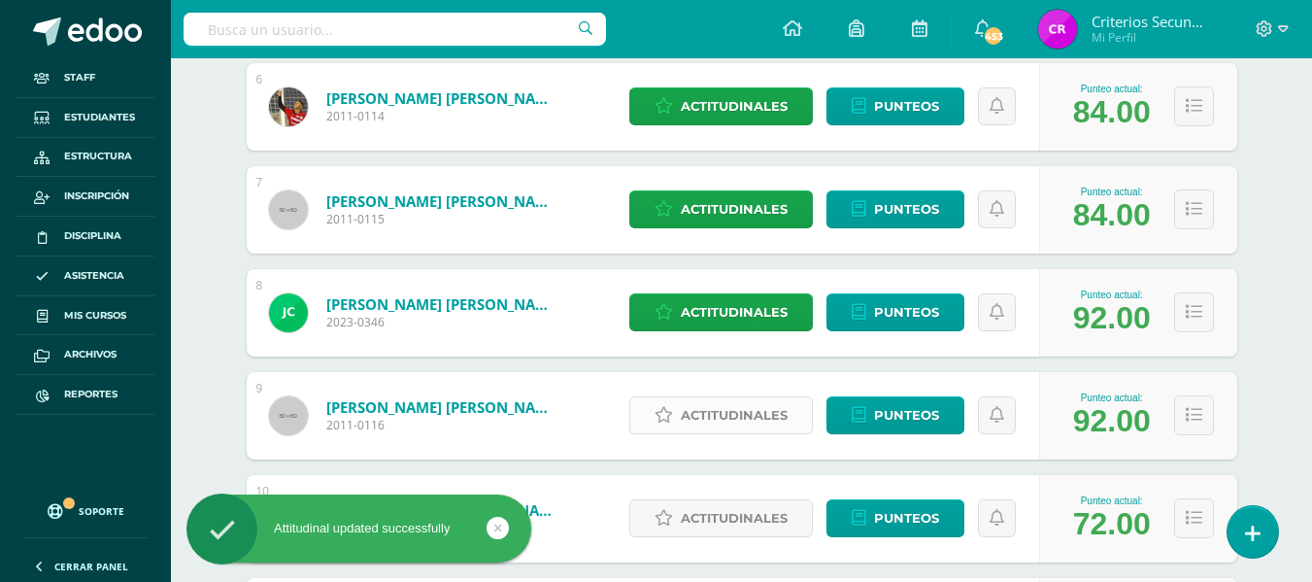
click at [728, 415] on span "Actitudinales" at bounding box center [734, 415] width 107 height 36
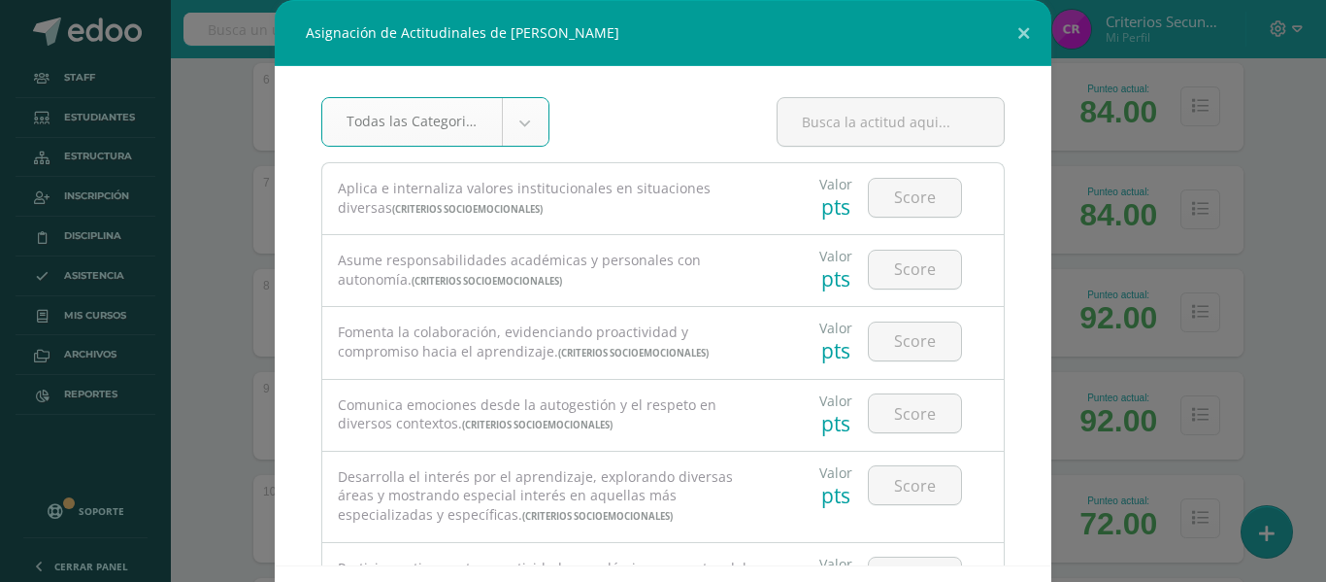
click at [1308, 403] on div "Asignación de Actitudinales de [PERSON_NAME] Todas las Categorias Todas las Cat…" at bounding box center [663, 291] width 1326 height 582
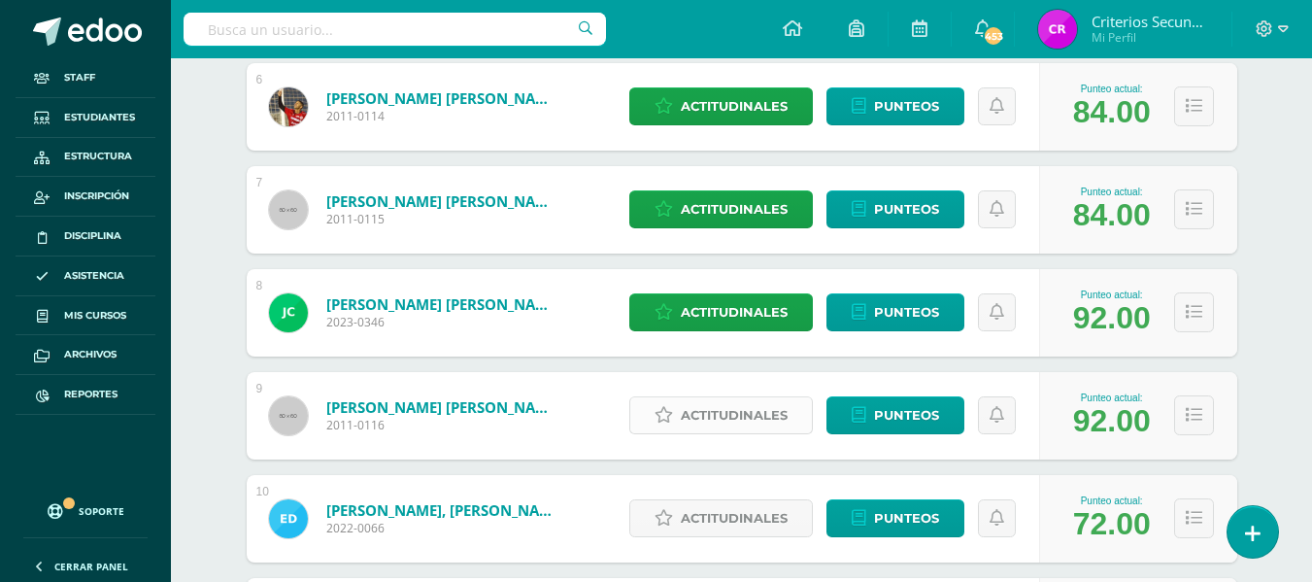
click at [713, 416] on span "Actitudinales" at bounding box center [734, 415] width 107 height 36
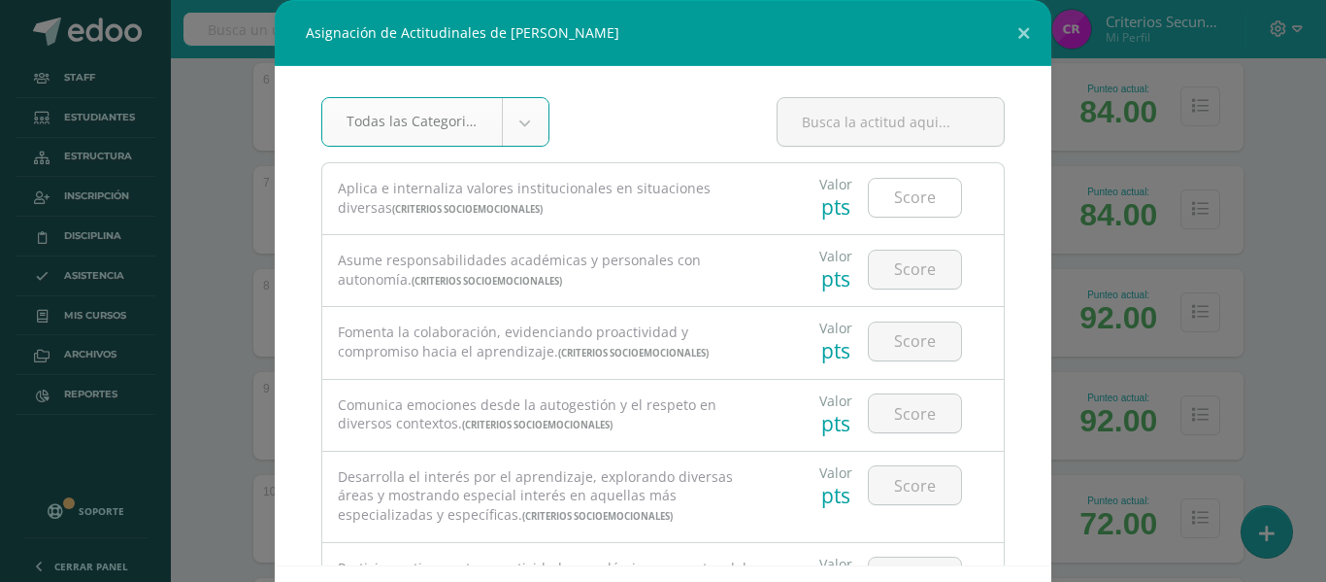
click at [905, 202] on input "number" at bounding box center [915, 198] width 92 height 38
type input "2"
type input "1"
click at [881, 273] on input "number" at bounding box center [915, 269] width 92 height 38
type input "2"
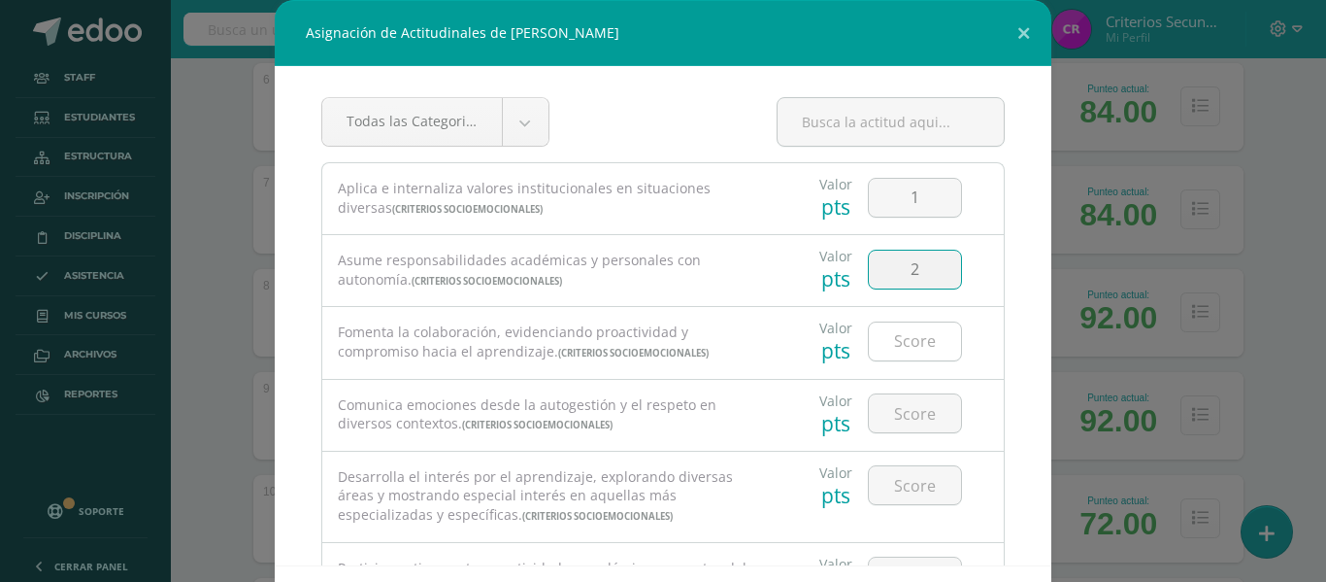
click at [880, 348] on input "number" at bounding box center [915, 341] width 92 height 38
type input "2"
click at [878, 417] on input "number" at bounding box center [915, 413] width 92 height 38
type input "1"
click at [901, 490] on input "number" at bounding box center [915, 485] width 92 height 38
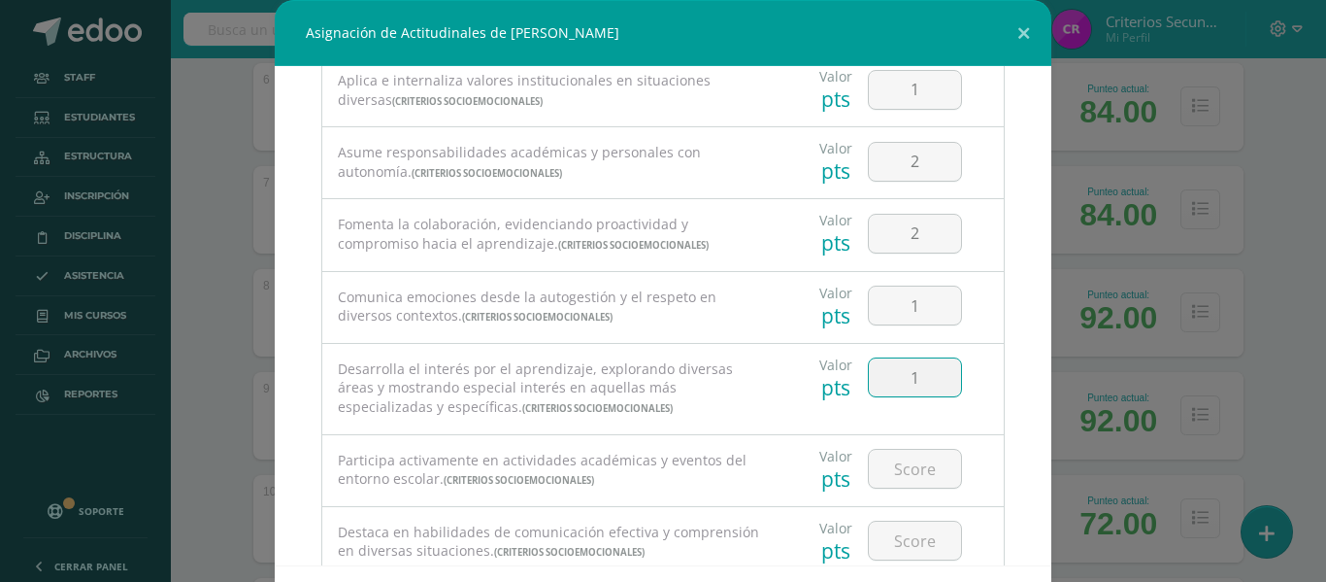
scroll to position [155, 0]
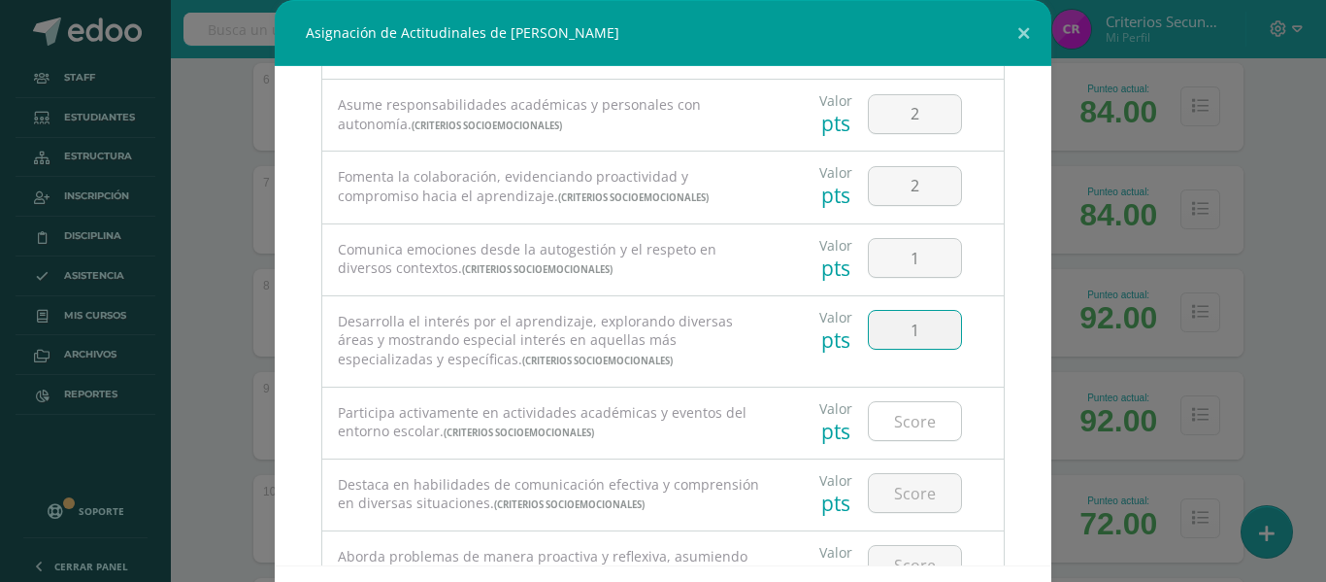
type input "1"
click at [891, 420] on input "number" at bounding box center [915, 421] width 92 height 38
type input "1"
click at [886, 493] on input "number" at bounding box center [915, 493] width 92 height 38
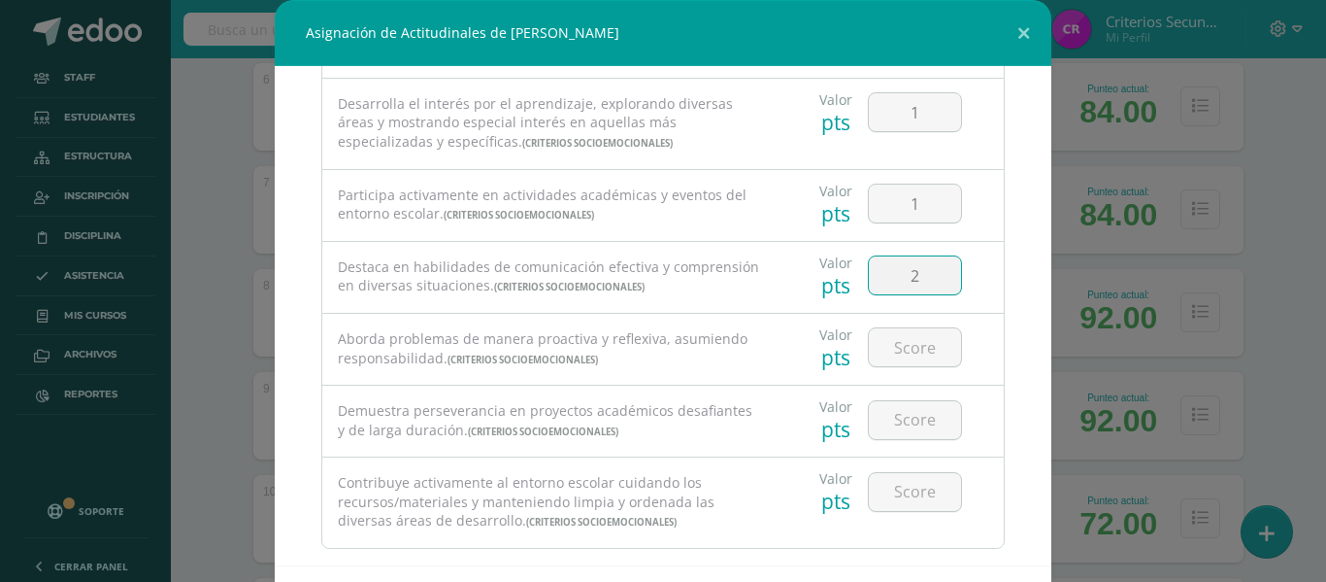
scroll to position [388, 0]
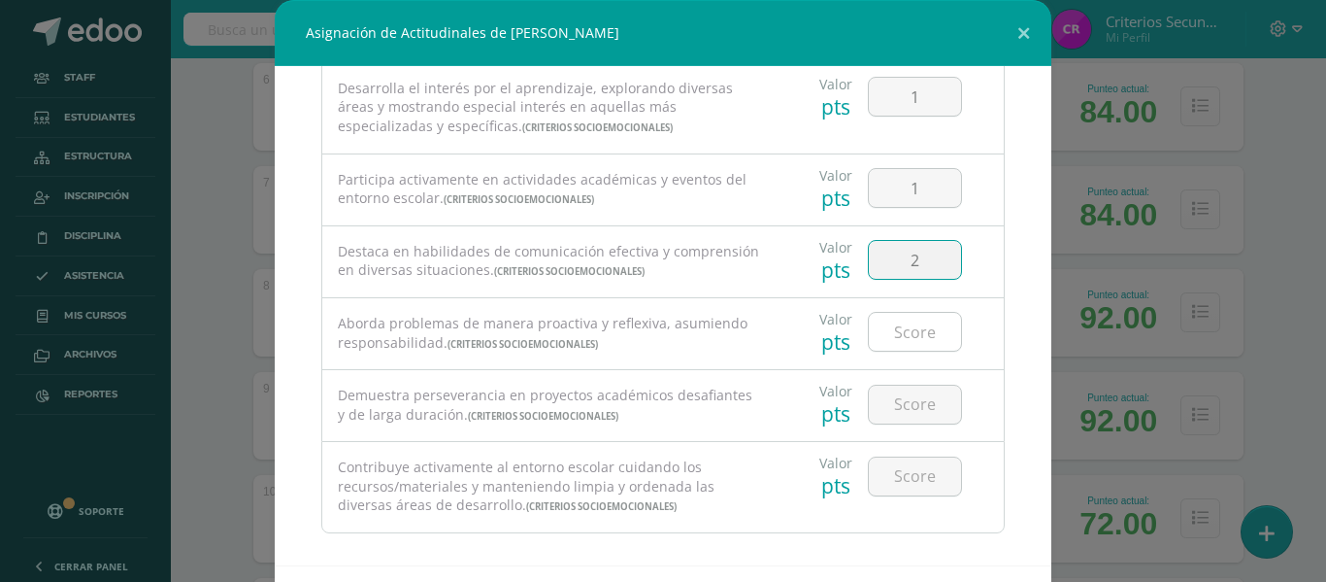
type input "2"
click at [899, 328] on input "number" at bounding box center [915, 332] width 92 height 38
type input "1"
click at [889, 403] on input "number" at bounding box center [915, 404] width 92 height 38
type input "1"
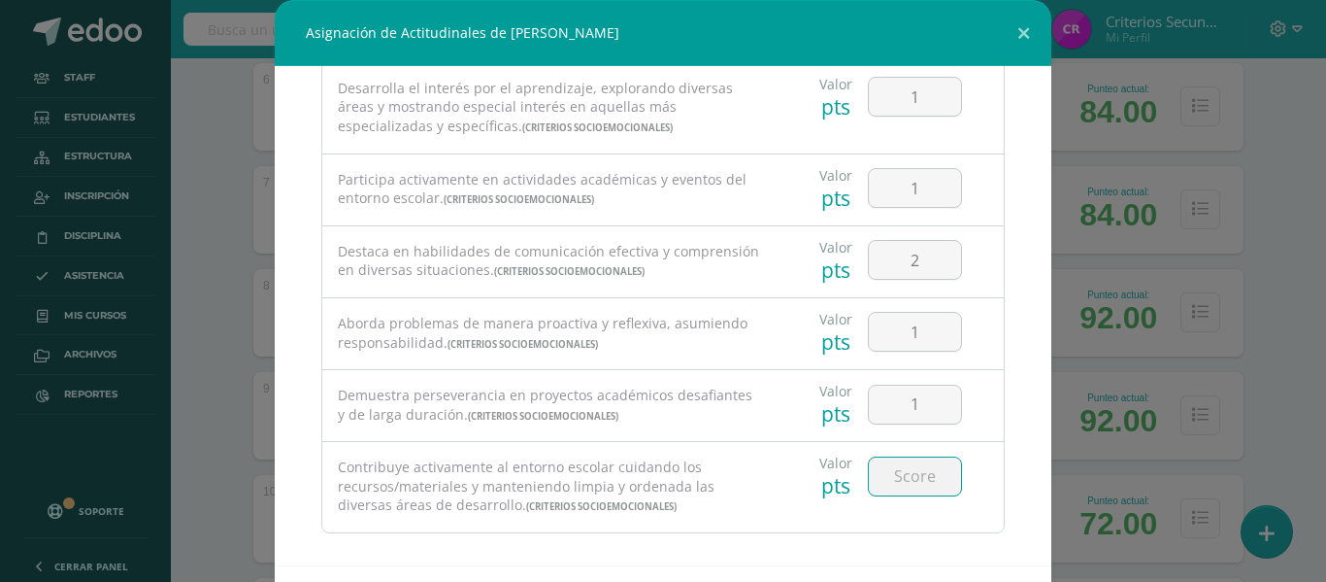
click at [915, 489] on input "number" at bounding box center [915, 476] width 92 height 38
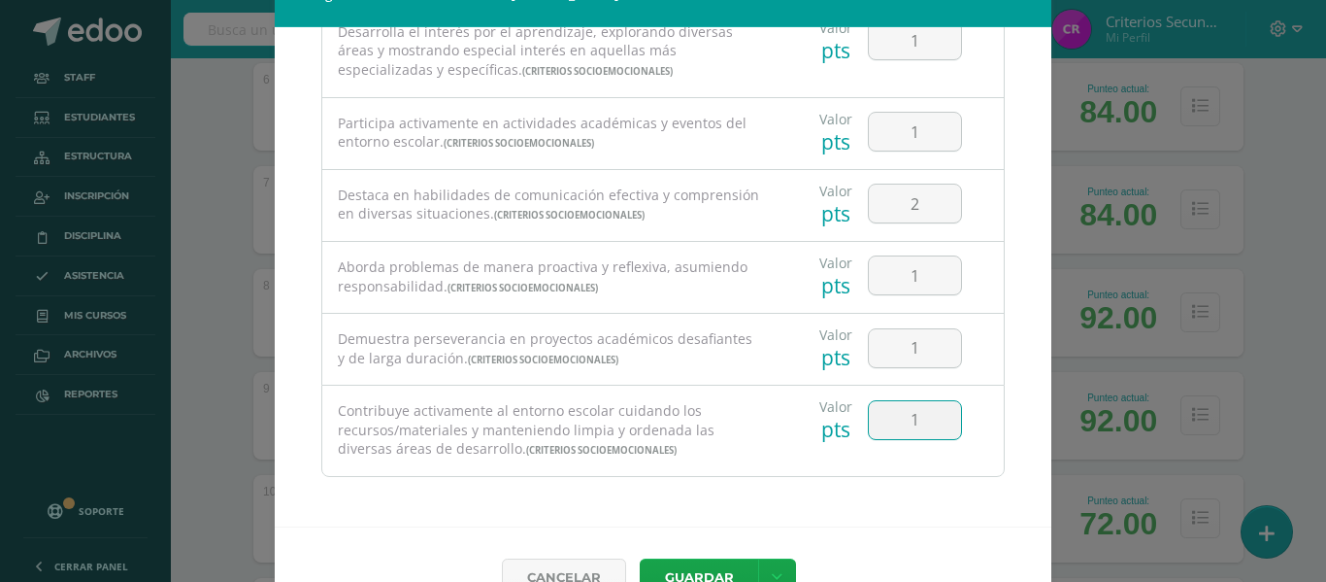
scroll to position [84, 0]
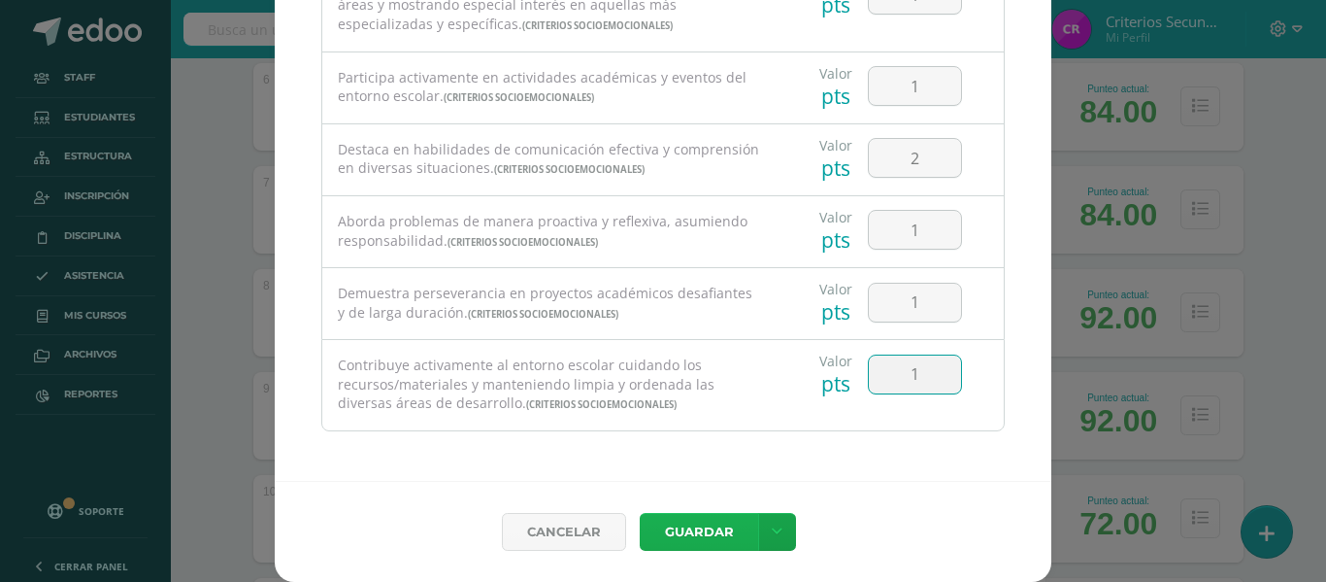
type input "1"
click at [702, 526] on button "Guardar" at bounding box center [699, 532] width 118 height 38
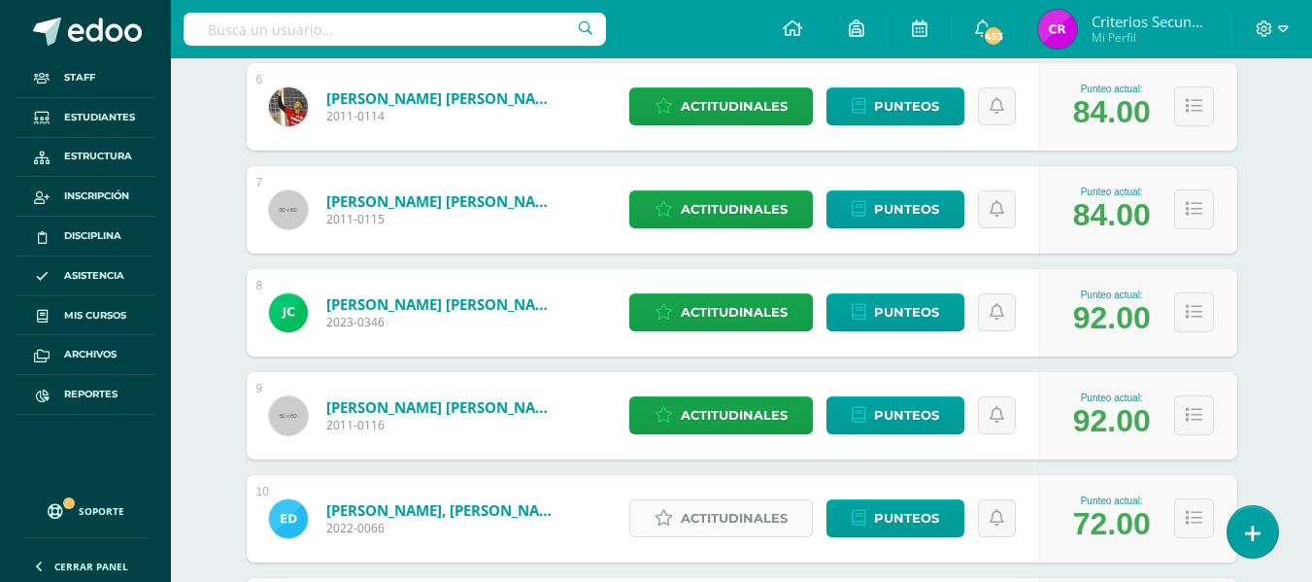
click at [698, 517] on span "Actitudinales" at bounding box center [734, 518] width 107 height 36
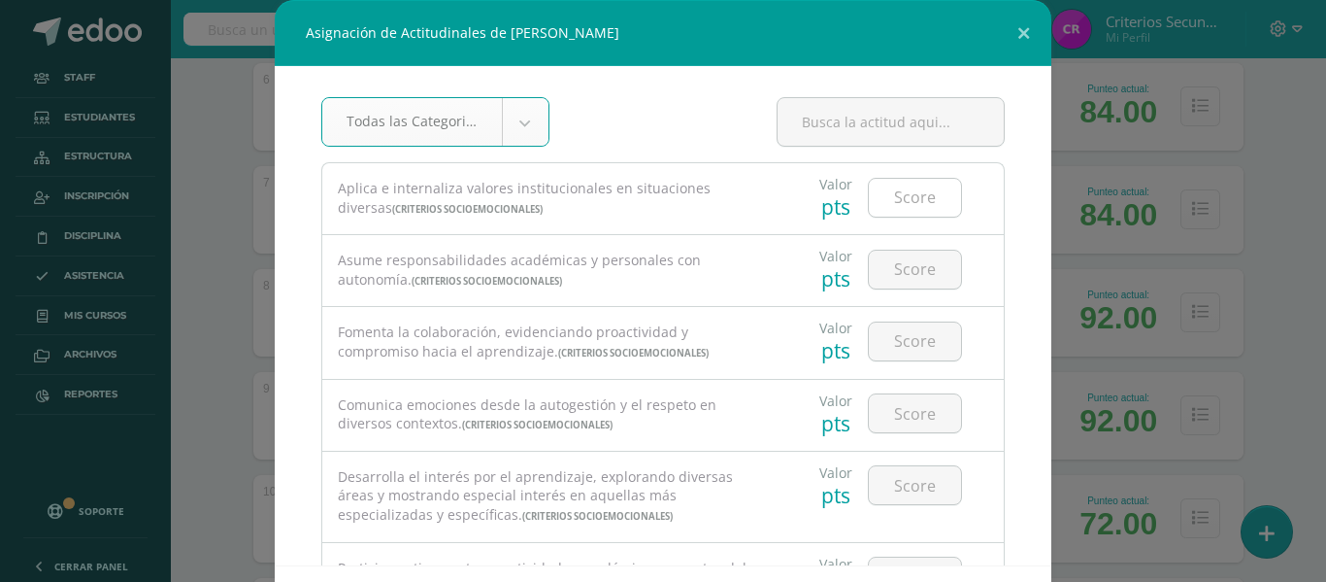
click at [890, 183] on input "number" at bounding box center [915, 198] width 92 height 38
type input "1"
click at [895, 263] on input "number" at bounding box center [915, 269] width 92 height 38
type input "1"
click at [895, 339] on input "number" at bounding box center [915, 341] width 92 height 38
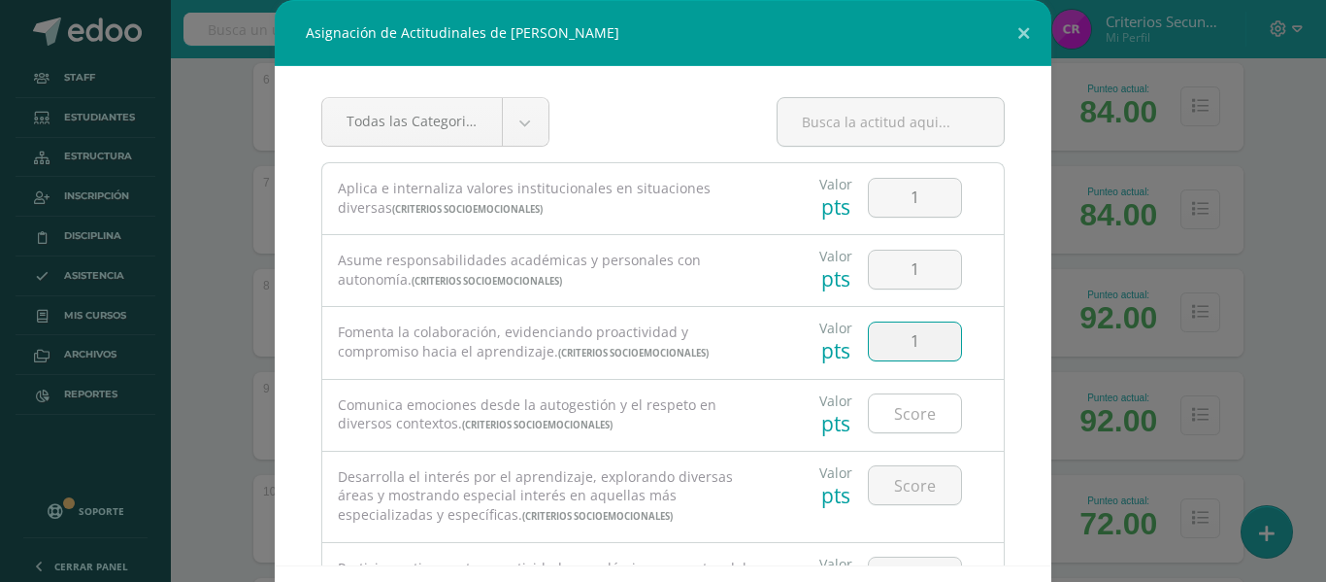
type input "1"
click at [891, 406] on input "number" at bounding box center [915, 413] width 92 height 38
type input "1"
click at [891, 484] on input "1" at bounding box center [915, 485] width 92 height 38
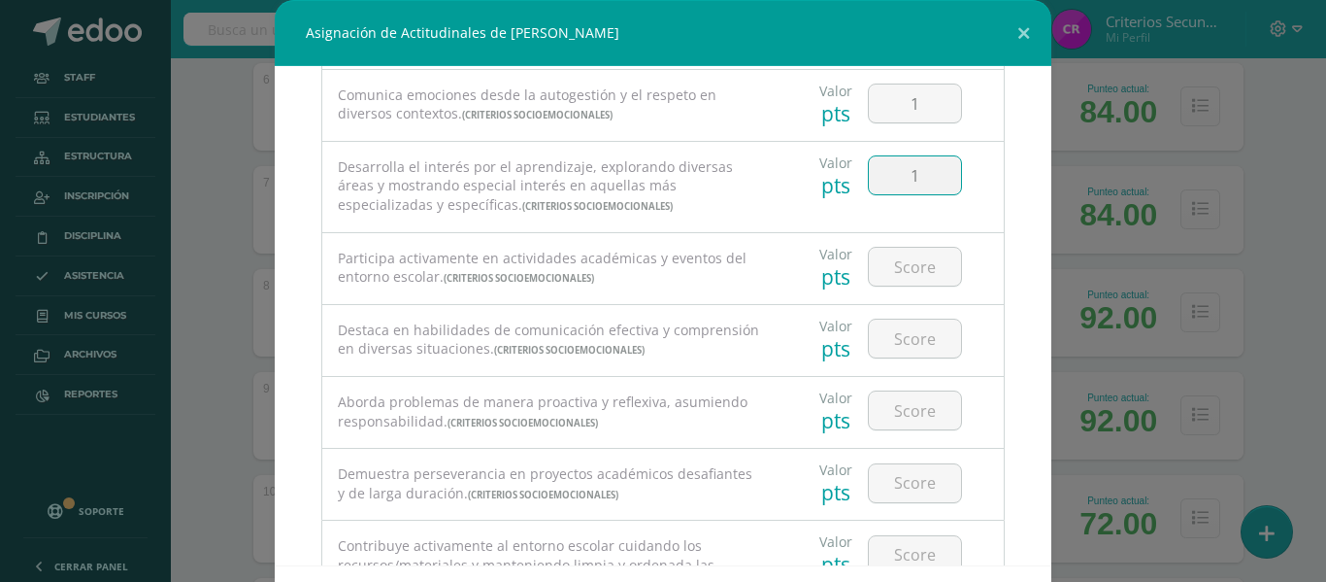
scroll to position [388, 0]
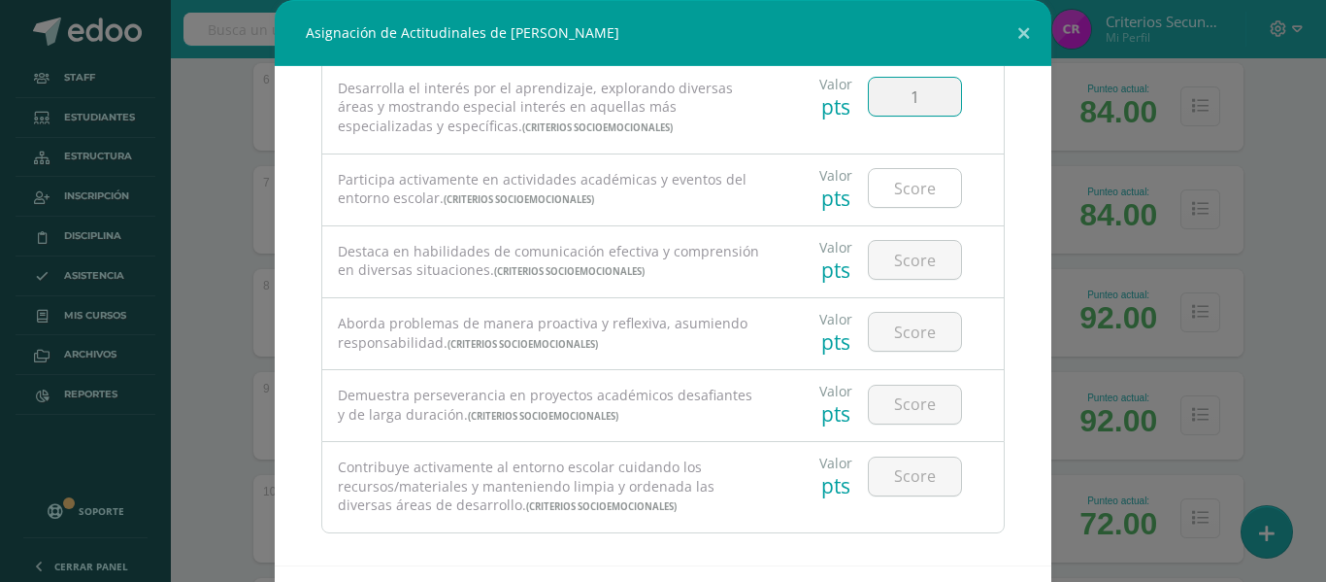
type input "1"
click at [879, 183] on input "number" at bounding box center [915, 188] width 92 height 38
type input "1"
click at [896, 263] on input "number" at bounding box center [915, 260] width 92 height 38
type input "1"
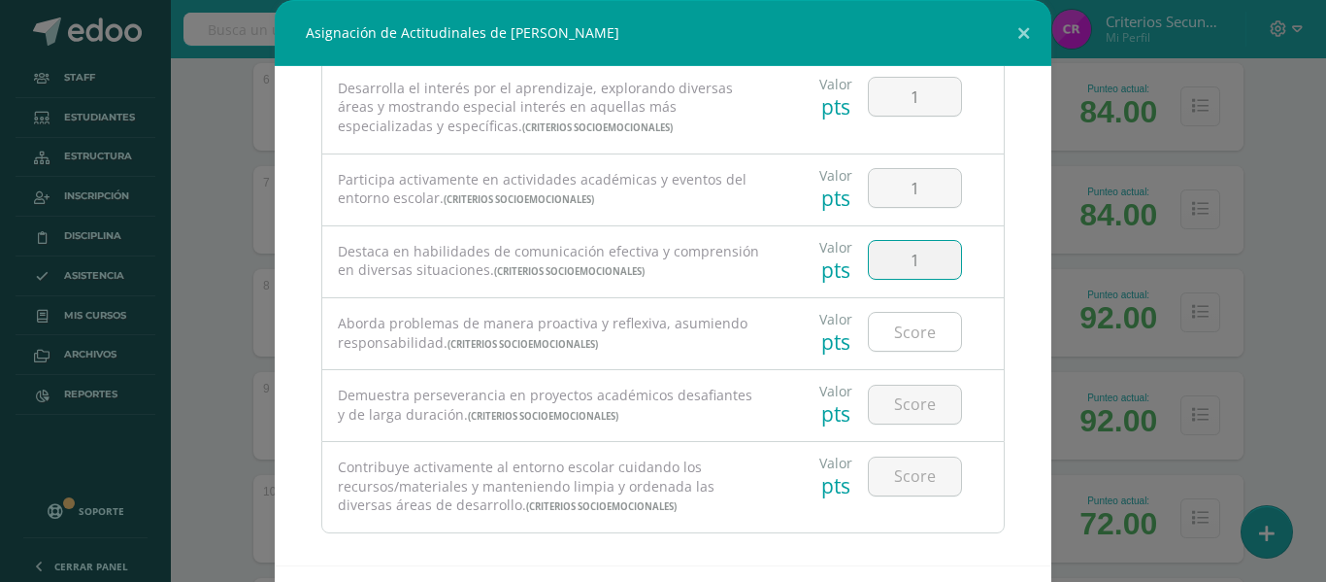
click at [893, 329] on input "number" at bounding box center [915, 332] width 92 height 38
type input "1"
click at [903, 412] on input "1" at bounding box center [915, 404] width 92 height 38
type input "1"
click at [892, 473] on input "number" at bounding box center [915, 476] width 92 height 38
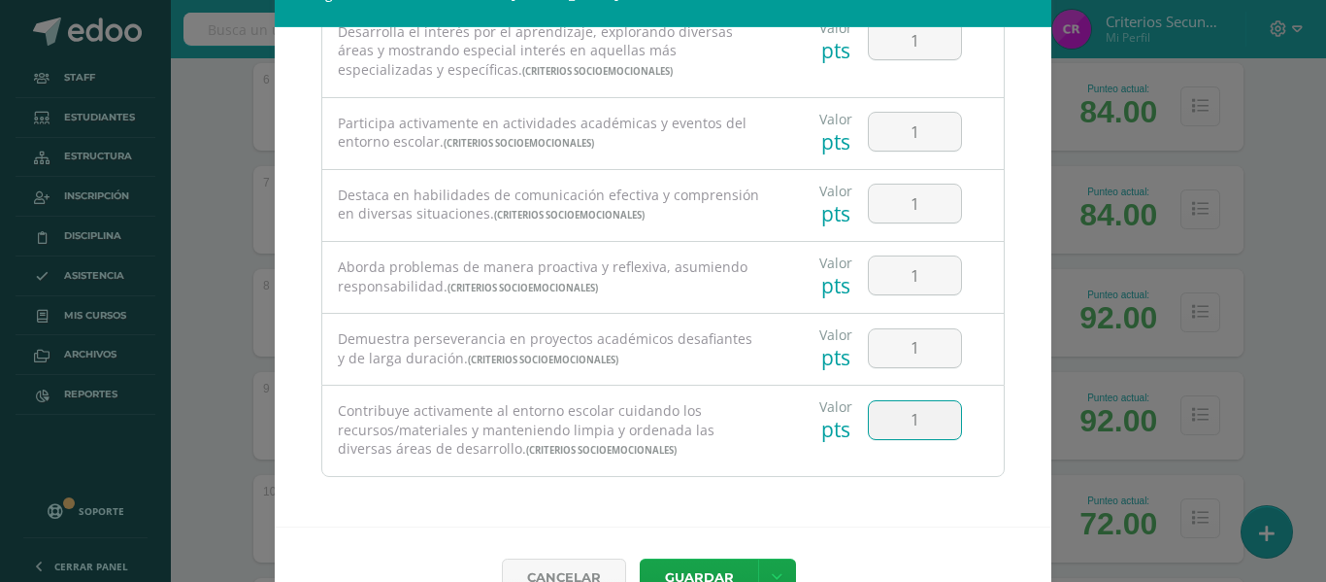
scroll to position [84, 0]
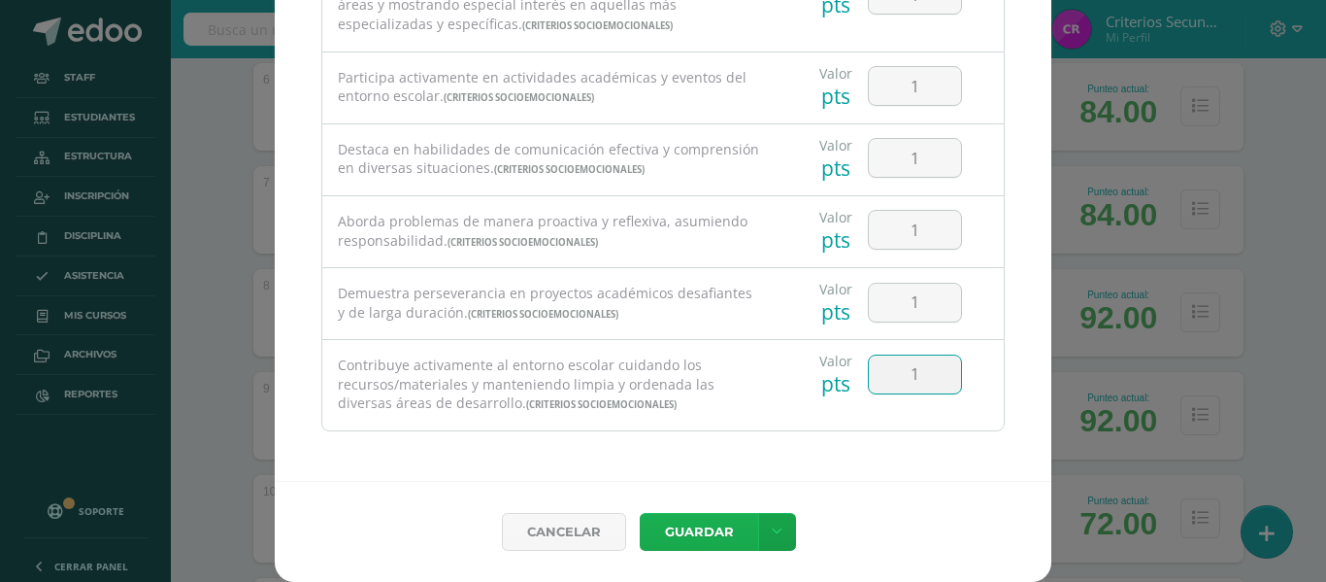
type input "1"
click at [682, 533] on button "Guardar" at bounding box center [699, 532] width 118 height 38
click at [695, 525] on button "Guardar" at bounding box center [699, 532] width 118 height 38
click at [666, 521] on button "Guardar" at bounding box center [699, 532] width 118 height 38
click at [674, 523] on button "Guardar" at bounding box center [699, 532] width 118 height 38
